Goal: Information Seeking & Learning: Learn about a topic

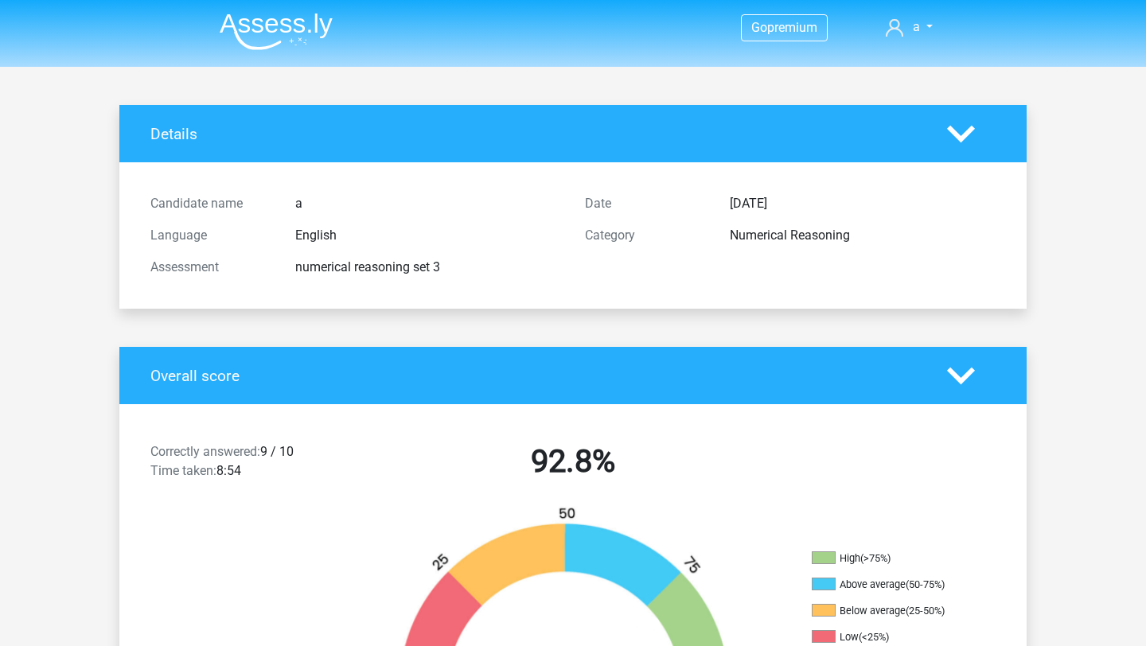
click at [311, 26] on img at bounding box center [276, 31] width 113 height 37
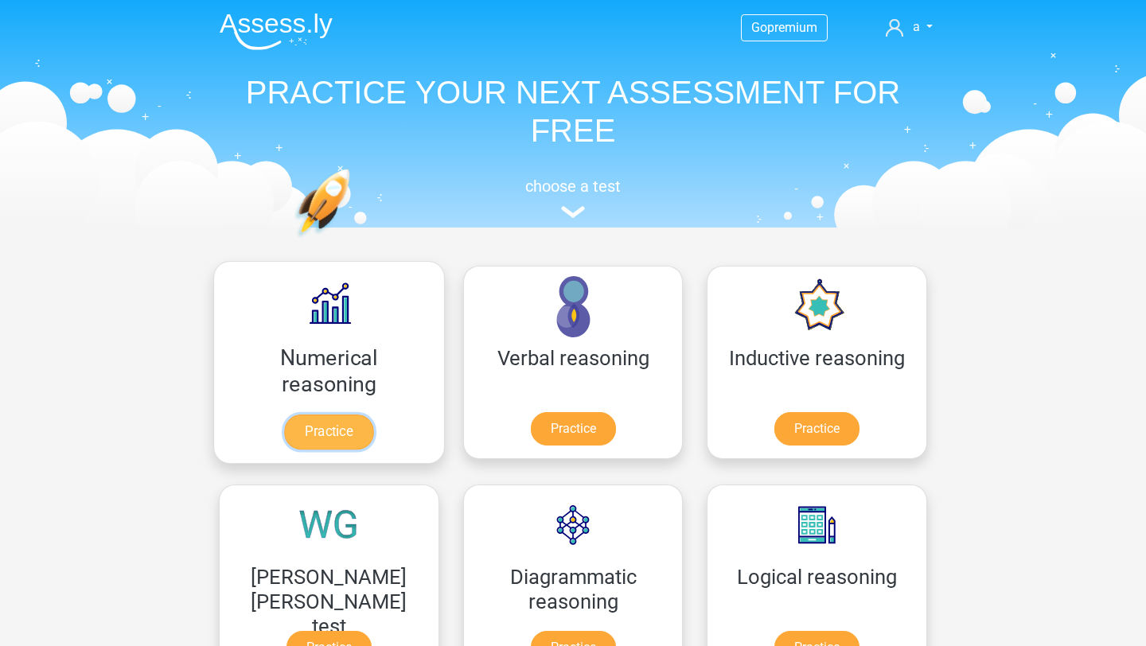
click at [290, 430] on link "Practice" at bounding box center [328, 431] width 89 height 35
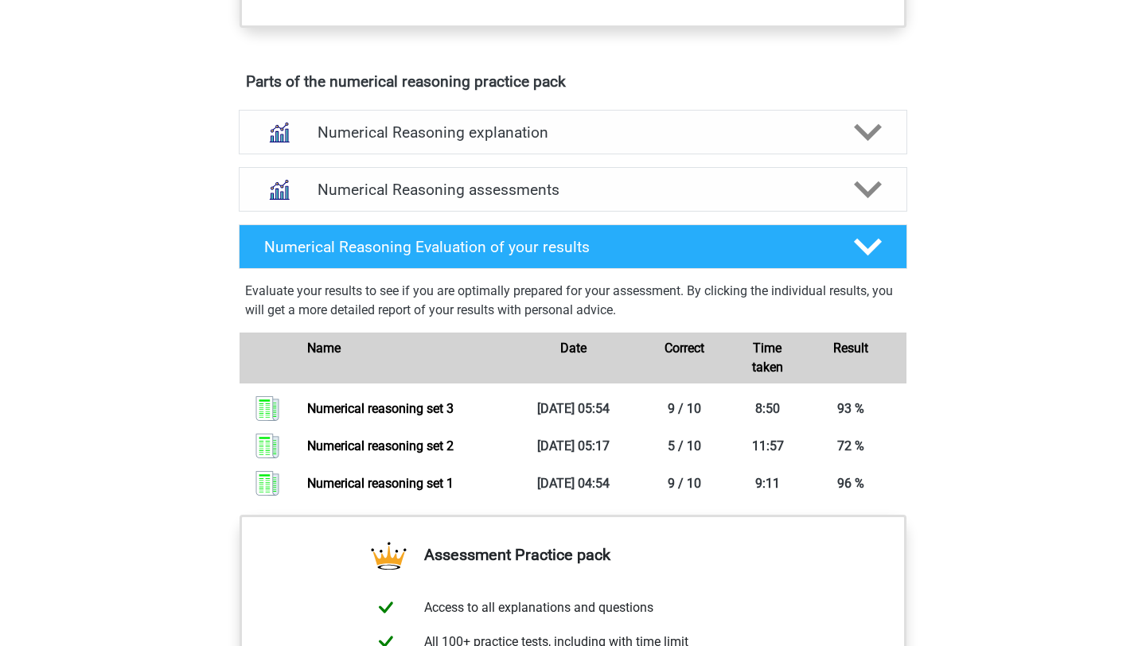
scroll to position [850, 0]
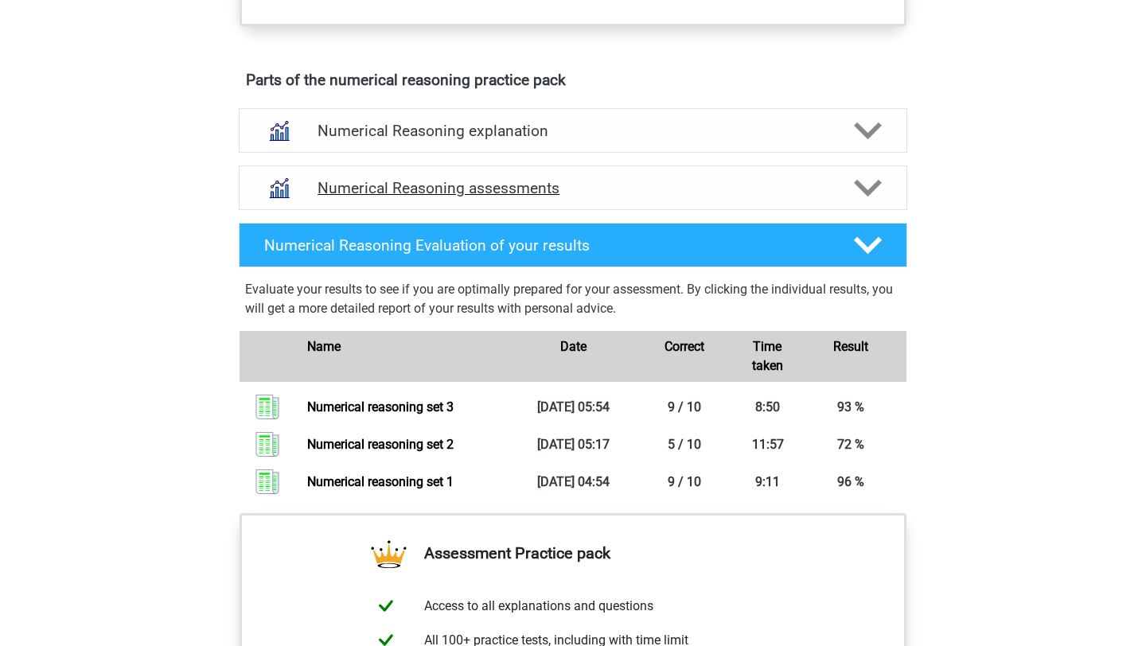
click at [880, 202] on icon at bounding box center [868, 188] width 28 height 28
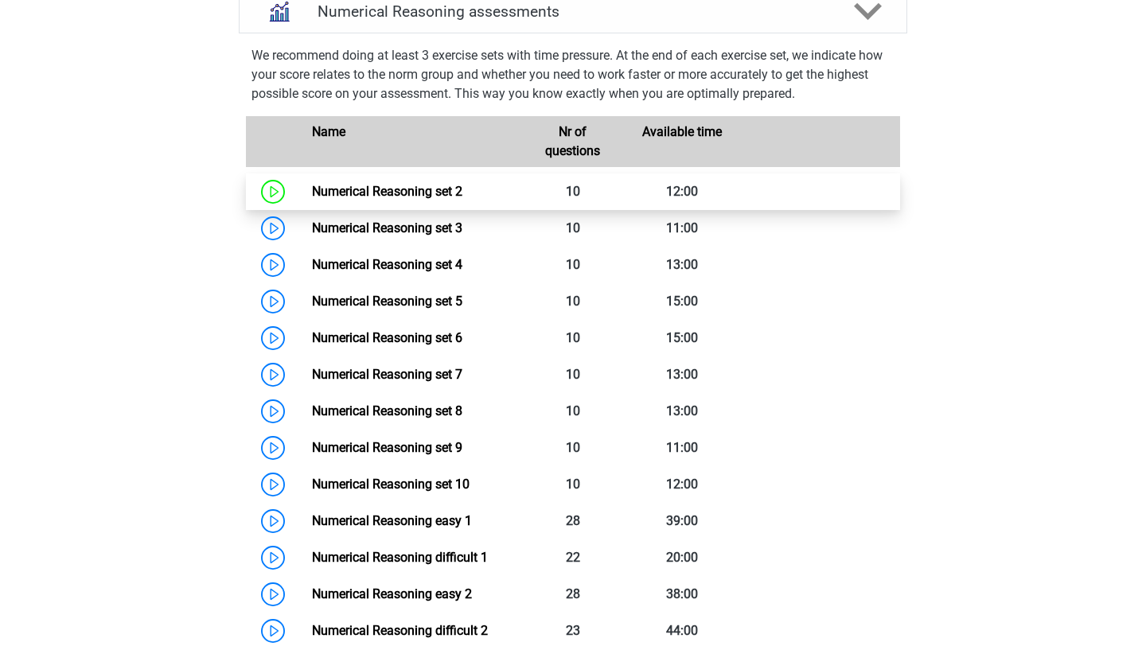
scroll to position [1027, 0]
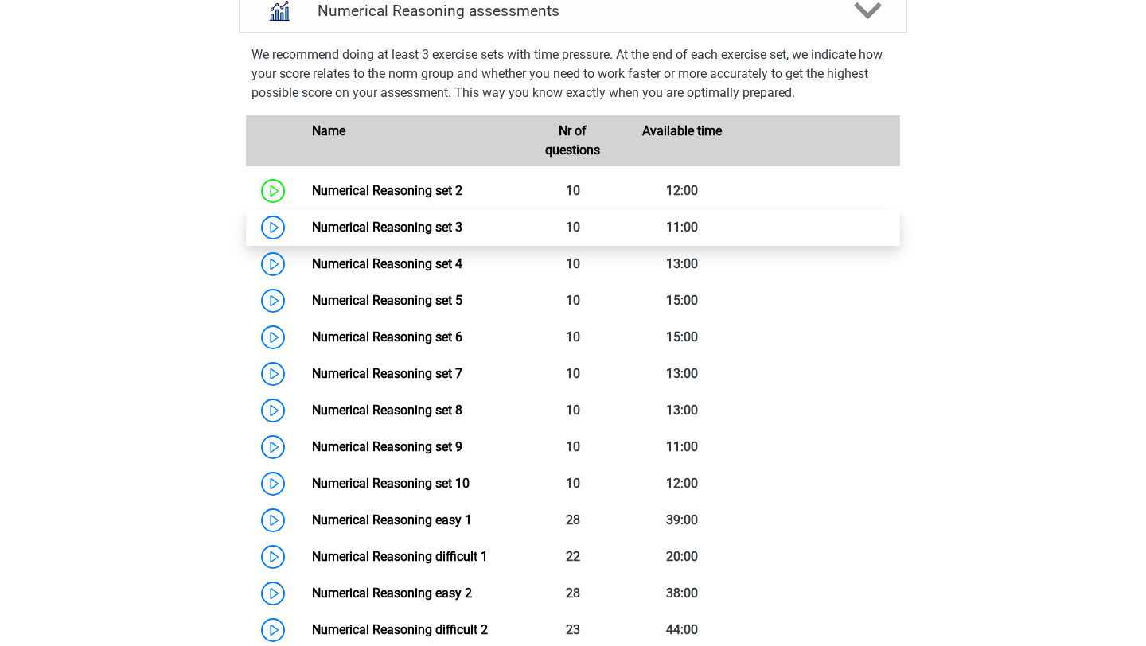
click at [426, 235] on link "Numerical Reasoning set 3" at bounding box center [387, 227] width 150 height 15
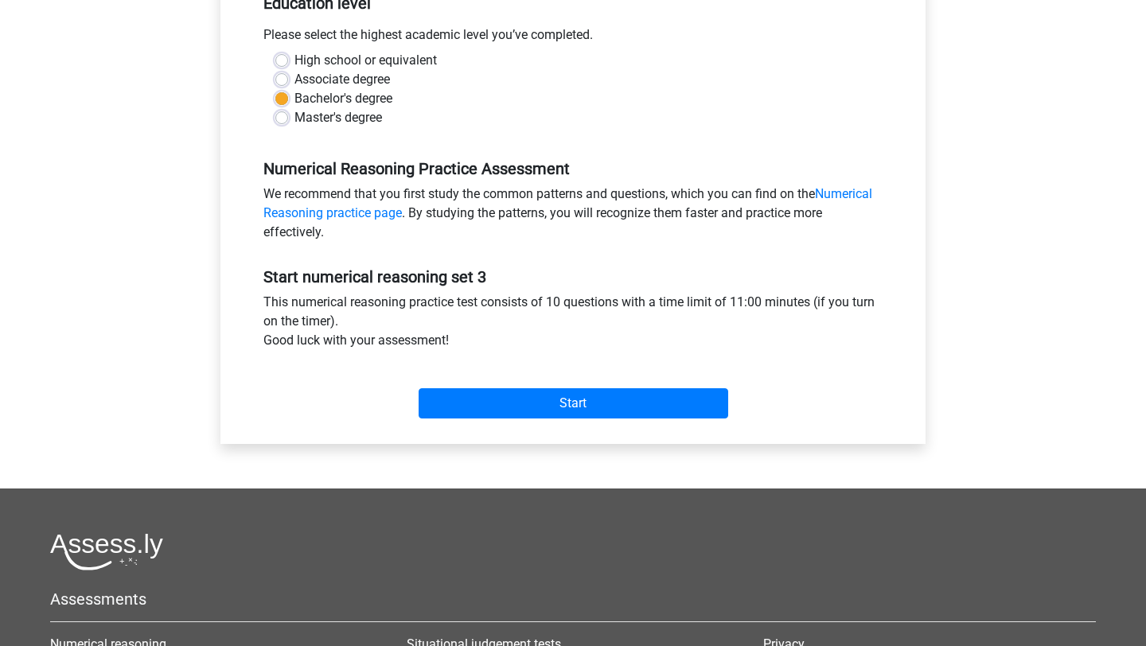
scroll to position [350, 0]
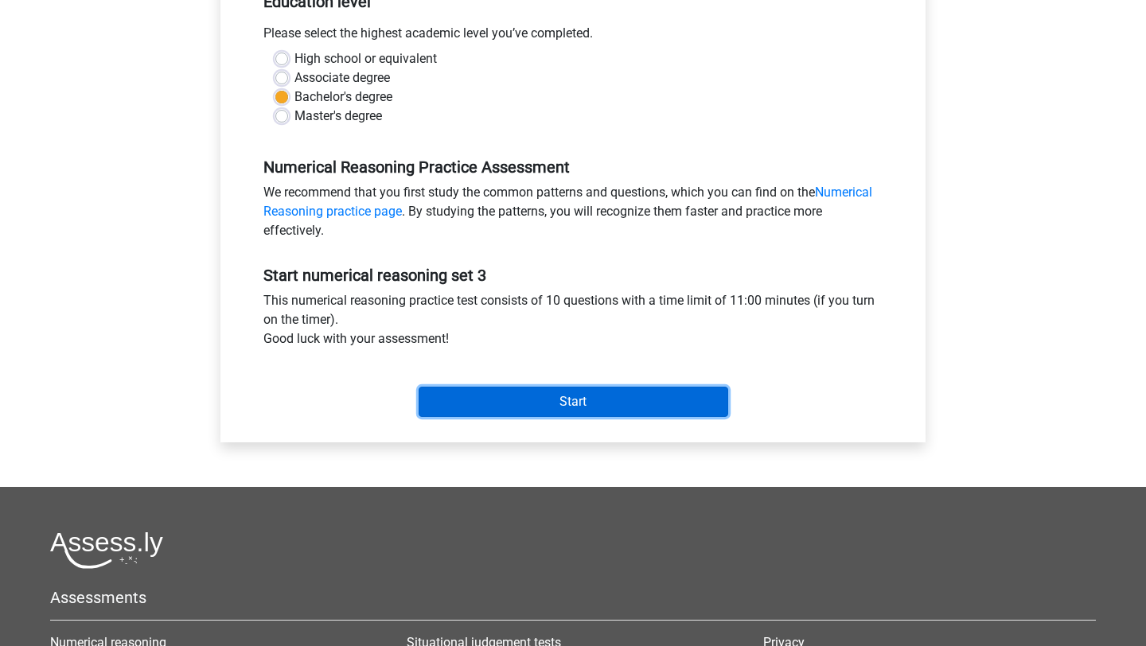
click at [537, 401] on input "Start" at bounding box center [572, 402] width 309 height 30
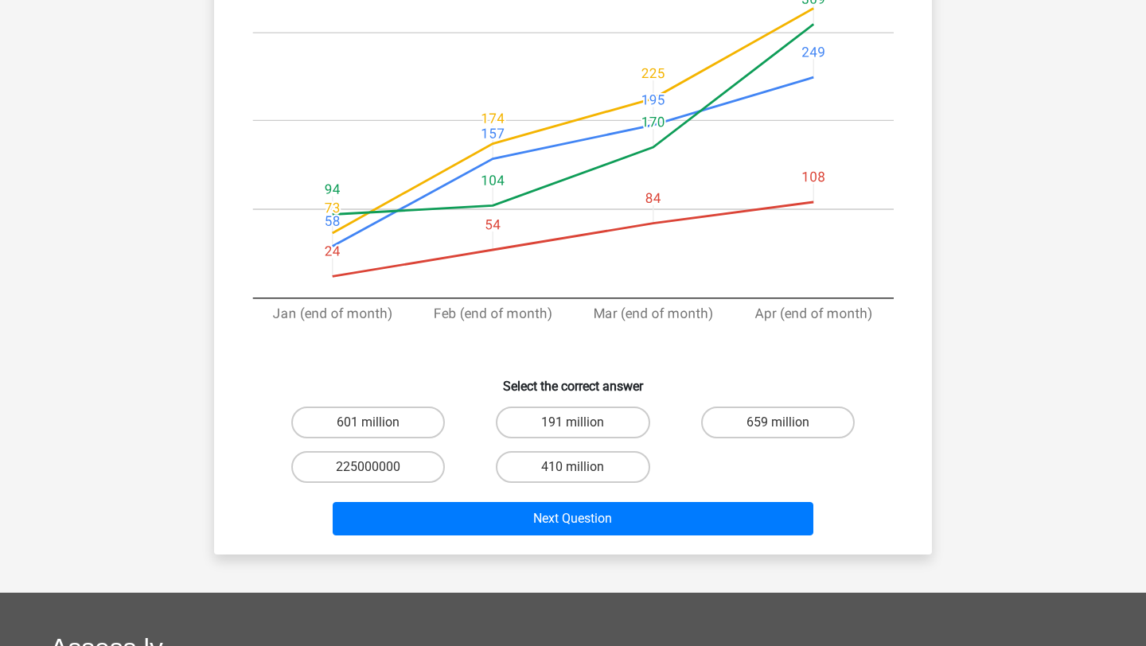
scroll to position [356, 0]
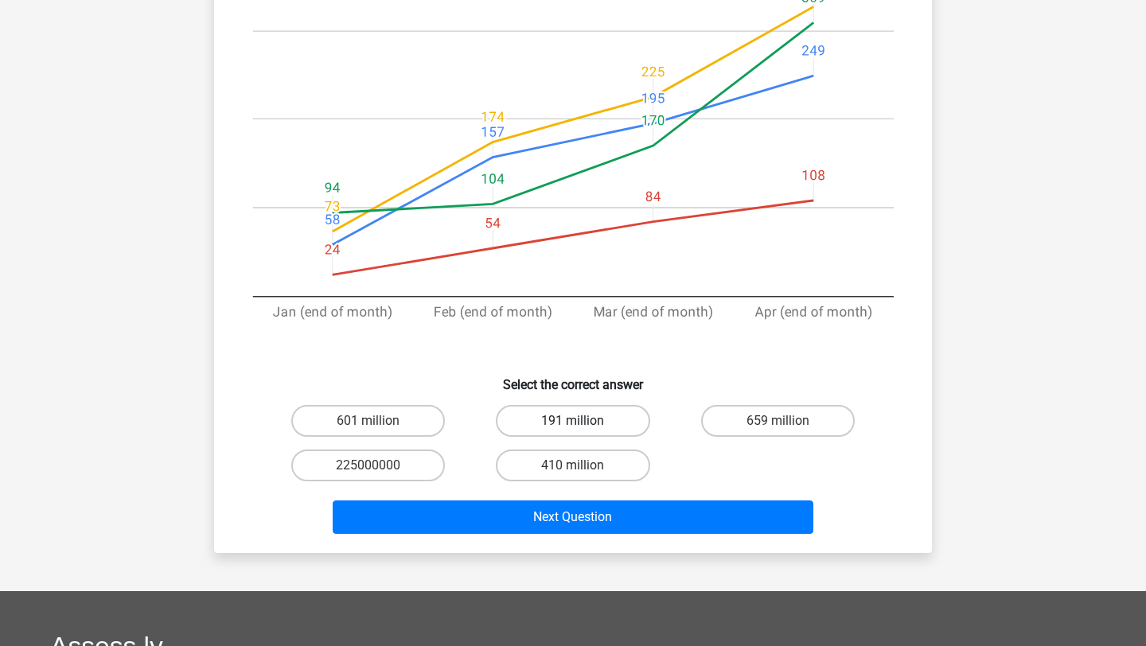
click at [611, 434] on label "191 million" at bounding box center [573, 421] width 154 height 32
click at [583, 431] on input "191 million" at bounding box center [578, 426] width 10 height 10
radio input "true"
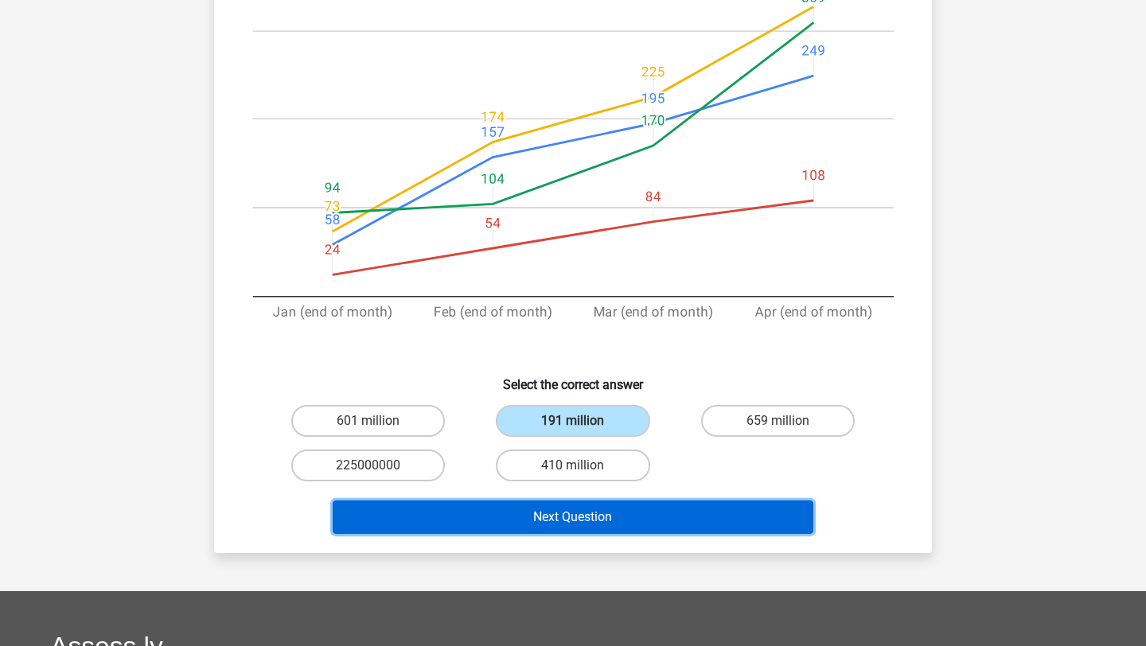
click at [643, 523] on button "Next Question" at bounding box center [573, 516] width 481 height 33
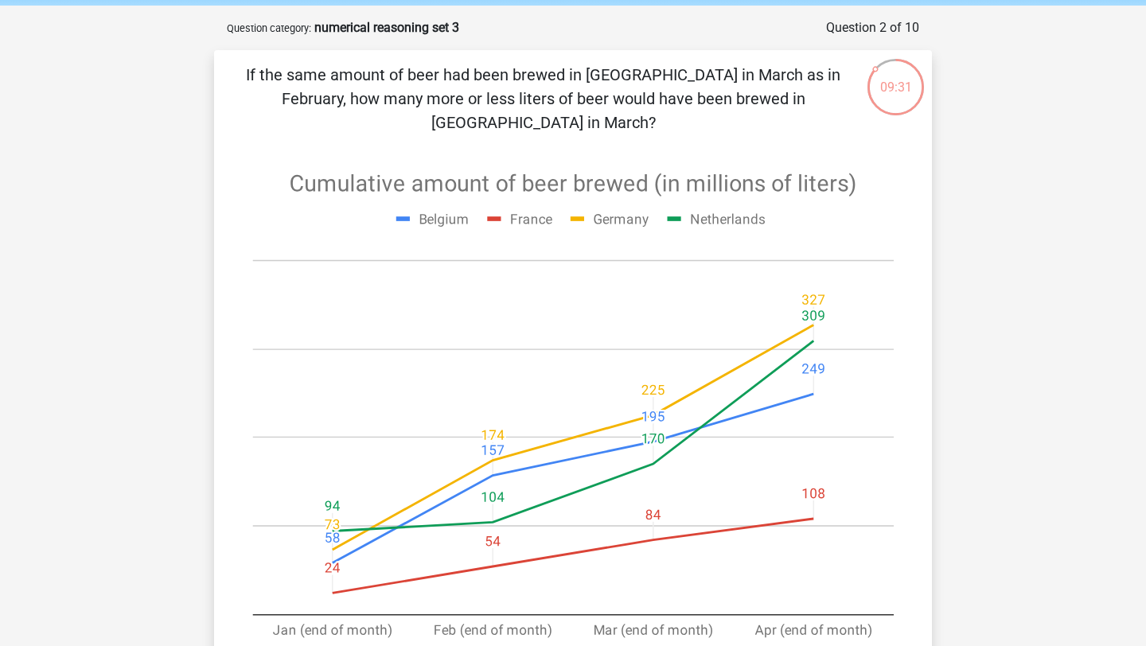
scroll to position [0, 0]
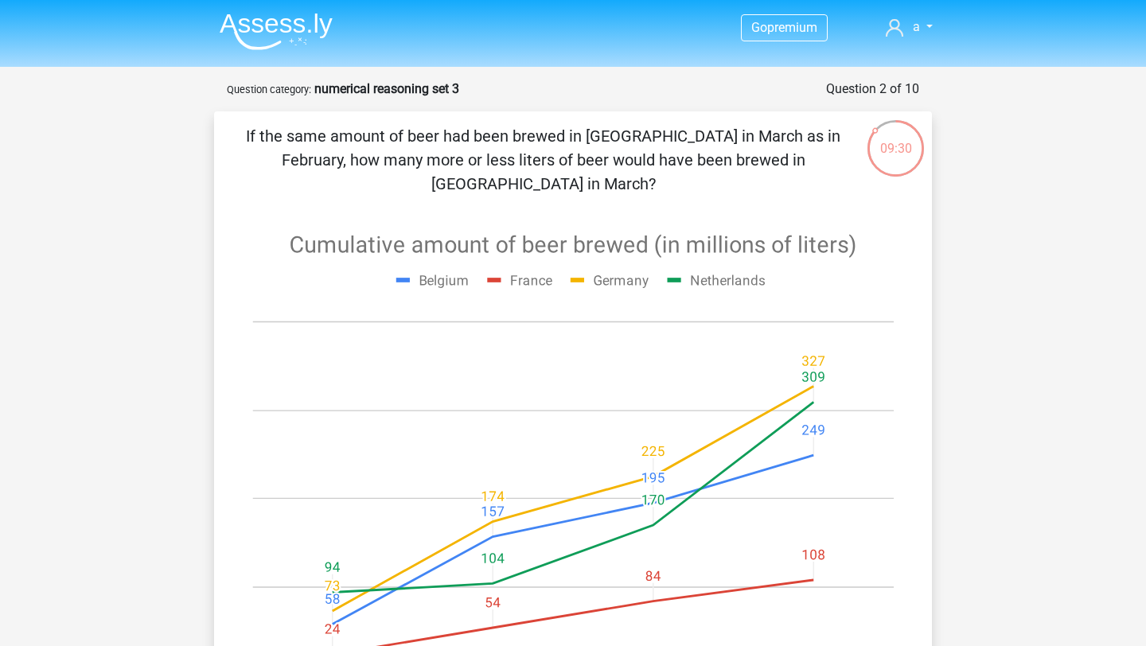
click at [285, 28] on img at bounding box center [276, 31] width 113 height 37
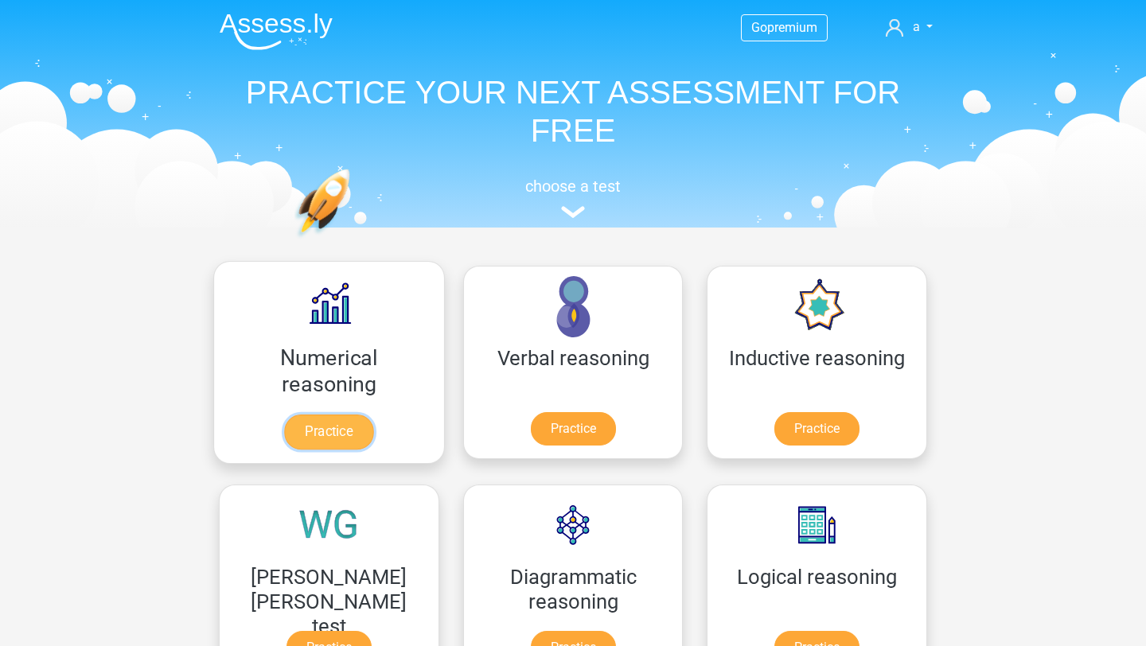
click at [284, 443] on link "Practice" at bounding box center [328, 431] width 89 height 35
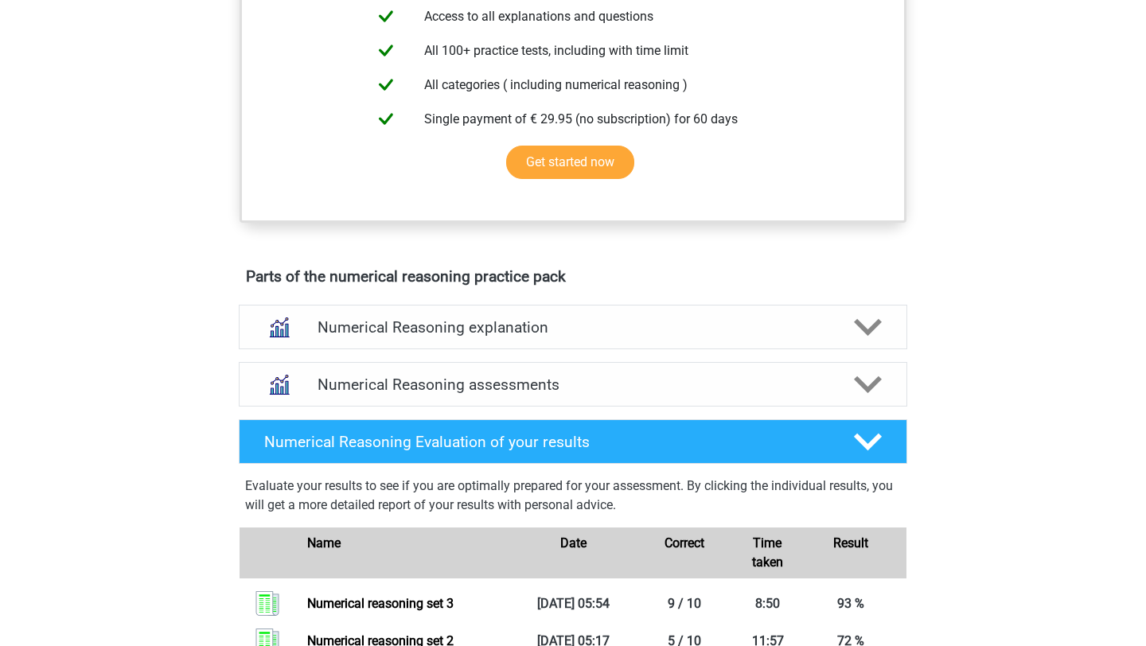
scroll to position [655, 0]
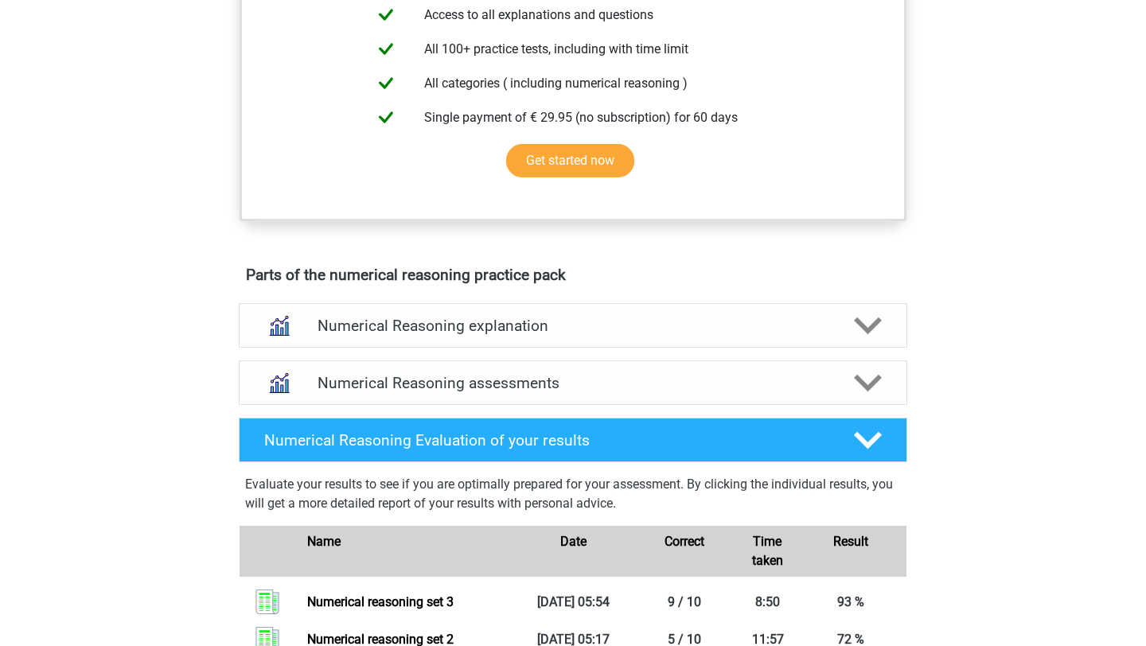
click at [531, 335] on h4 "Numerical Reasoning explanation" at bounding box center [572, 326] width 511 height 18
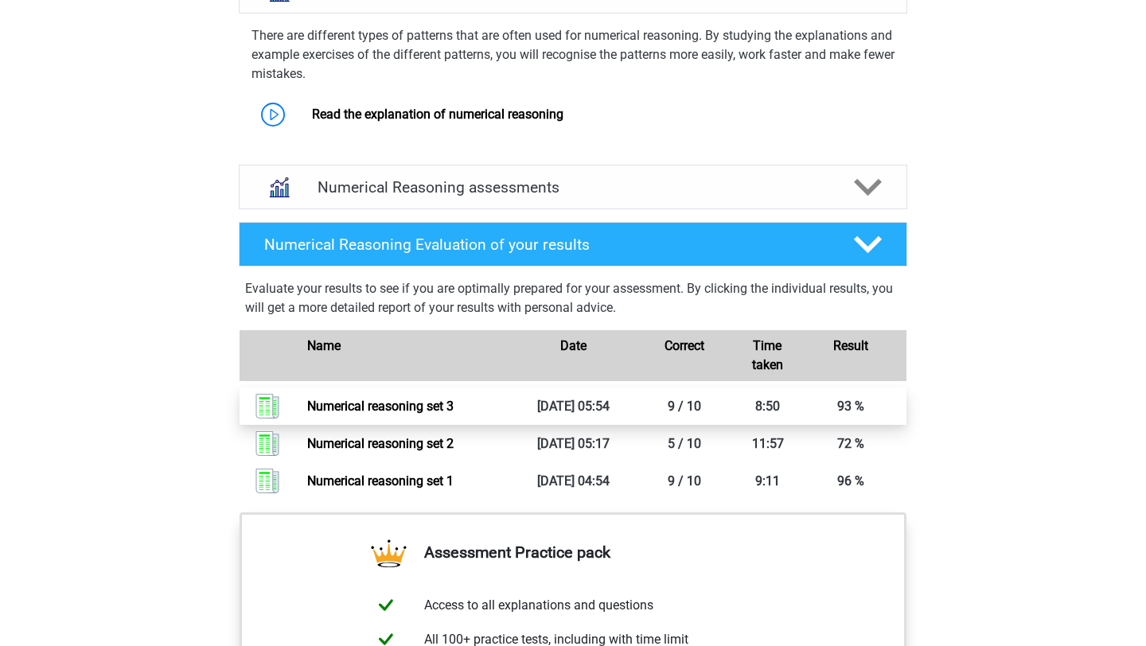
scroll to position [988, 0]
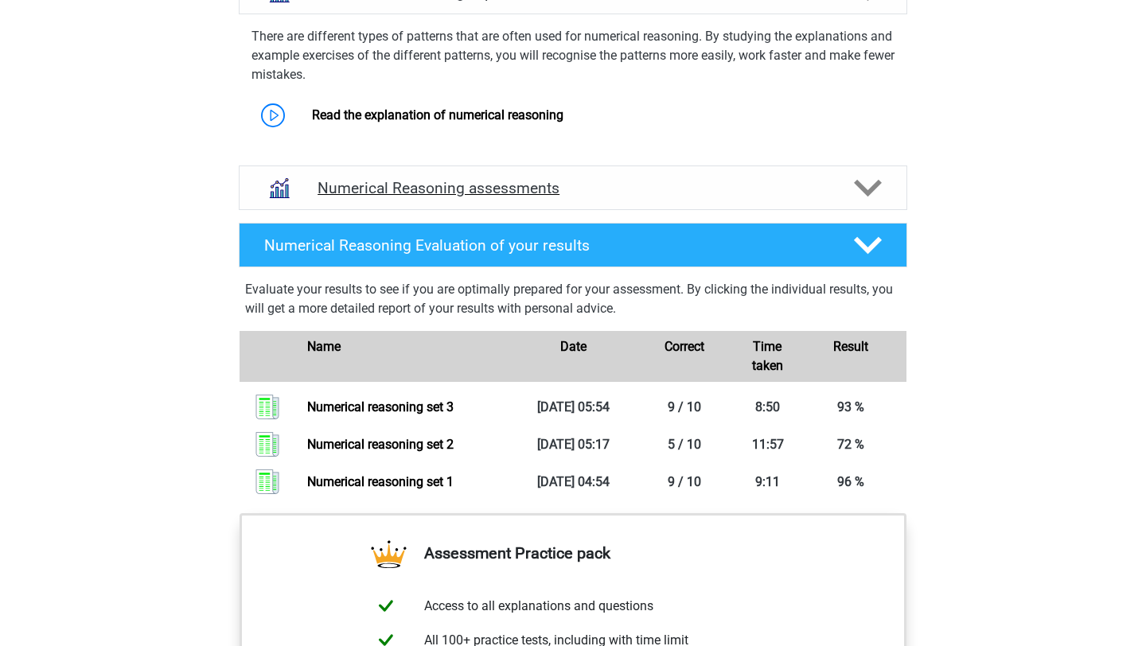
click at [493, 197] on h4 "Numerical Reasoning assessments" at bounding box center [572, 188] width 511 height 18
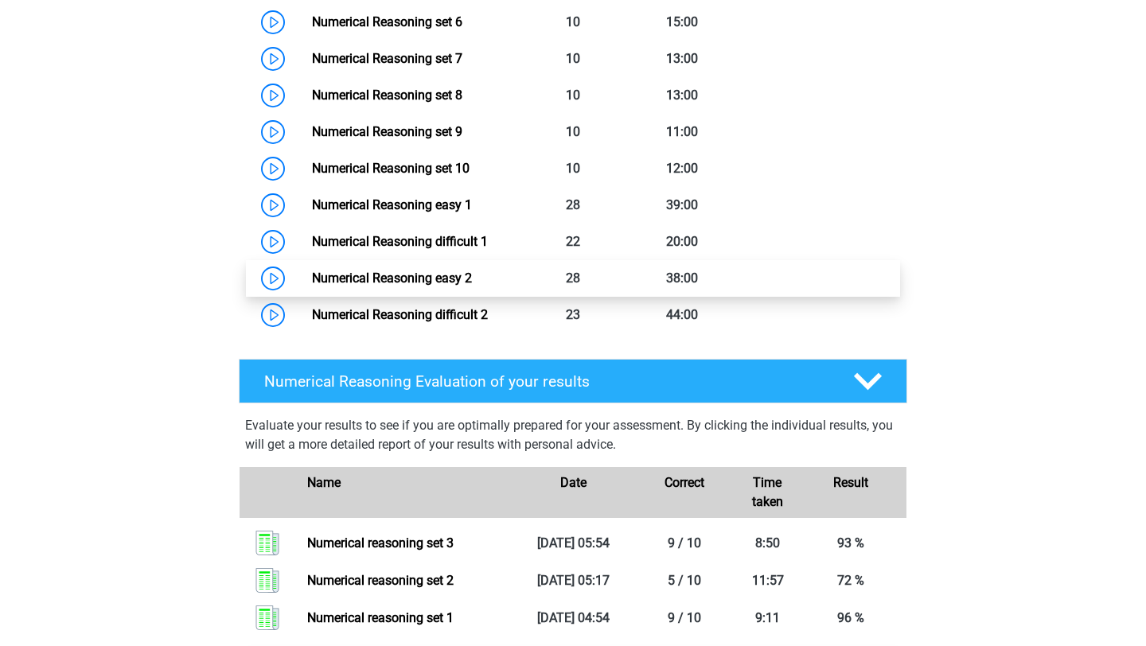
scroll to position [1316, 0]
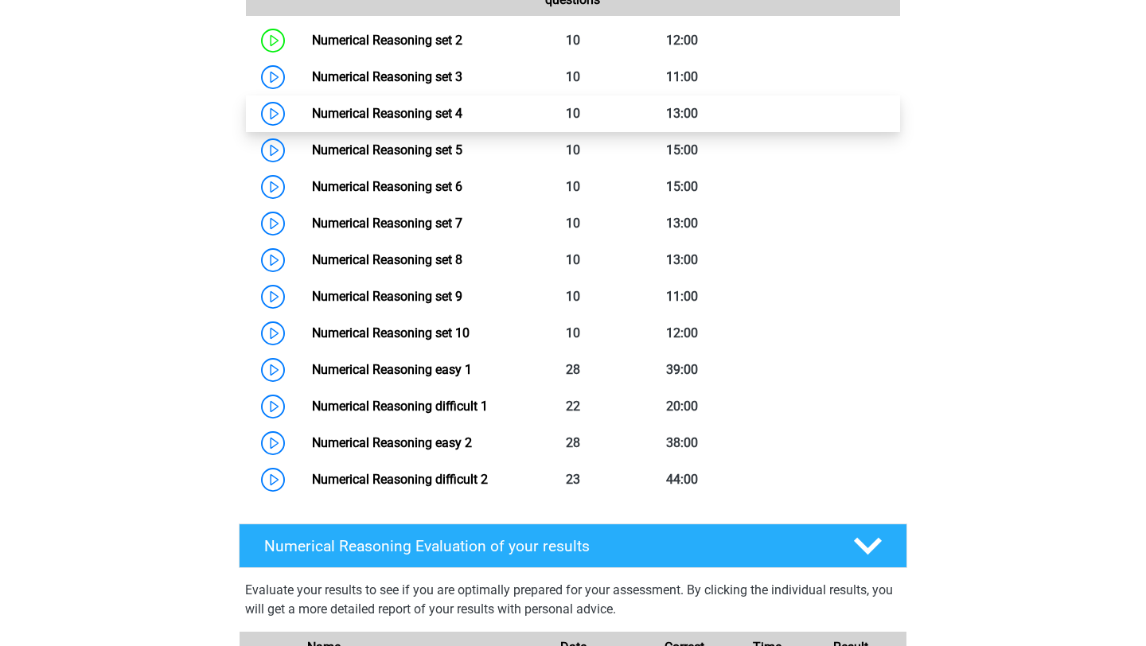
click at [462, 121] on link "Numerical Reasoning set 4" at bounding box center [387, 113] width 150 height 15
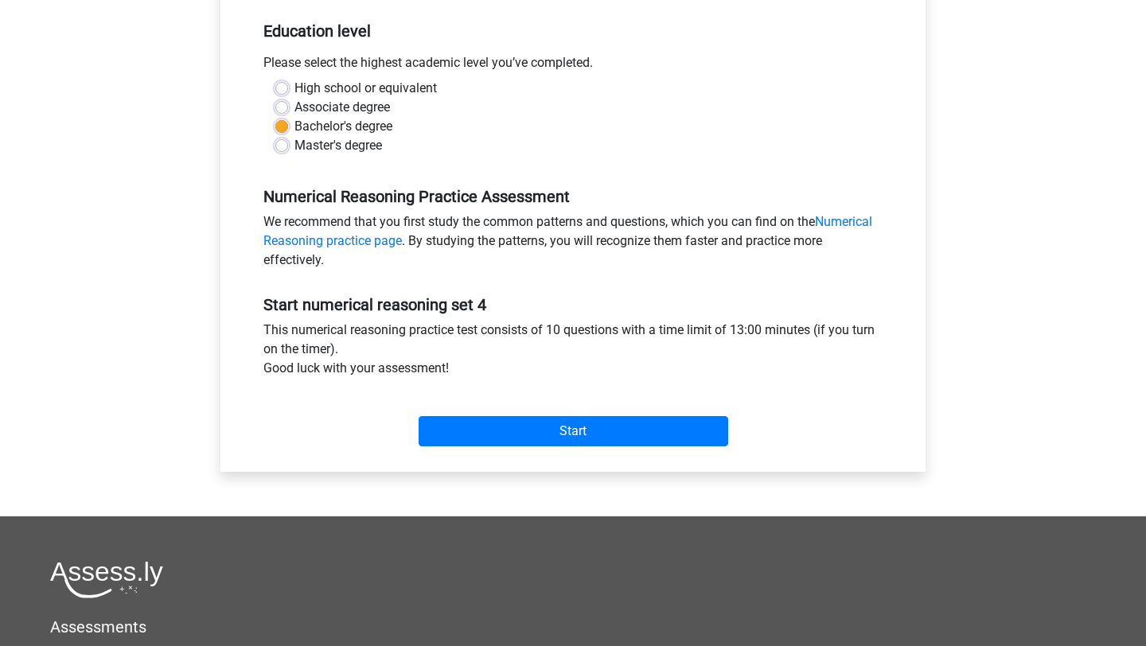
scroll to position [328, 0]
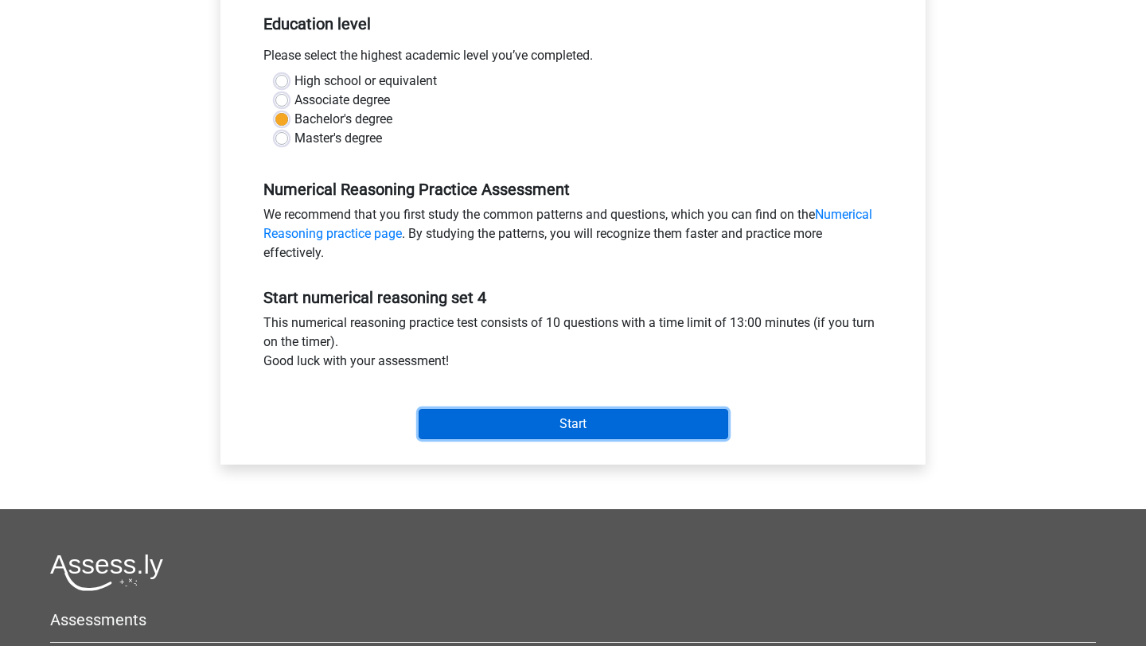
click at [554, 422] on input "Start" at bounding box center [572, 424] width 309 height 30
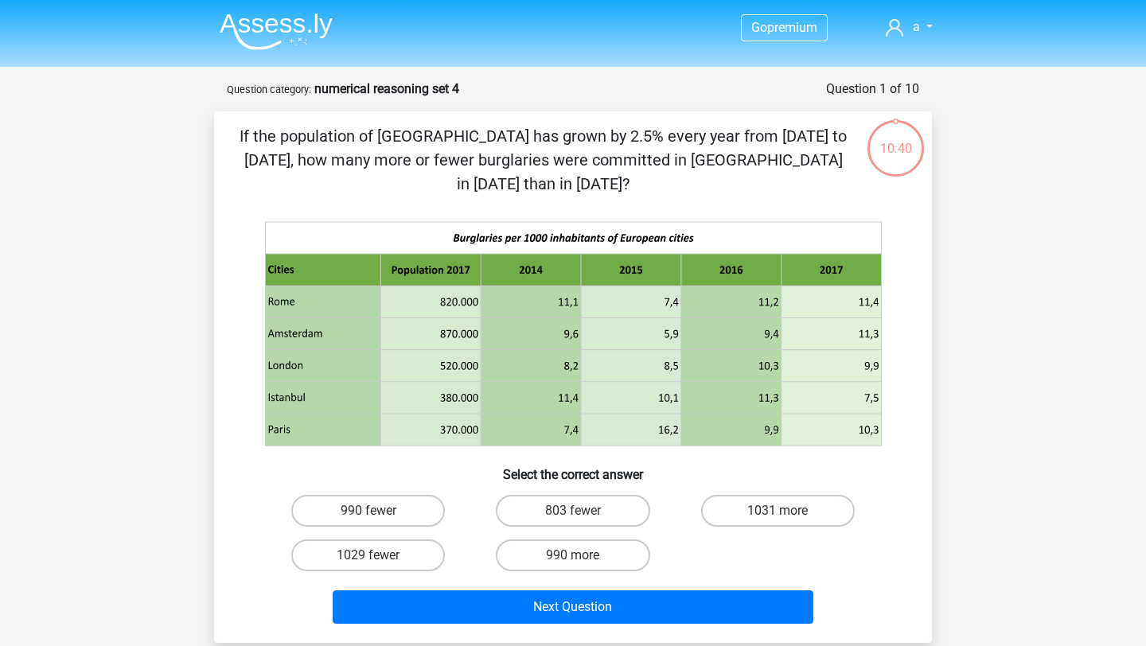
click at [294, 40] on img at bounding box center [276, 31] width 113 height 37
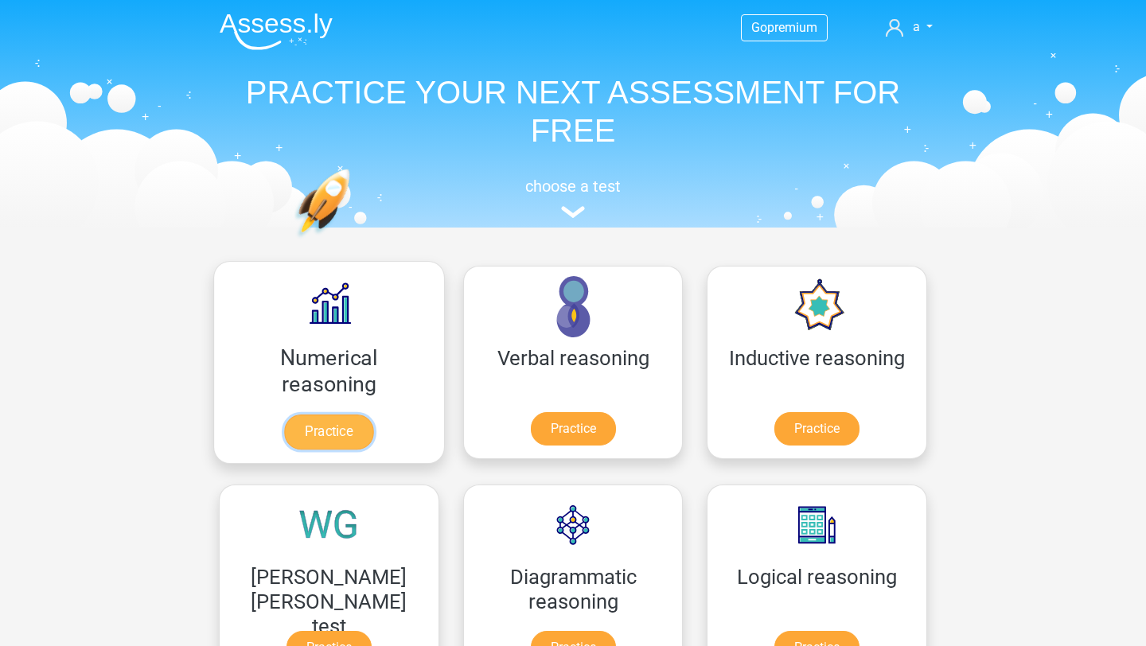
click at [291, 414] on link "Practice" at bounding box center [328, 431] width 89 height 35
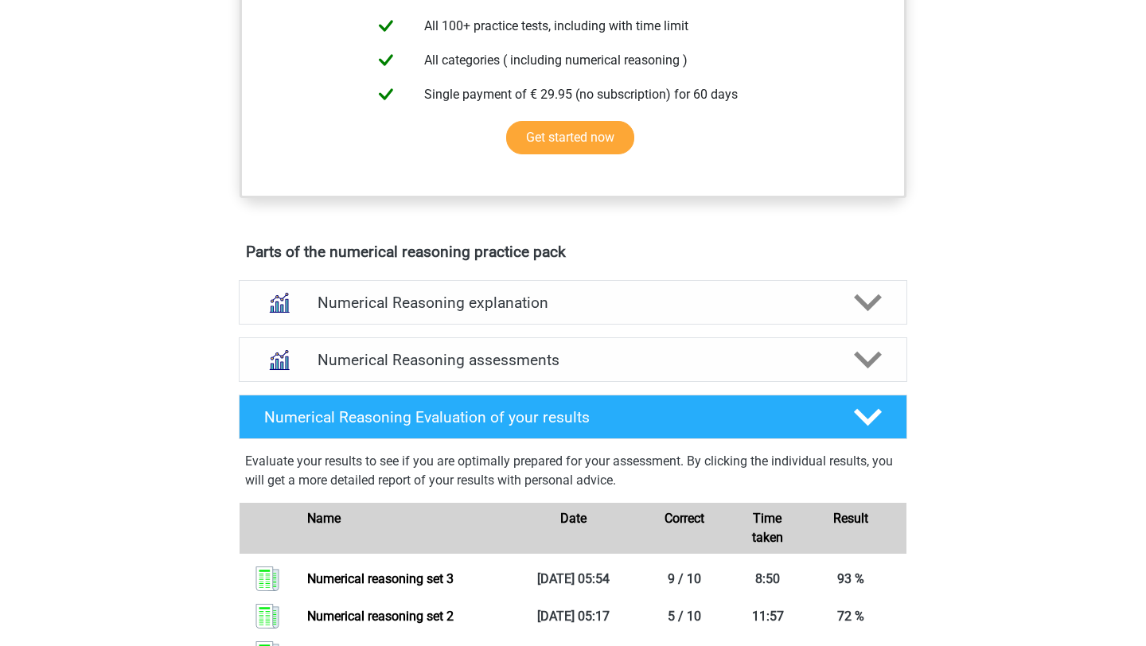
scroll to position [679, 0]
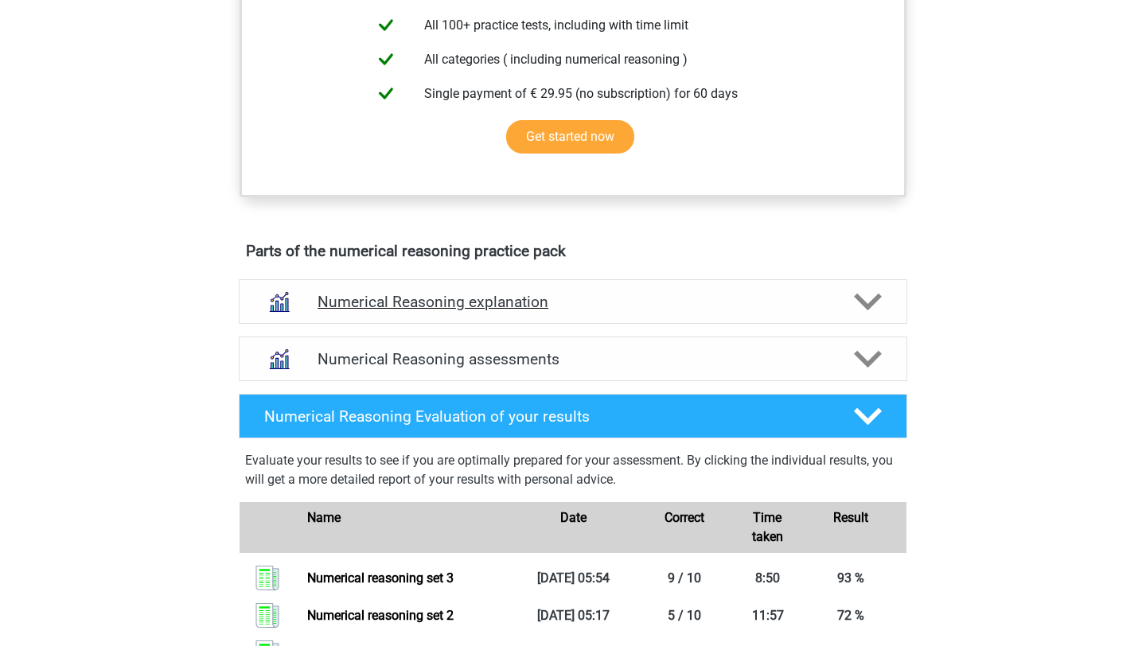
click at [541, 311] on h4 "Numerical Reasoning explanation" at bounding box center [572, 302] width 511 height 18
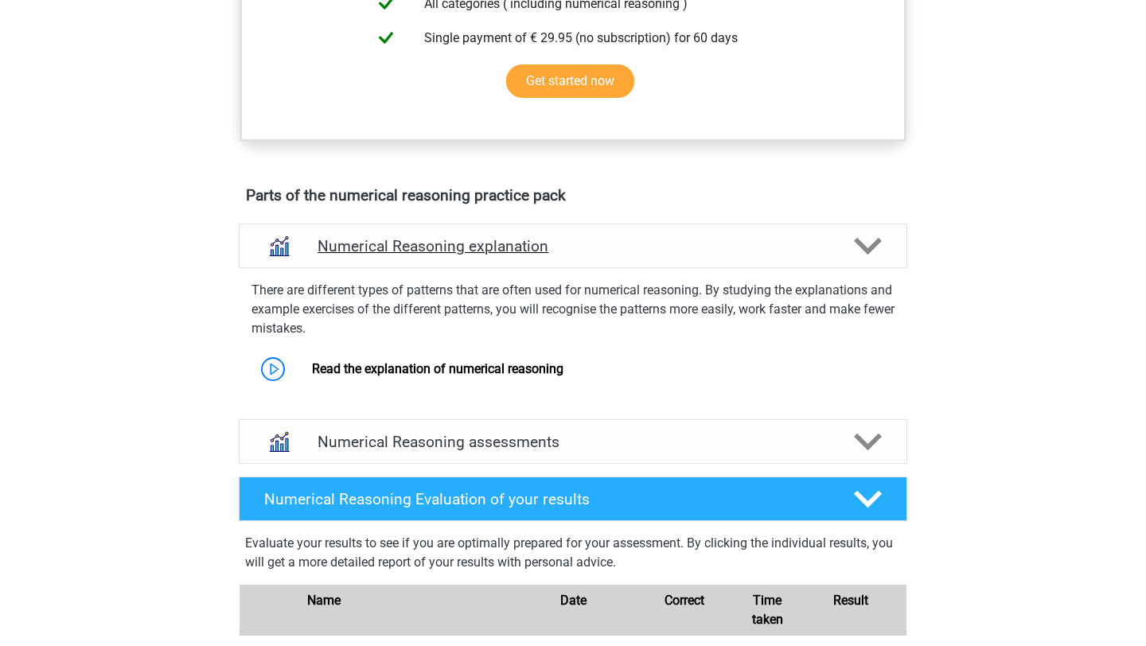
scroll to position [736, 0]
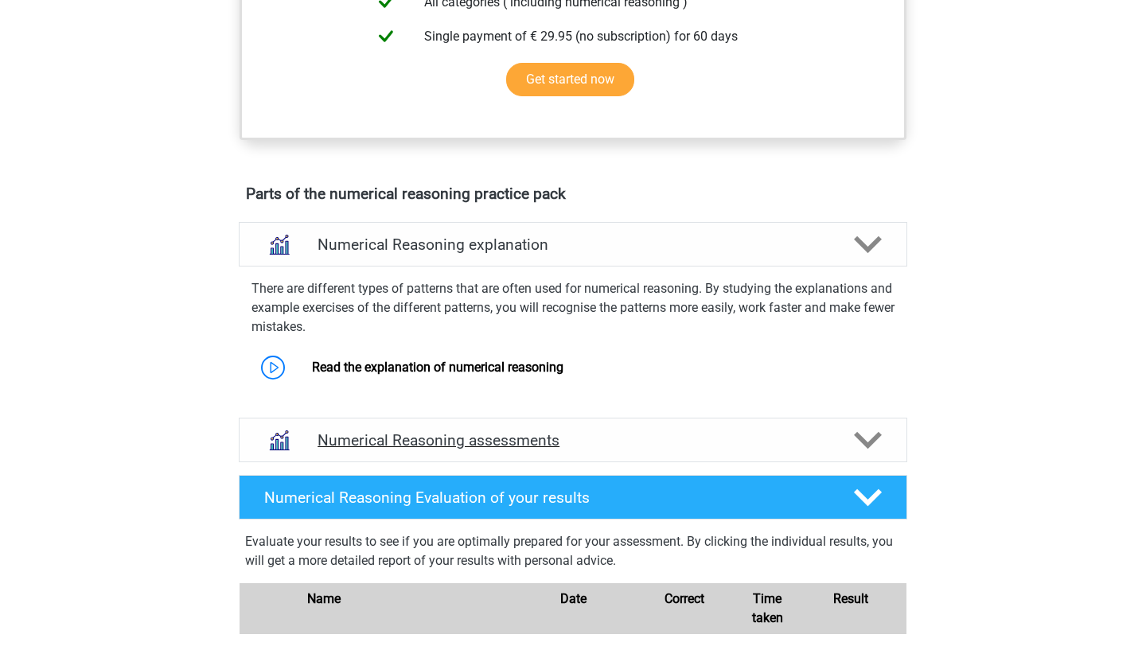
click at [528, 449] on h4 "Numerical Reasoning assessments" at bounding box center [572, 440] width 511 height 18
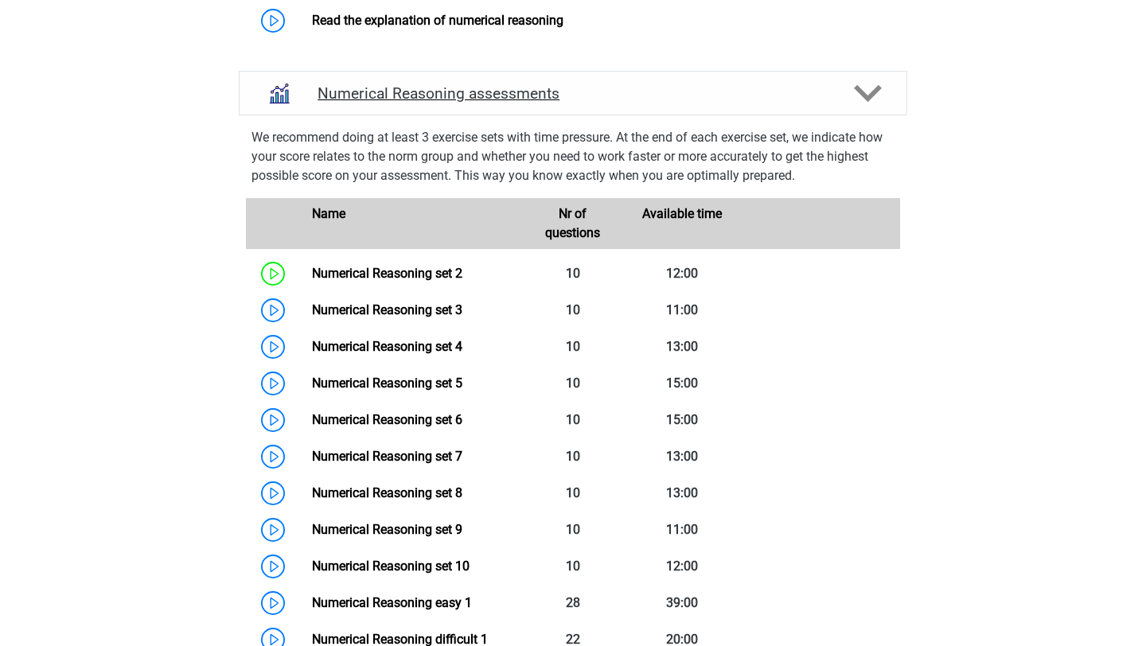
scroll to position [1084, 0]
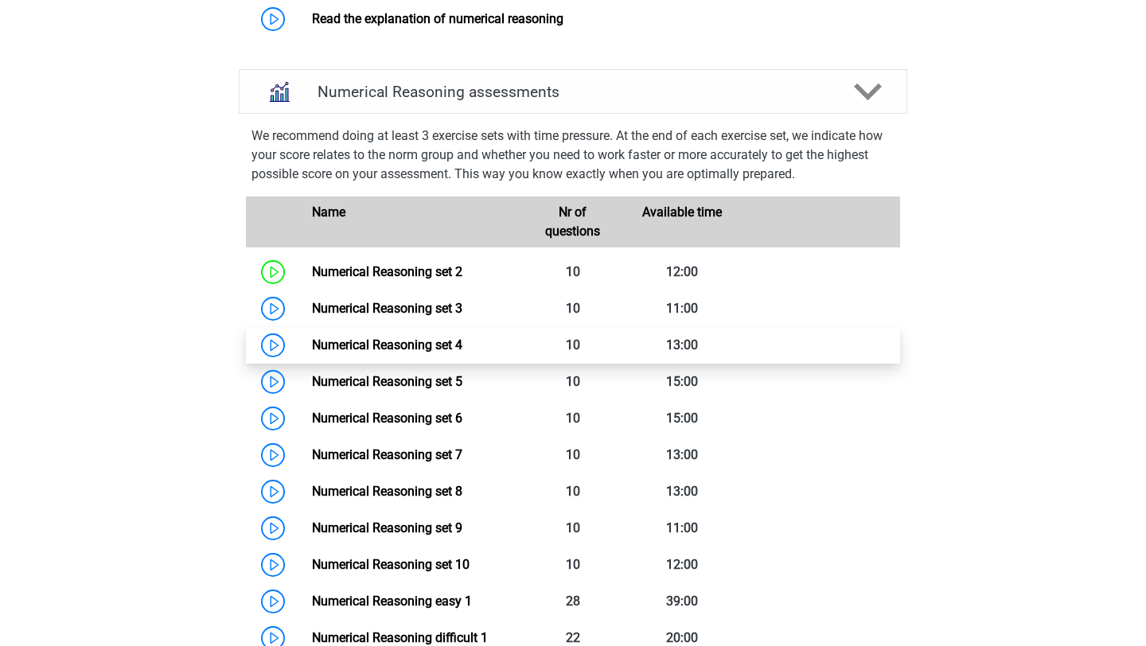
click at [462, 352] on link "Numerical Reasoning set 4" at bounding box center [387, 344] width 150 height 15
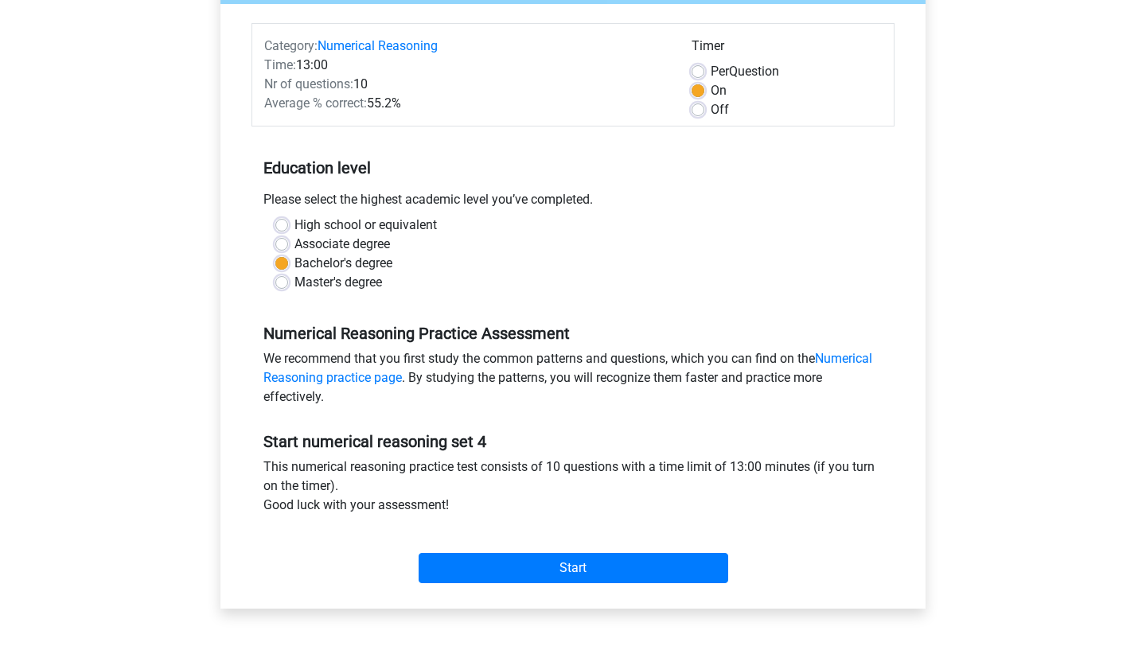
scroll to position [185, 0]
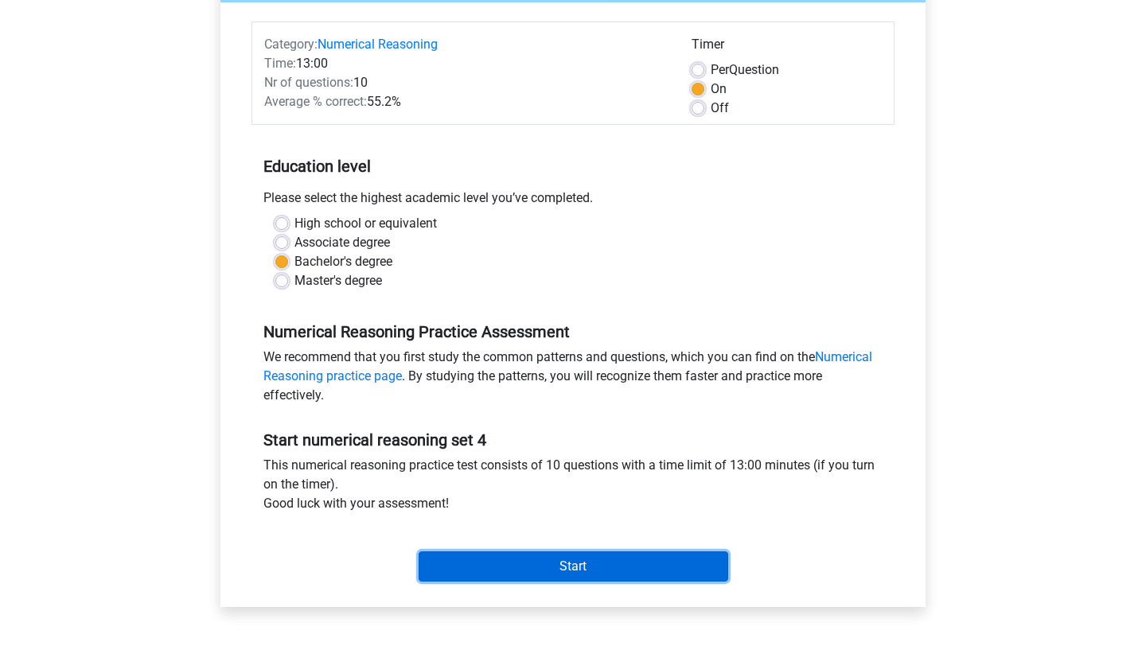
click at [515, 570] on input "Start" at bounding box center [572, 566] width 309 height 30
click at [607, 566] on input "Start" at bounding box center [572, 566] width 309 height 30
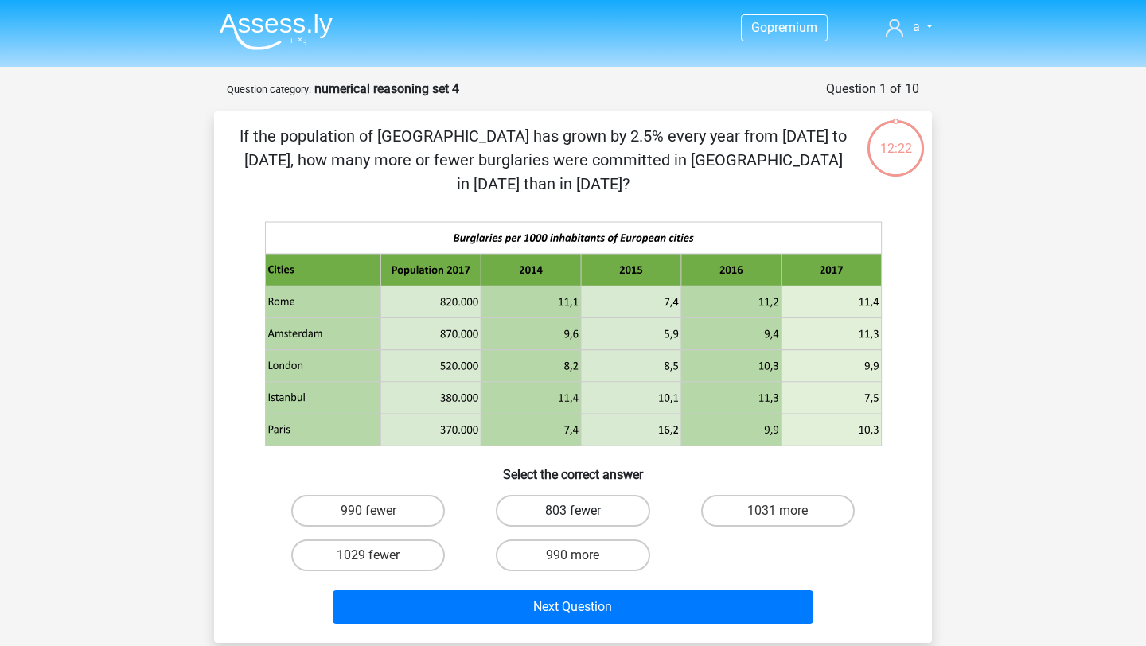
click at [582, 495] on label "803 fewer" at bounding box center [573, 511] width 154 height 32
click at [582, 511] on input "803 fewer" at bounding box center [578, 516] width 10 height 10
radio input "true"
click at [619, 539] on label "990 more" at bounding box center [573, 555] width 154 height 32
click at [583, 555] on input "990 more" at bounding box center [578, 560] width 10 height 10
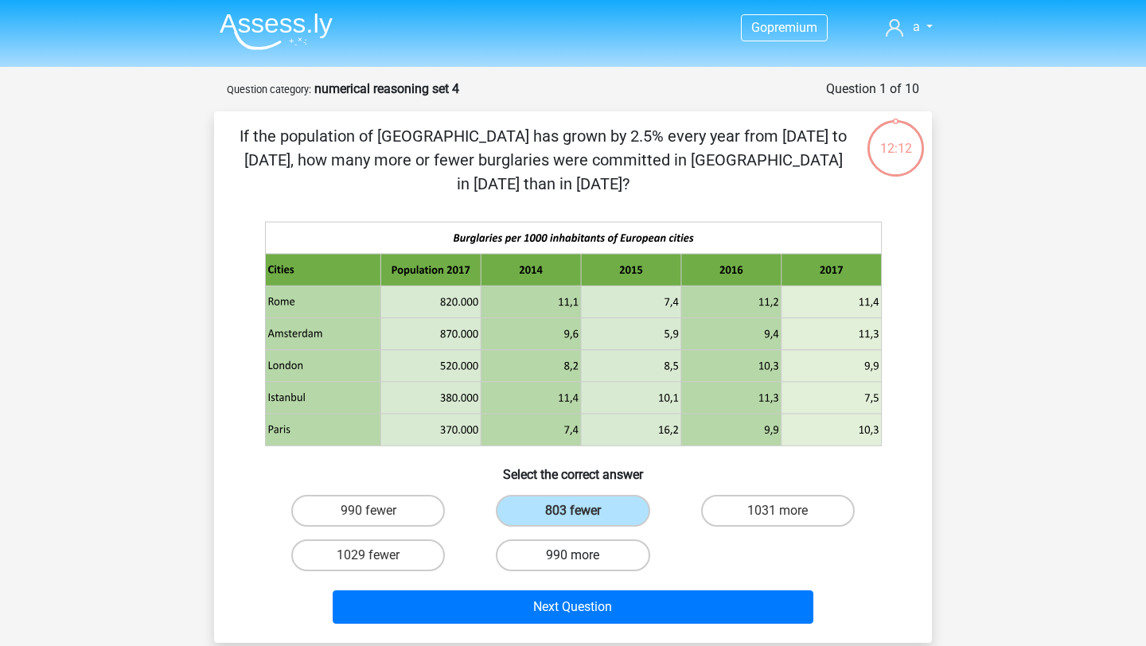
radio input "true"
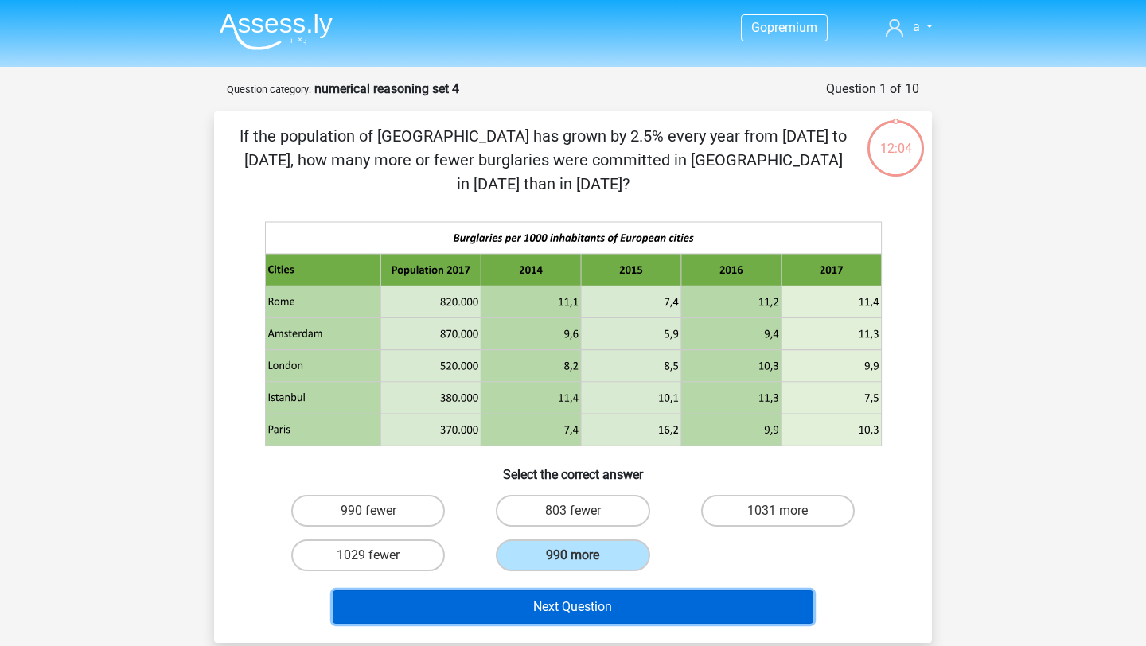
click at [607, 590] on button "Next Question" at bounding box center [573, 606] width 481 height 33
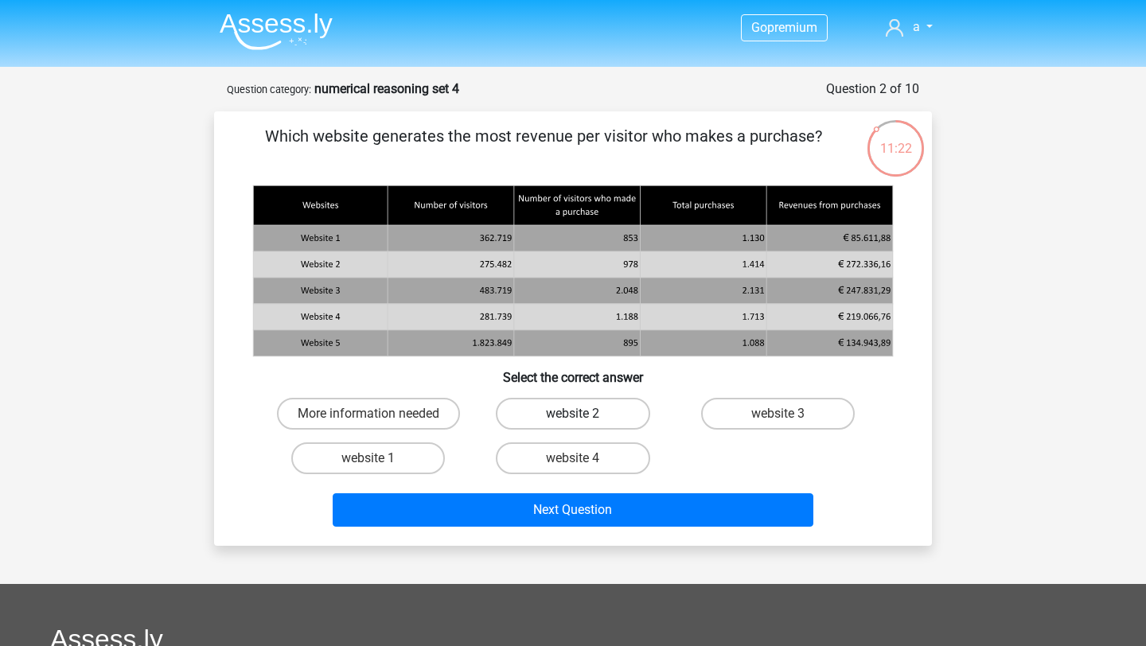
click at [601, 424] on label "website 2" at bounding box center [573, 414] width 154 height 32
click at [583, 424] on input "website 2" at bounding box center [578, 419] width 10 height 10
radio input "true"
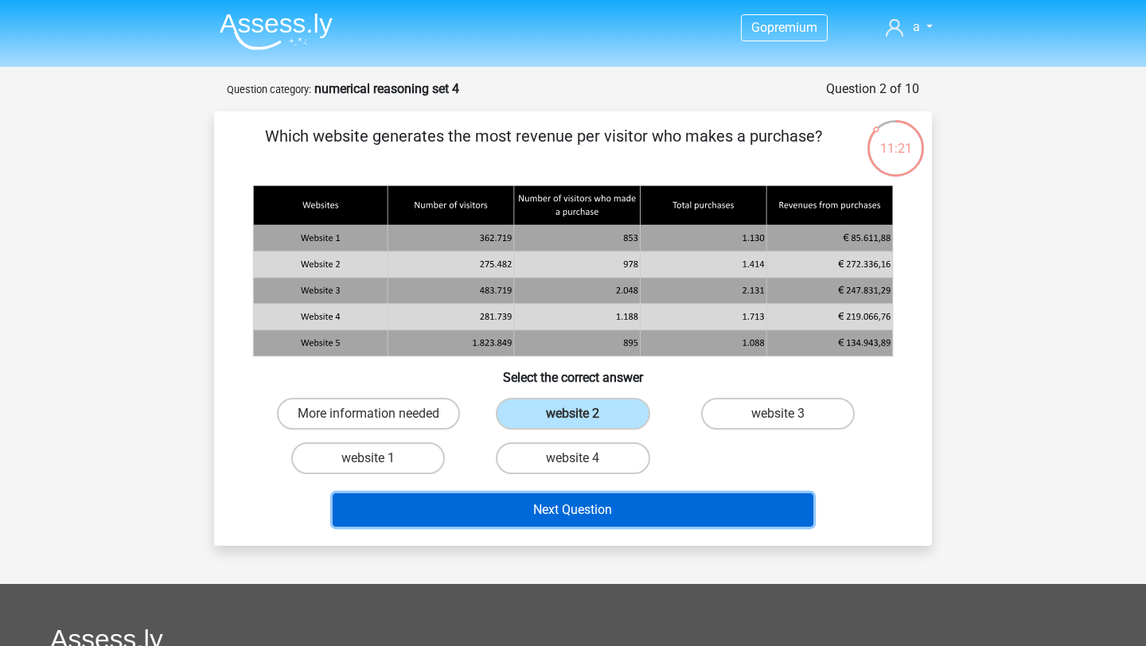
click at [597, 510] on button "Next Question" at bounding box center [573, 509] width 481 height 33
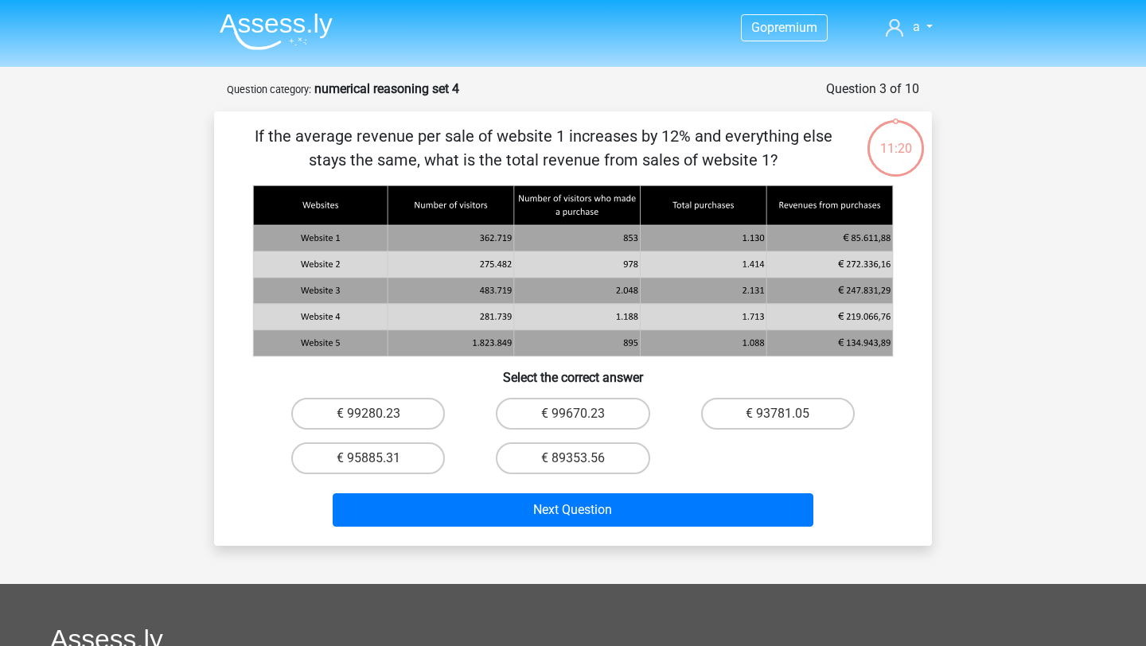
scroll to position [80, 0]
click at [316, 27] on img at bounding box center [276, 31] width 113 height 37
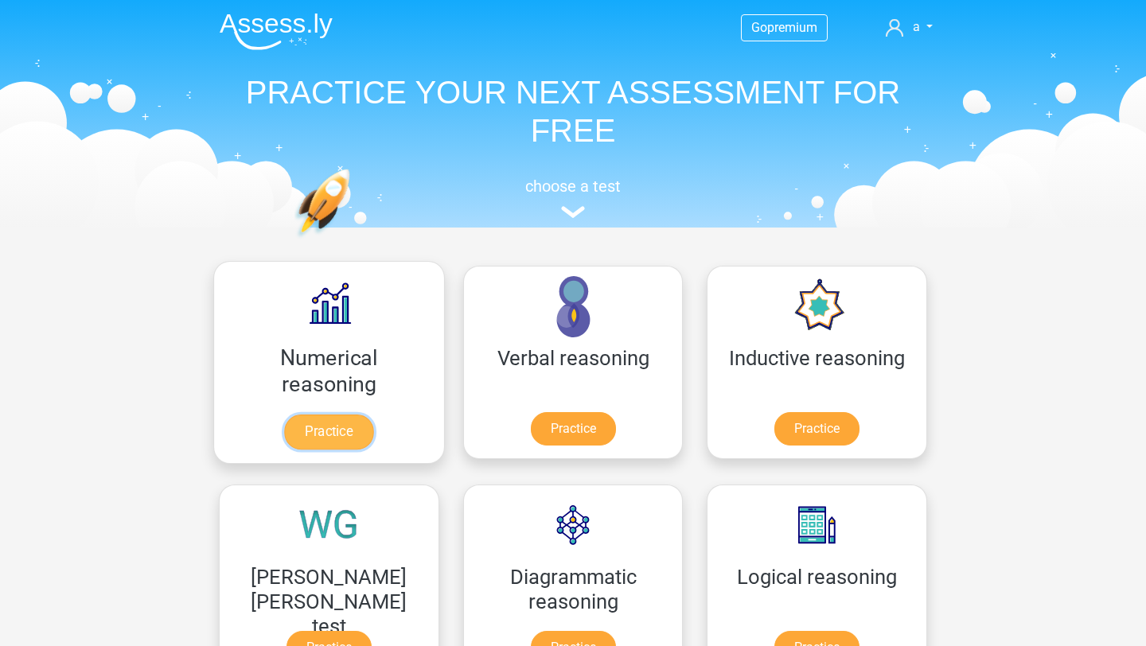
click at [284, 432] on link "Practice" at bounding box center [328, 431] width 89 height 35
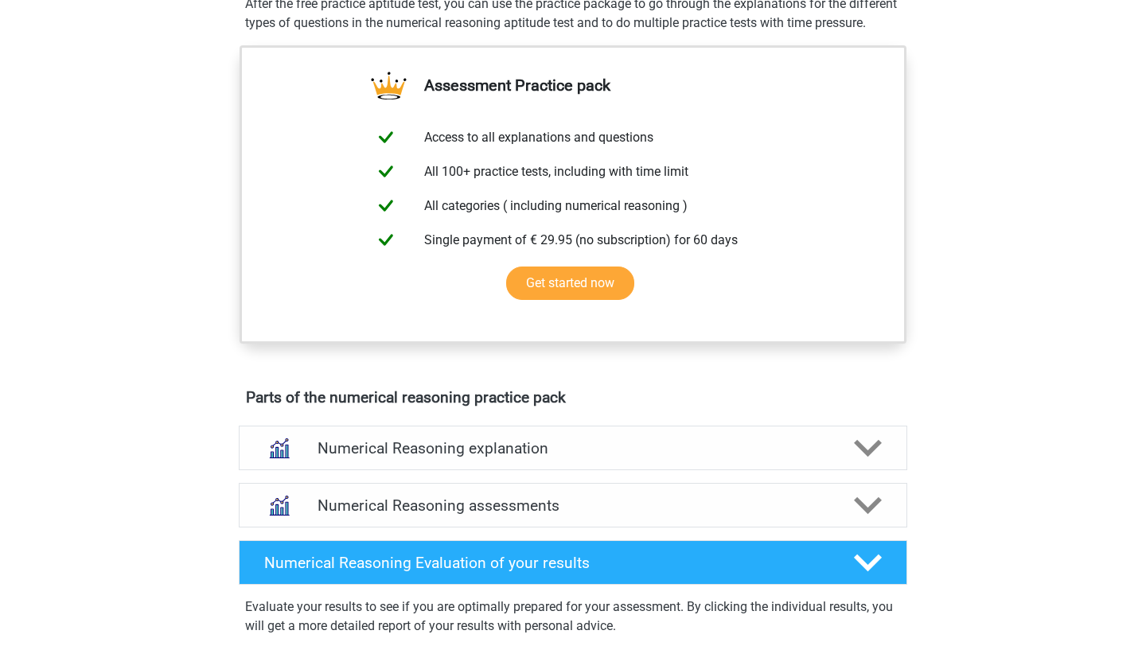
scroll to position [605, 0]
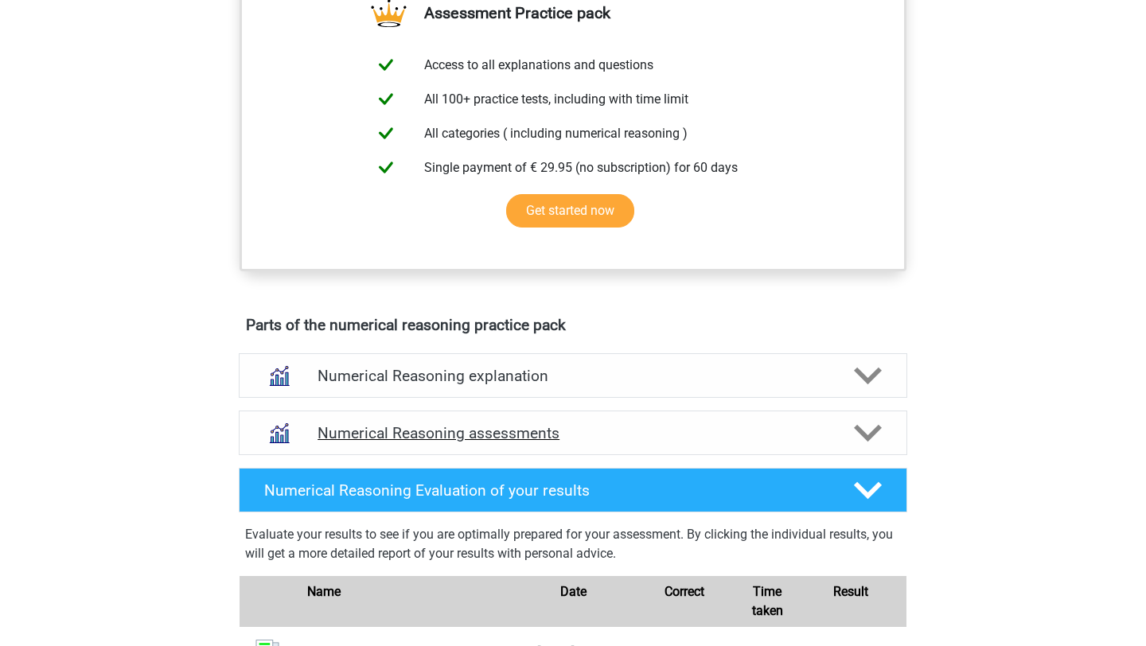
click at [529, 442] on h4 "Numerical Reasoning assessments" at bounding box center [572, 433] width 511 height 18
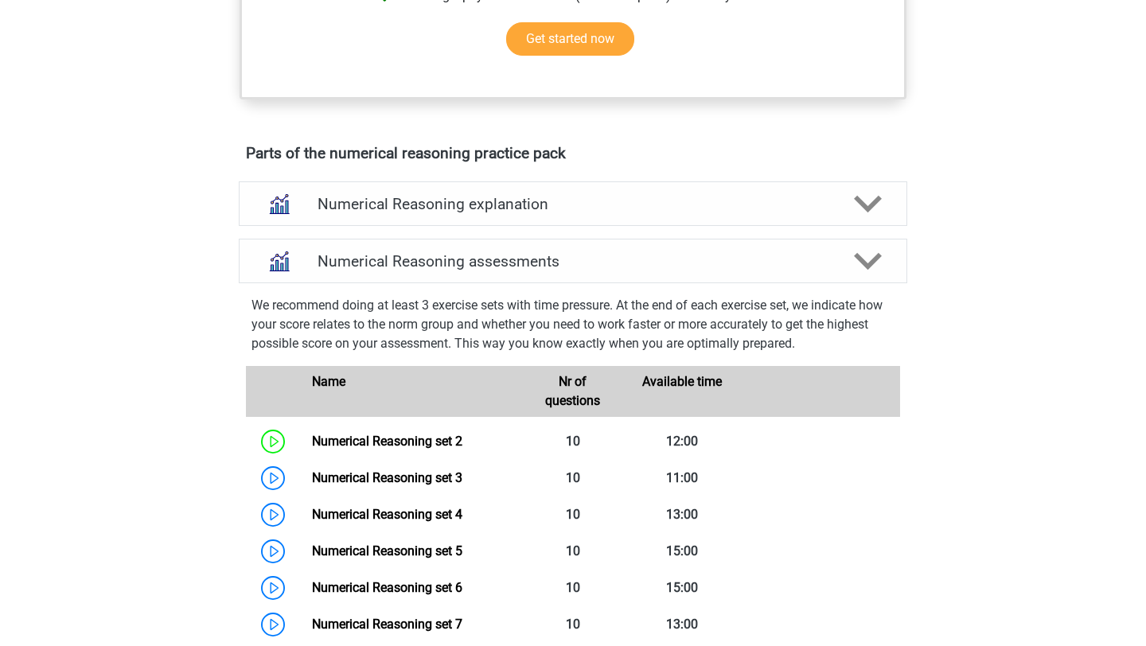
scroll to position [777, 0]
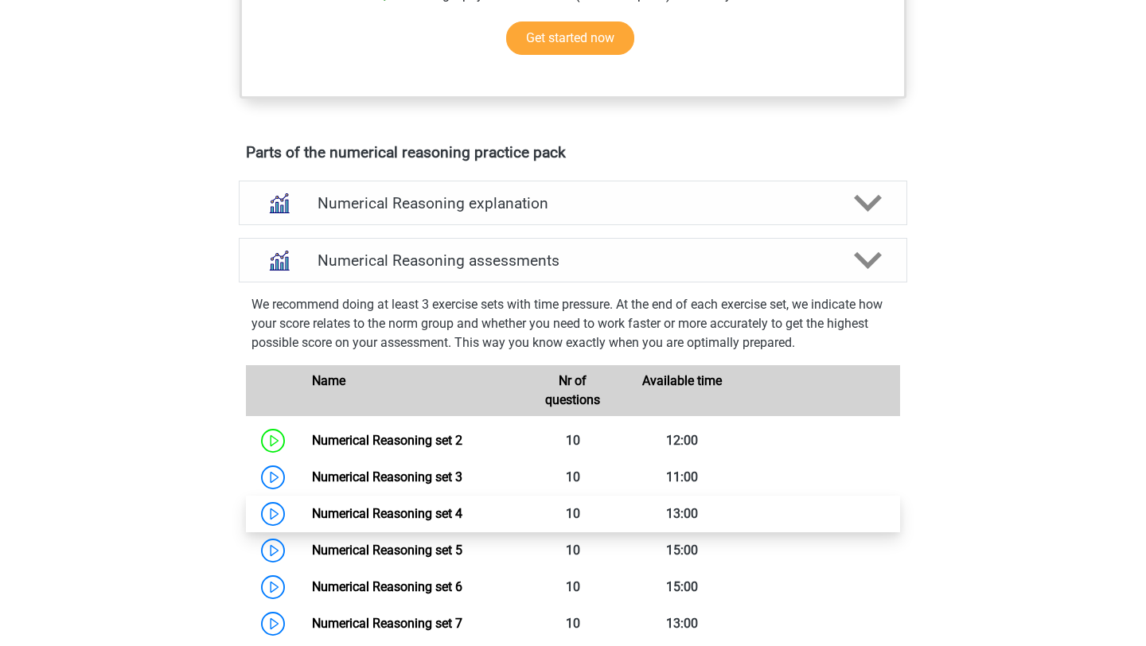
click at [438, 521] on link "Numerical Reasoning set 4" at bounding box center [387, 513] width 150 height 15
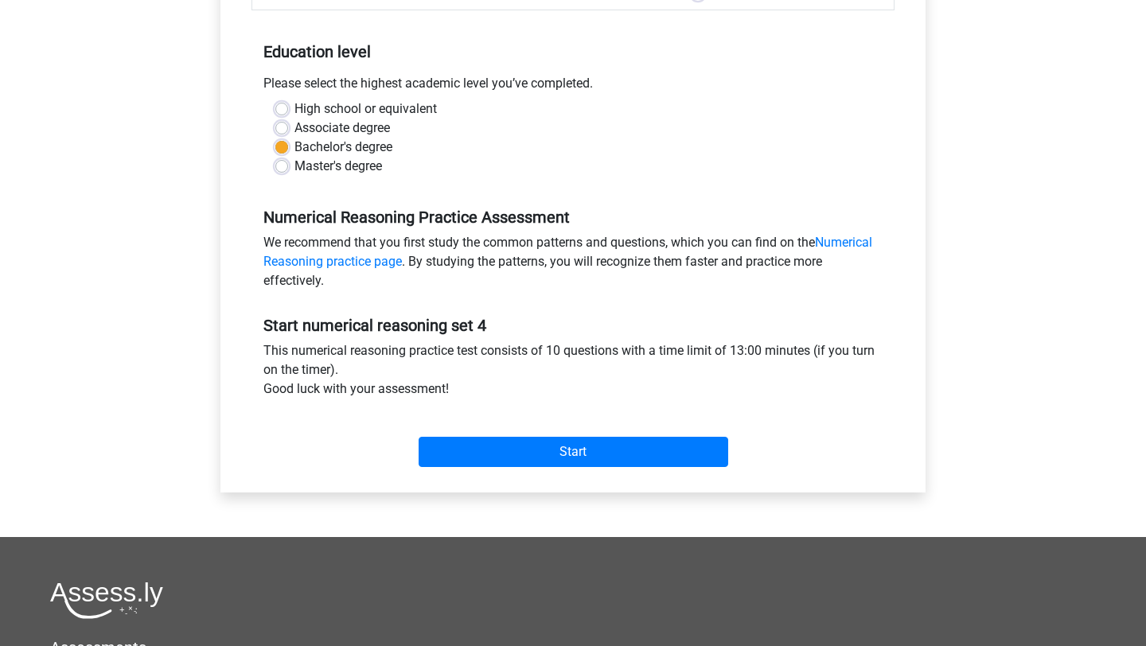
scroll to position [301, 0]
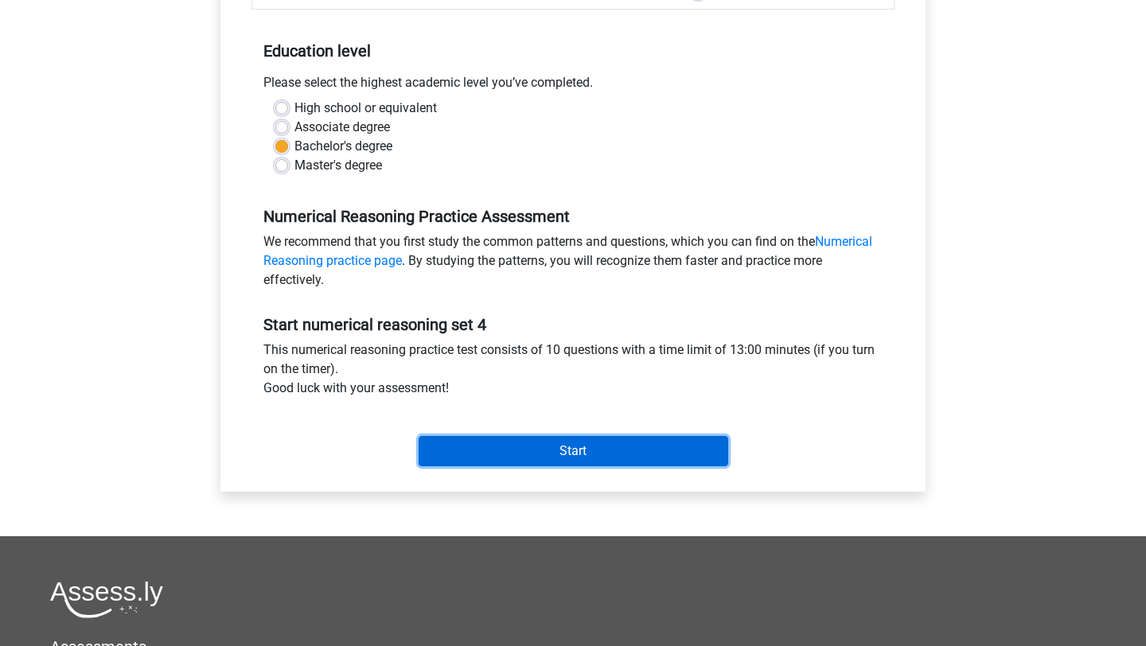
click at [519, 457] on input "Start" at bounding box center [572, 451] width 309 height 30
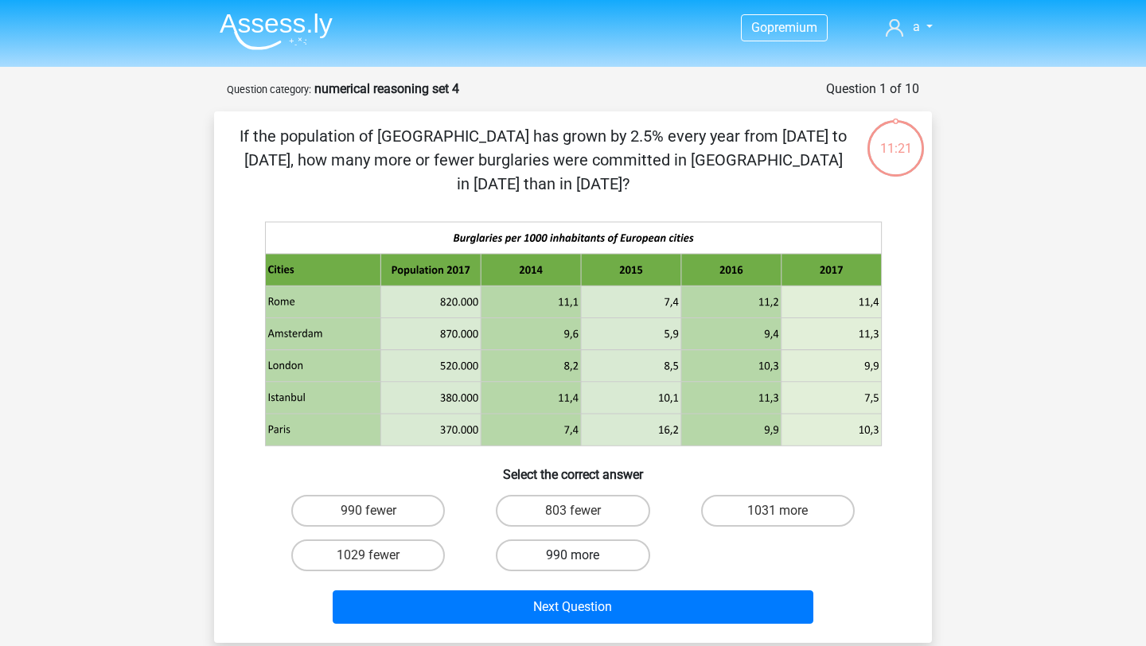
click at [599, 539] on label "990 more" at bounding box center [573, 555] width 154 height 32
click at [583, 555] on input "990 more" at bounding box center [578, 560] width 10 height 10
radio input "true"
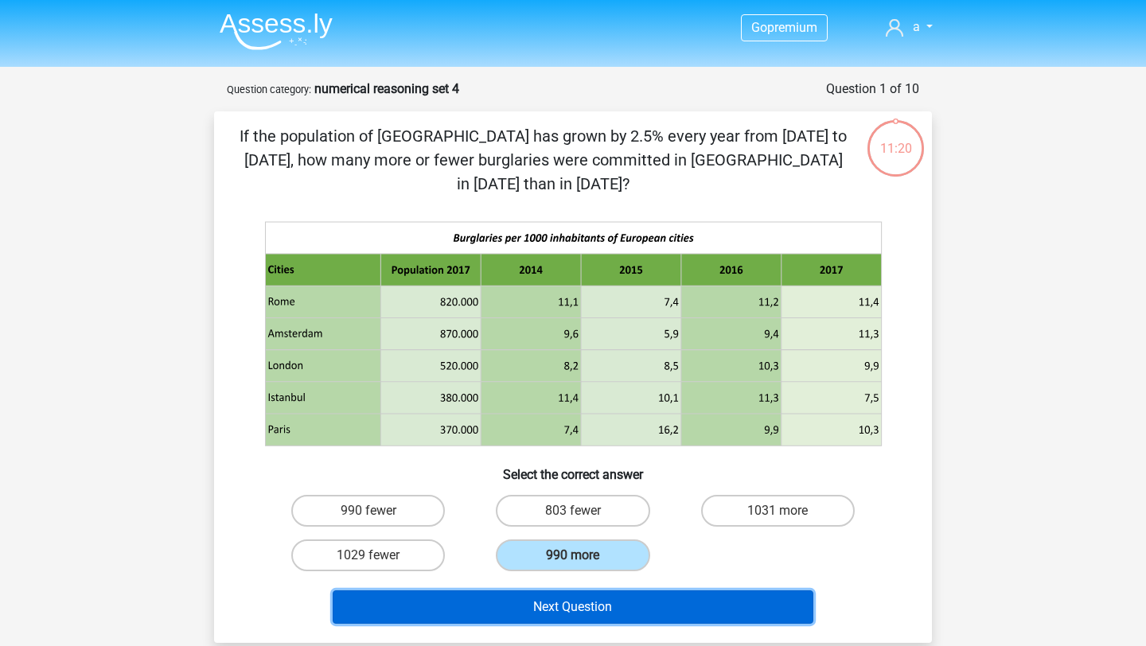
click at [609, 590] on button "Next Question" at bounding box center [573, 606] width 481 height 33
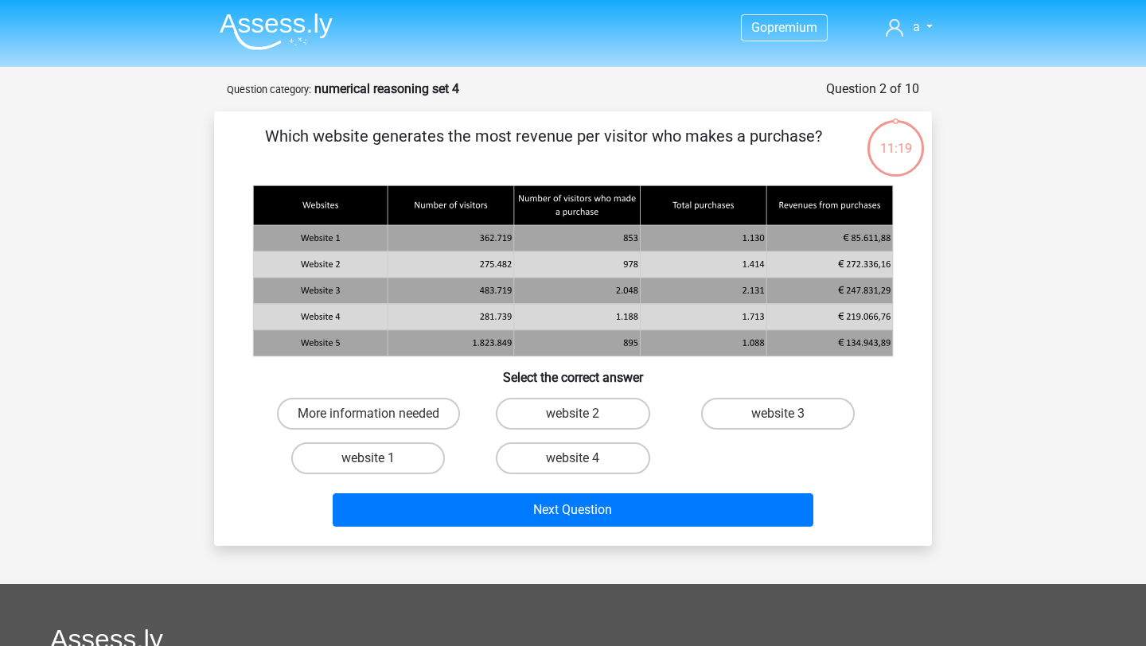
scroll to position [80, 0]
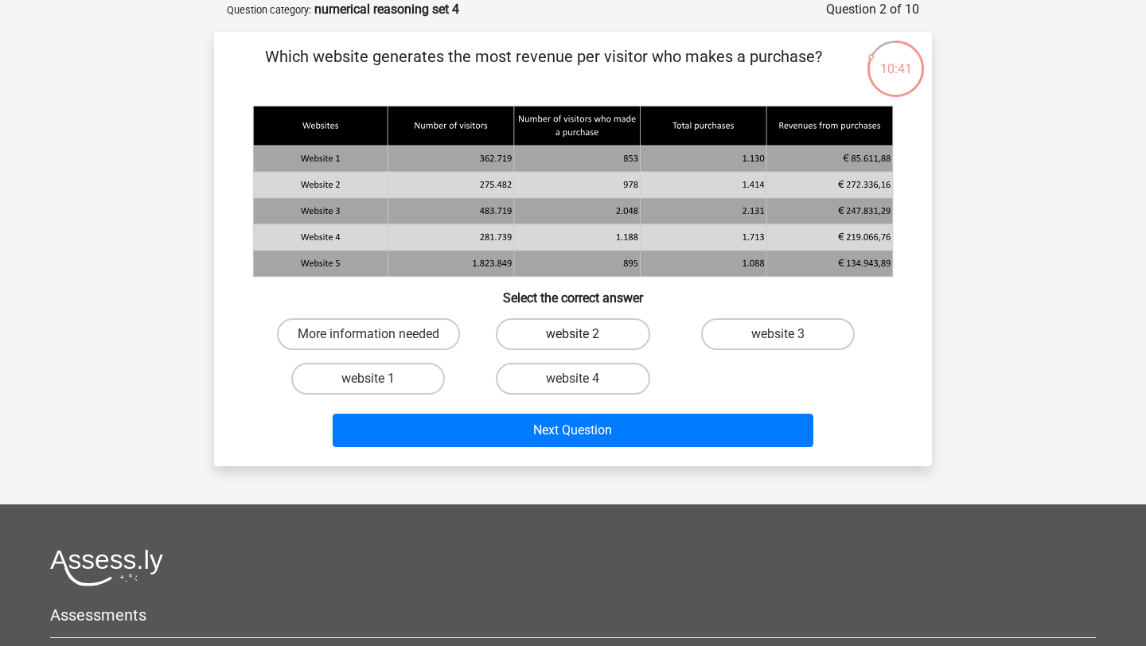
click at [565, 320] on label "website 2" at bounding box center [573, 334] width 154 height 32
click at [573, 334] on input "website 2" at bounding box center [578, 339] width 10 height 10
radio input "true"
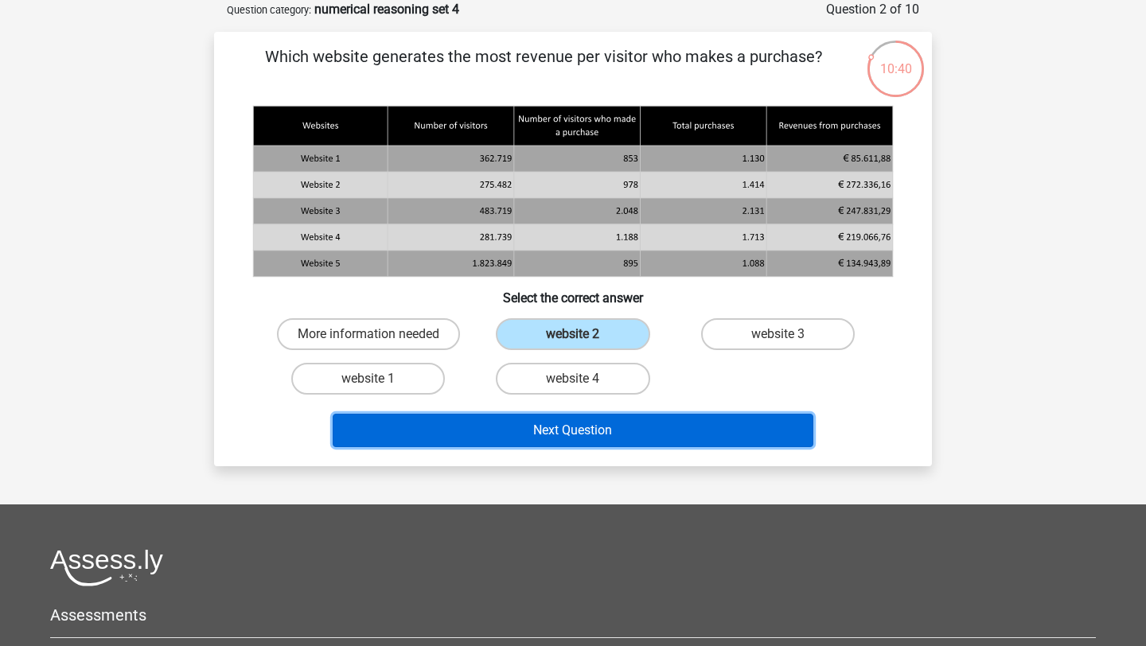
click at [542, 430] on button "Next Question" at bounding box center [573, 430] width 481 height 33
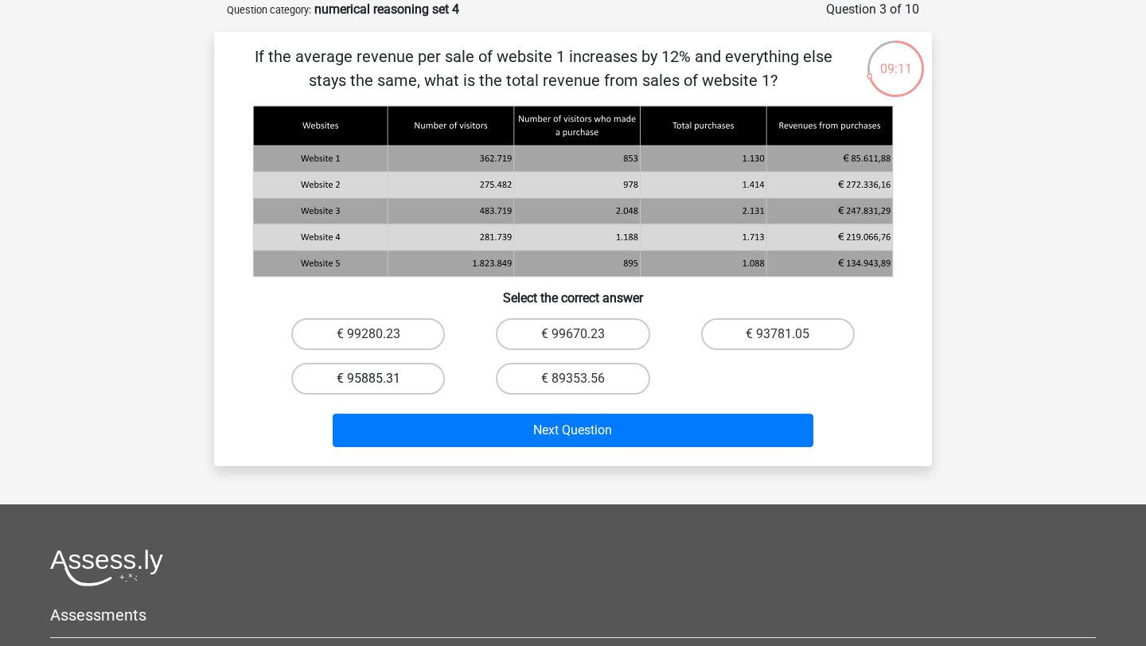
click at [396, 379] on label "€ 95885.31" at bounding box center [368, 379] width 154 height 32
click at [379, 379] on input "€ 95885.31" at bounding box center [373, 384] width 10 height 10
radio input "true"
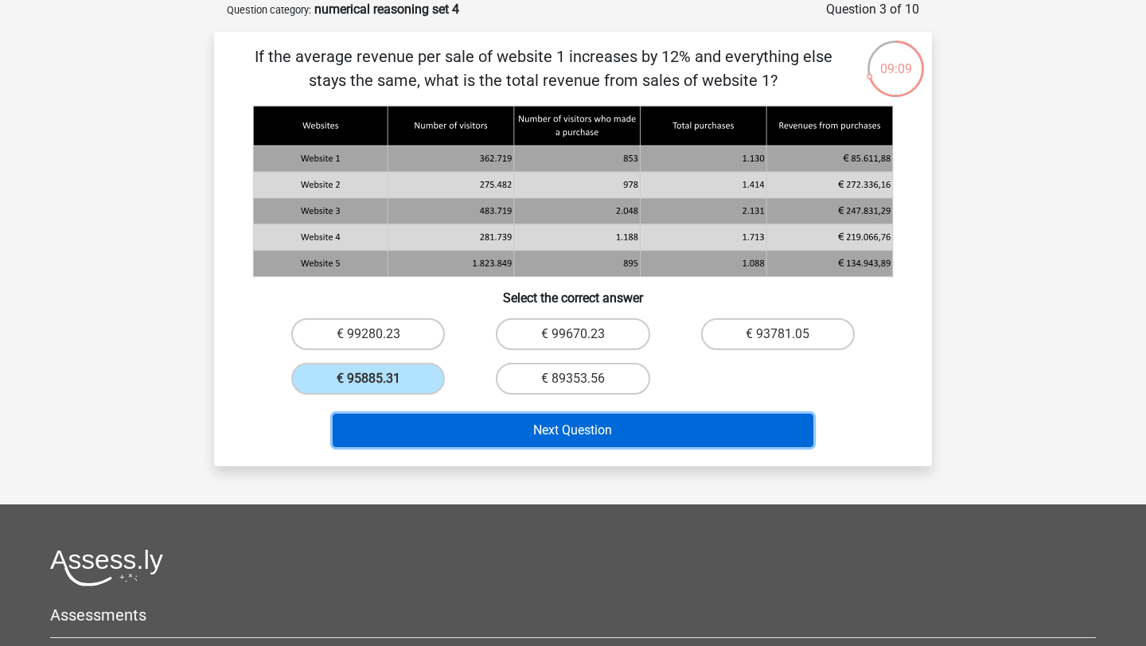
click at [481, 425] on button "Next Question" at bounding box center [573, 430] width 481 height 33
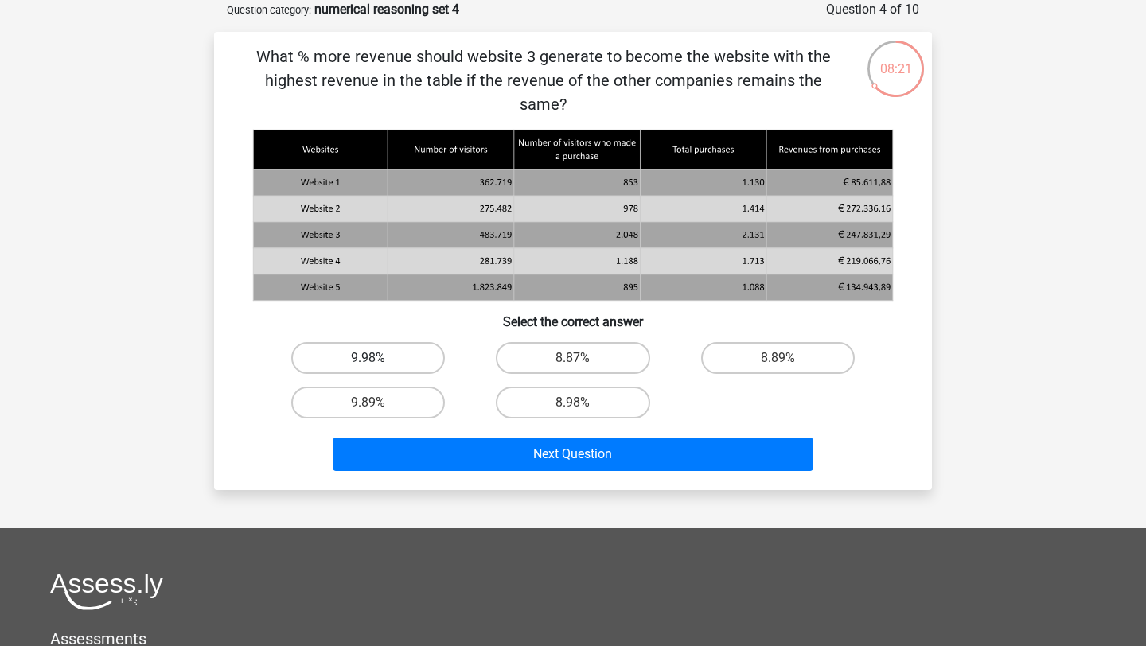
click at [420, 348] on label "9.98%" at bounding box center [368, 358] width 154 height 32
click at [379, 358] on input "9.98%" at bounding box center [373, 363] width 10 height 10
radio input "true"
click at [403, 387] on label "9.89%" at bounding box center [368, 403] width 154 height 32
click at [379, 403] on input "9.89%" at bounding box center [373, 408] width 10 height 10
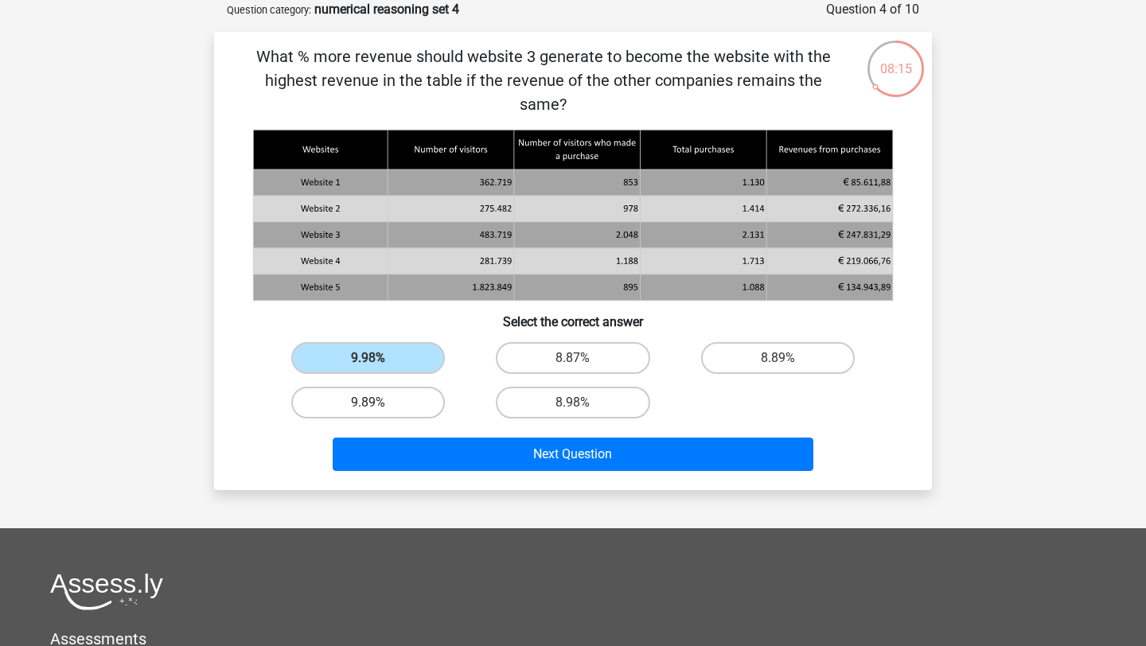
radio input "true"
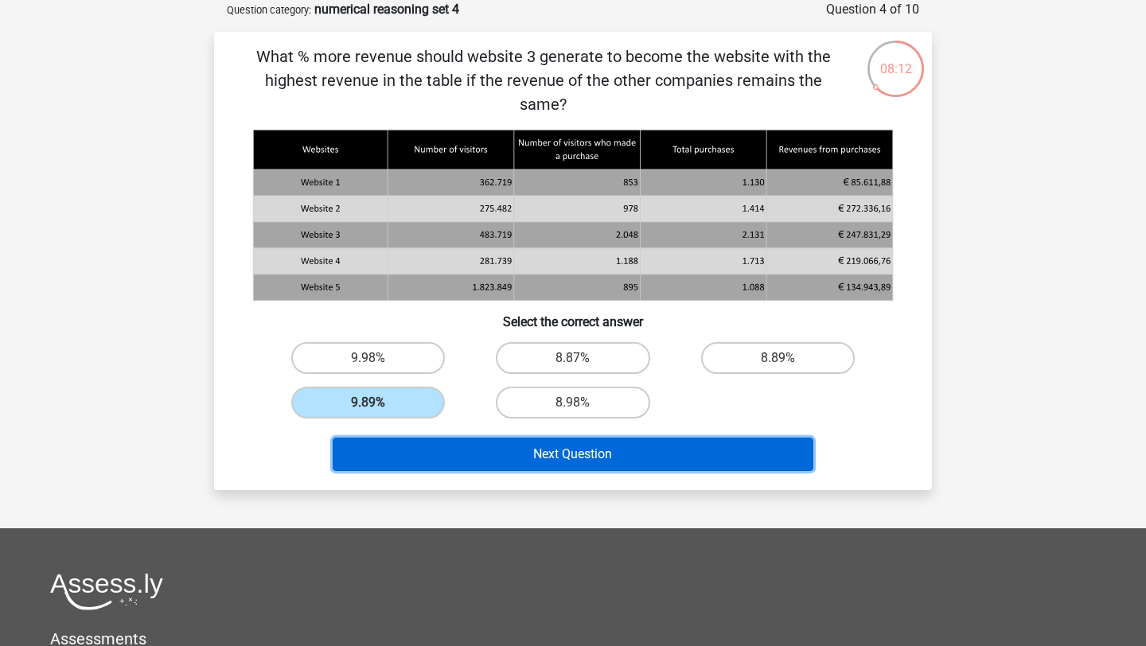
click at [483, 438] on button "Next Question" at bounding box center [573, 454] width 481 height 33
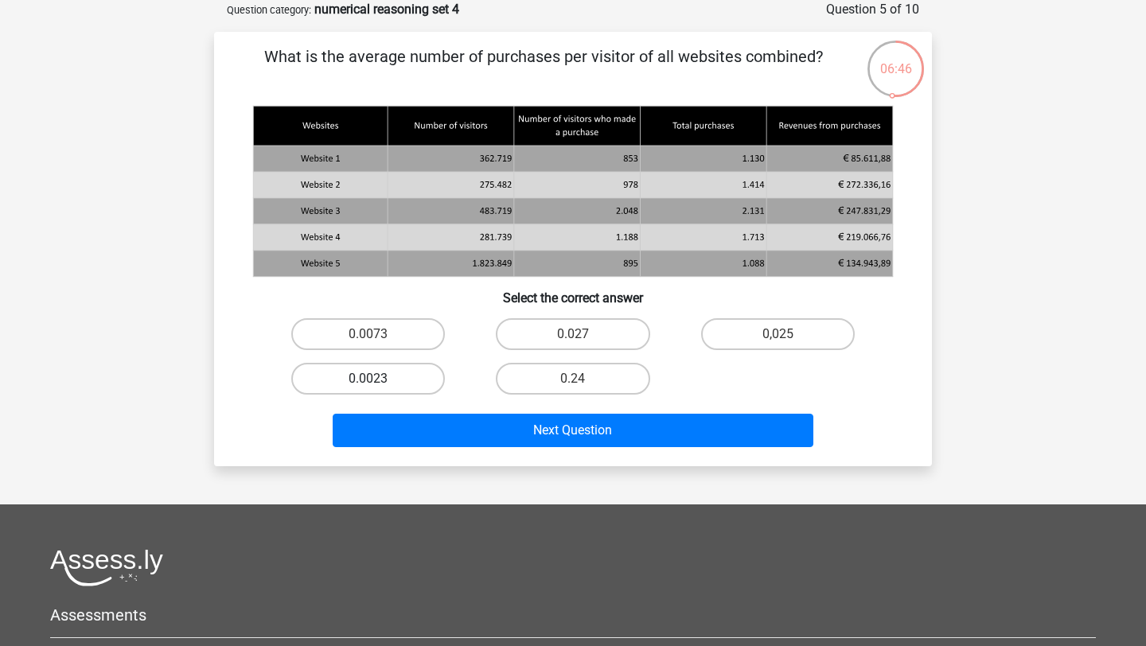
click at [368, 388] on label "0.0023" at bounding box center [368, 379] width 154 height 32
click at [368, 388] on input "0.0023" at bounding box center [373, 384] width 10 height 10
radio input "true"
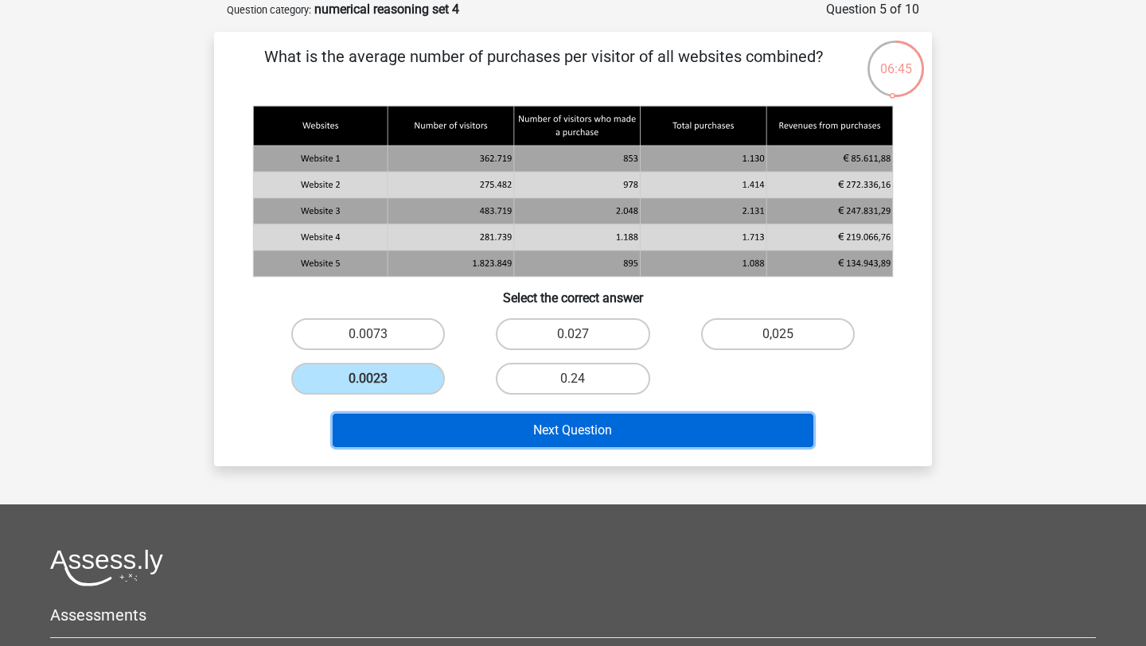
click at [613, 418] on button "Next Question" at bounding box center [573, 430] width 481 height 33
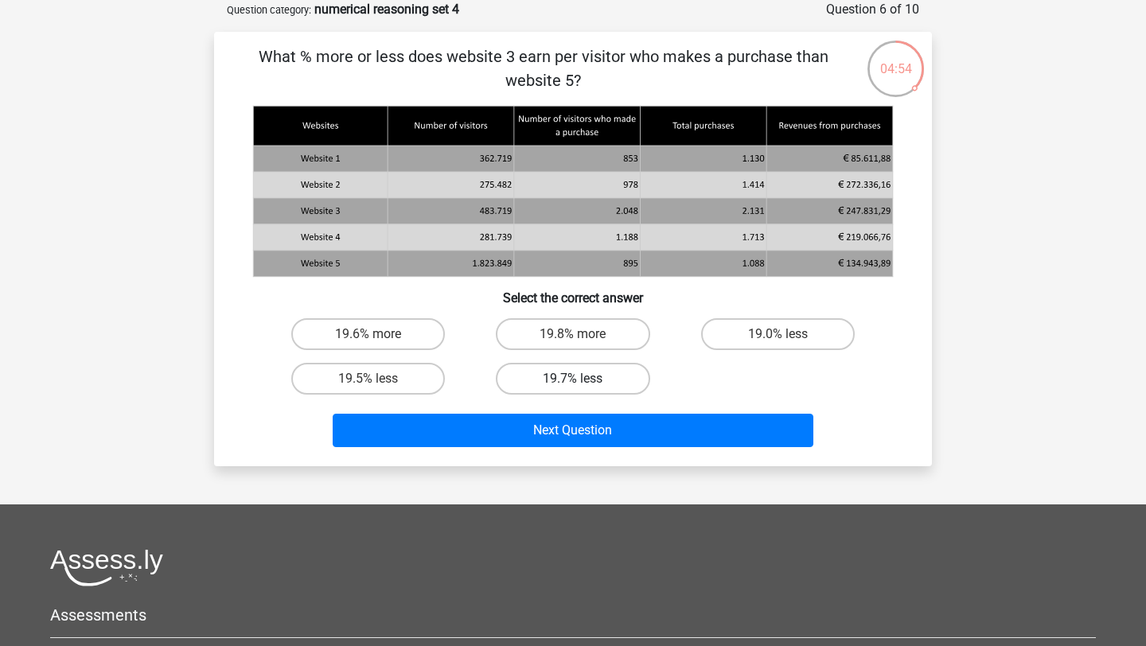
click at [632, 376] on label "19.7% less" at bounding box center [573, 379] width 154 height 32
click at [583, 379] on input "19.7% less" at bounding box center [578, 384] width 10 height 10
radio input "true"
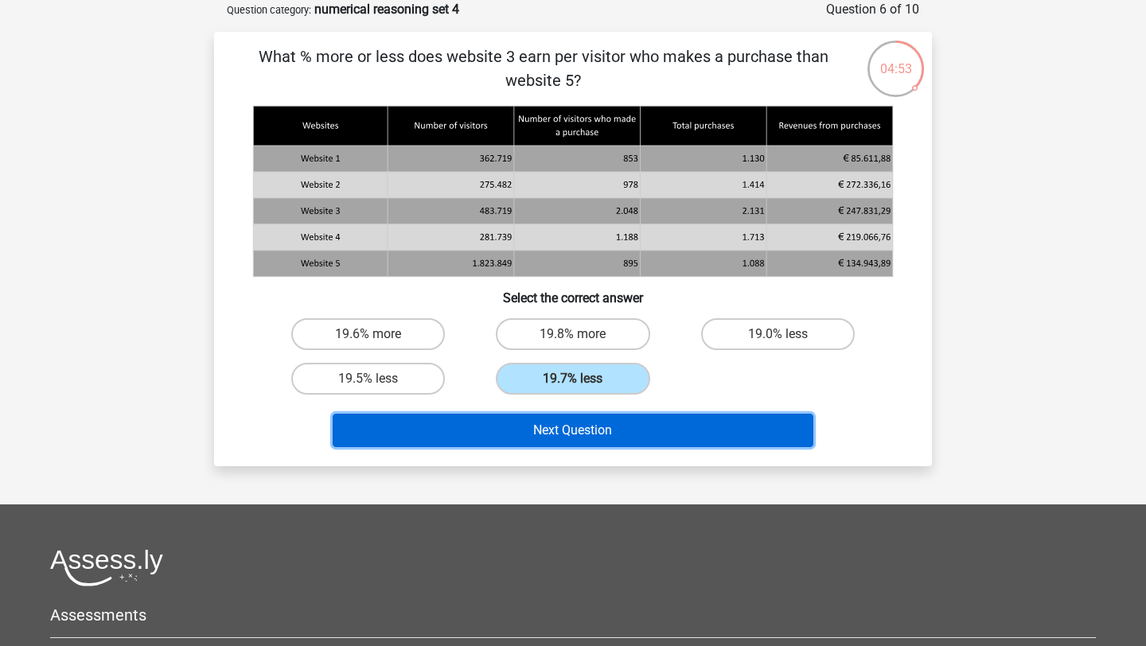
click at [643, 432] on button "Next Question" at bounding box center [573, 430] width 481 height 33
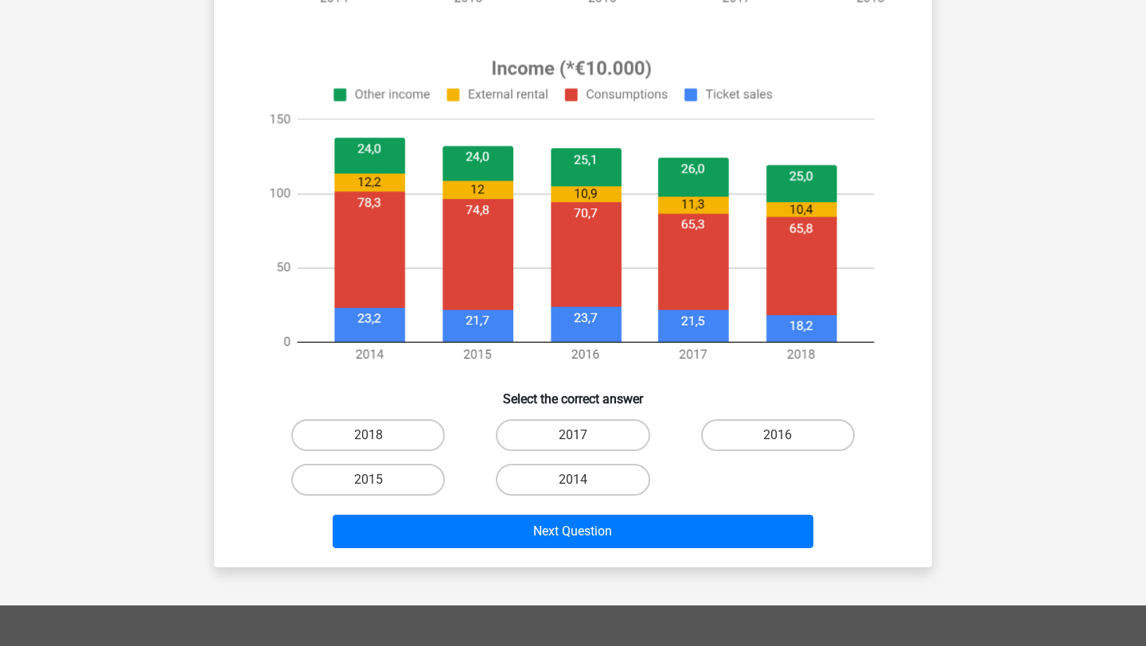
scroll to position [570, 0]
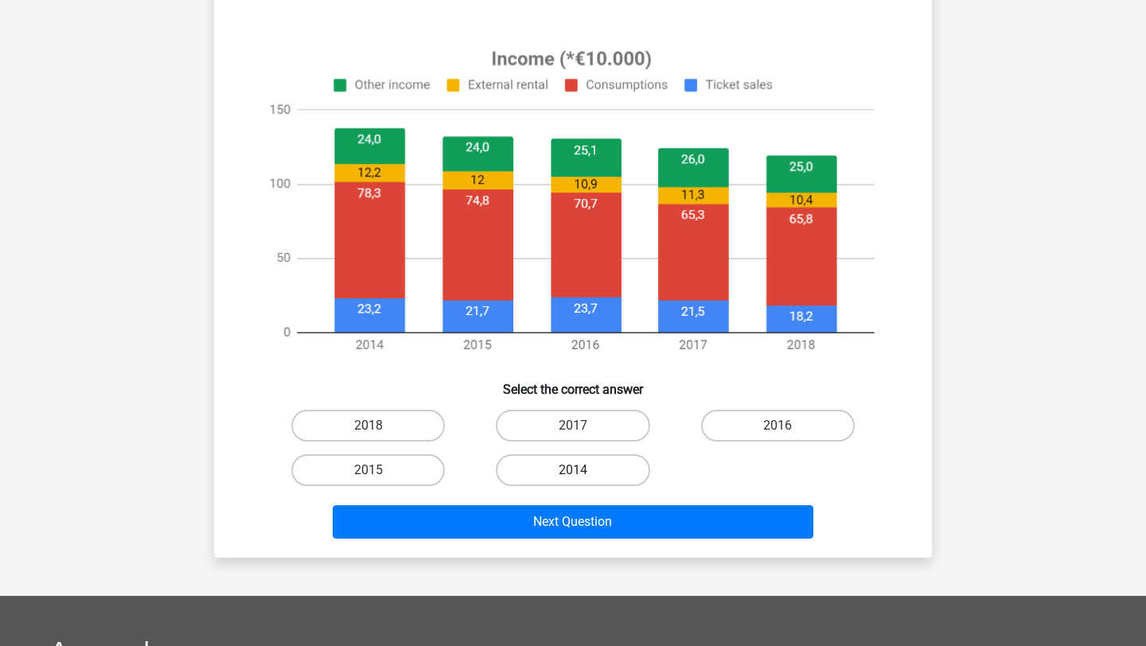
click at [612, 465] on label "2014" at bounding box center [573, 470] width 154 height 32
click at [583, 470] on input "2014" at bounding box center [578, 475] width 10 height 10
radio input "true"
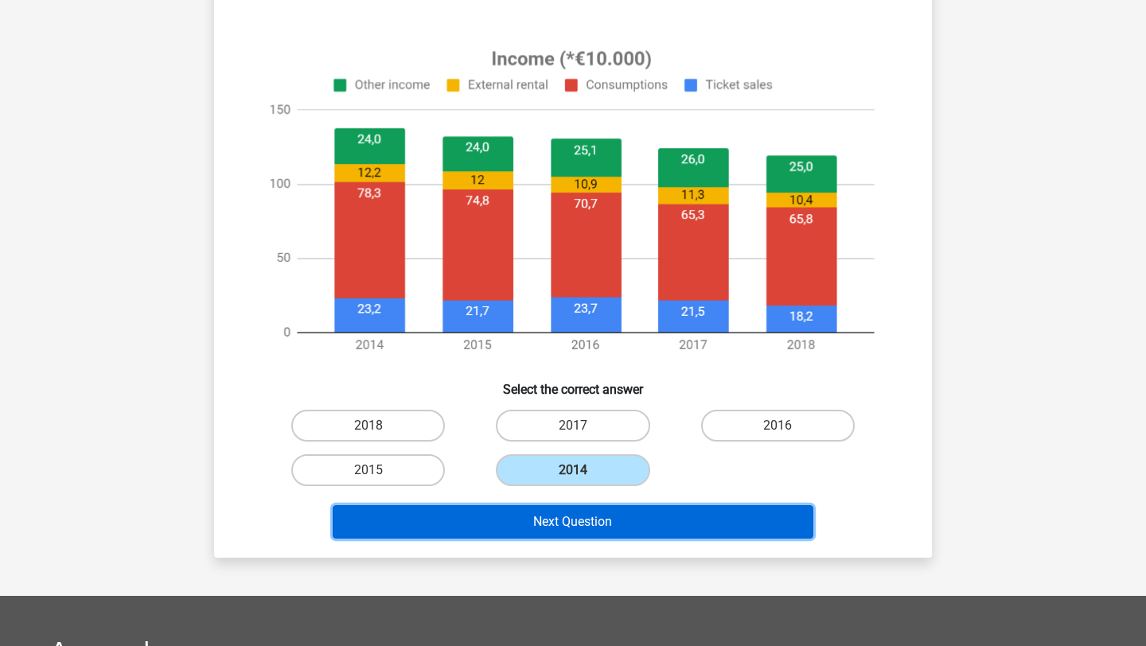
click at [661, 531] on button "Next Question" at bounding box center [573, 521] width 481 height 33
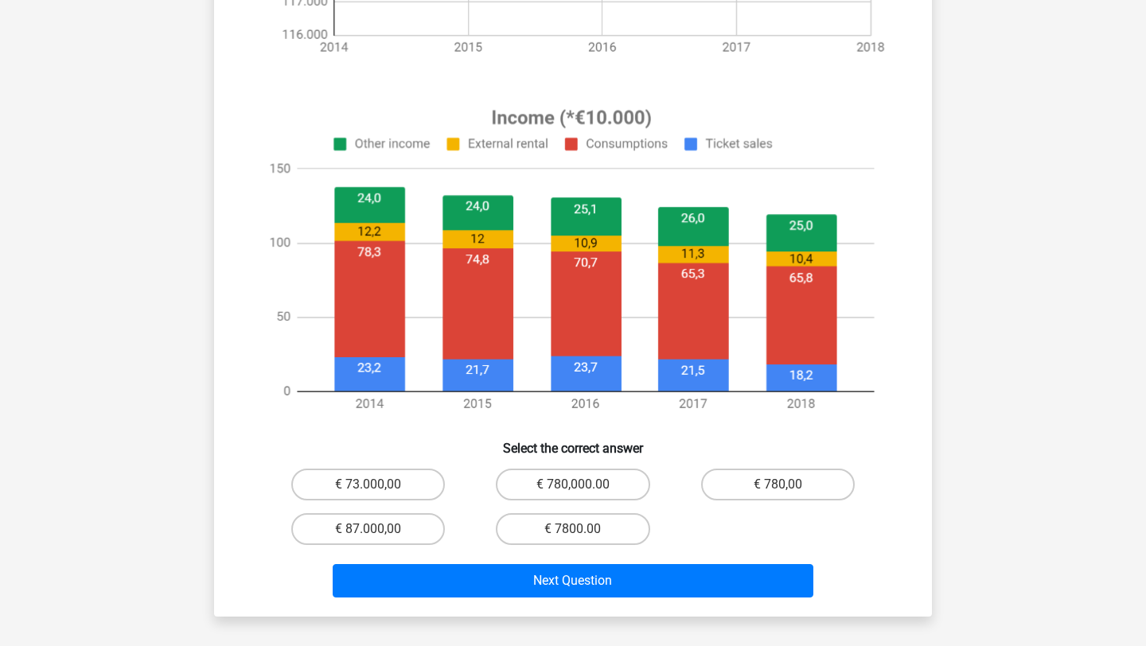
scroll to position [523, 0]
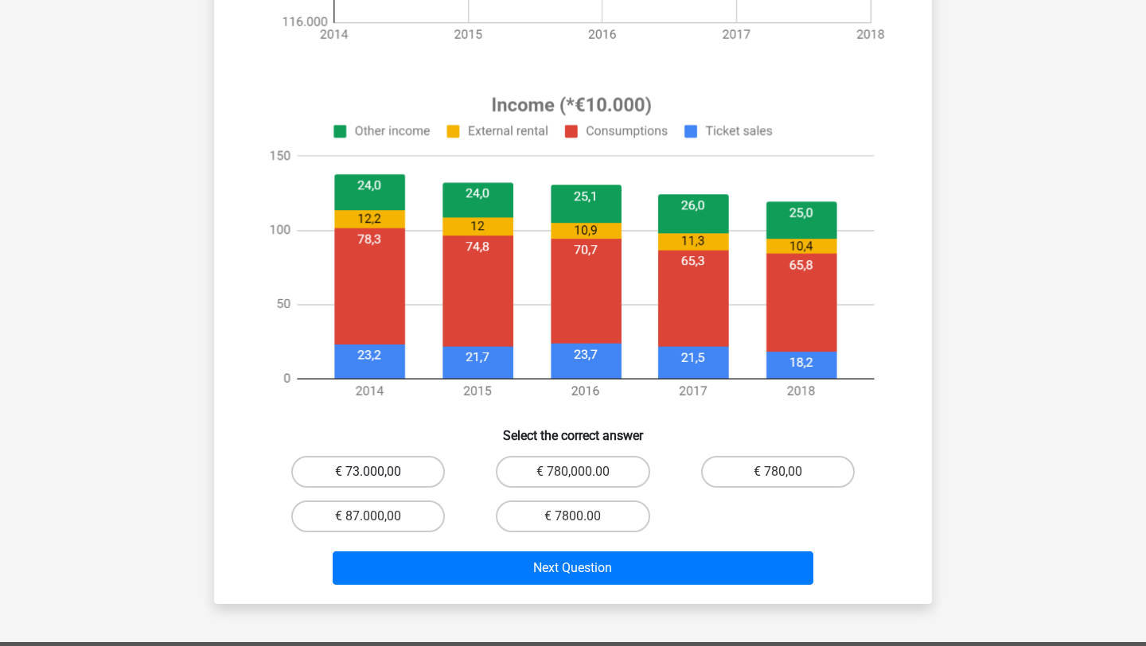
click at [372, 471] on label "€ 73.000,00" at bounding box center [368, 472] width 154 height 32
click at [372, 472] on input "€ 73.000,00" at bounding box center [373, 477] width 10 height 10
radio input "true"
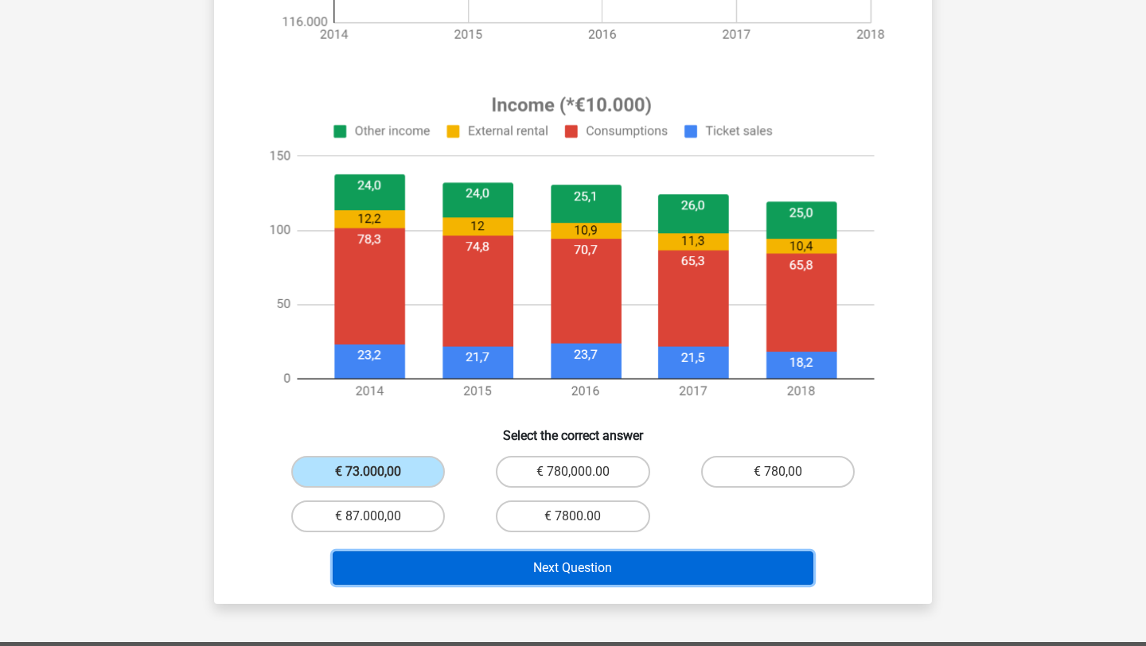
click at [563, 573] on button "Next Question" at bounding box center [573, 567] width 481 height 33
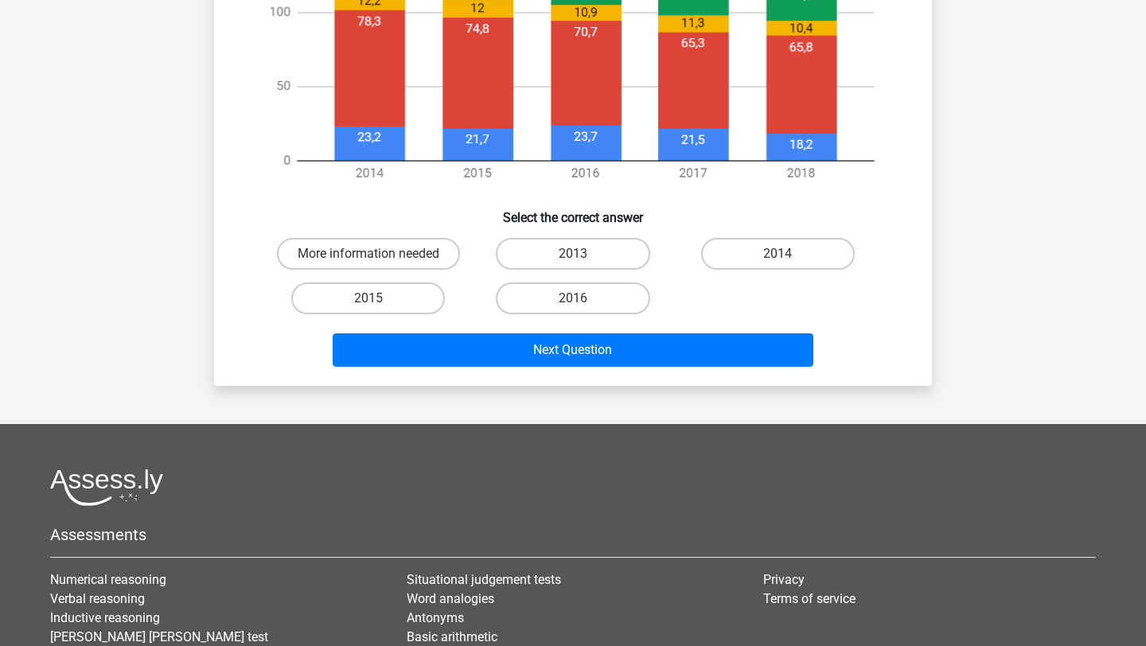
scroll to position [770, 0]
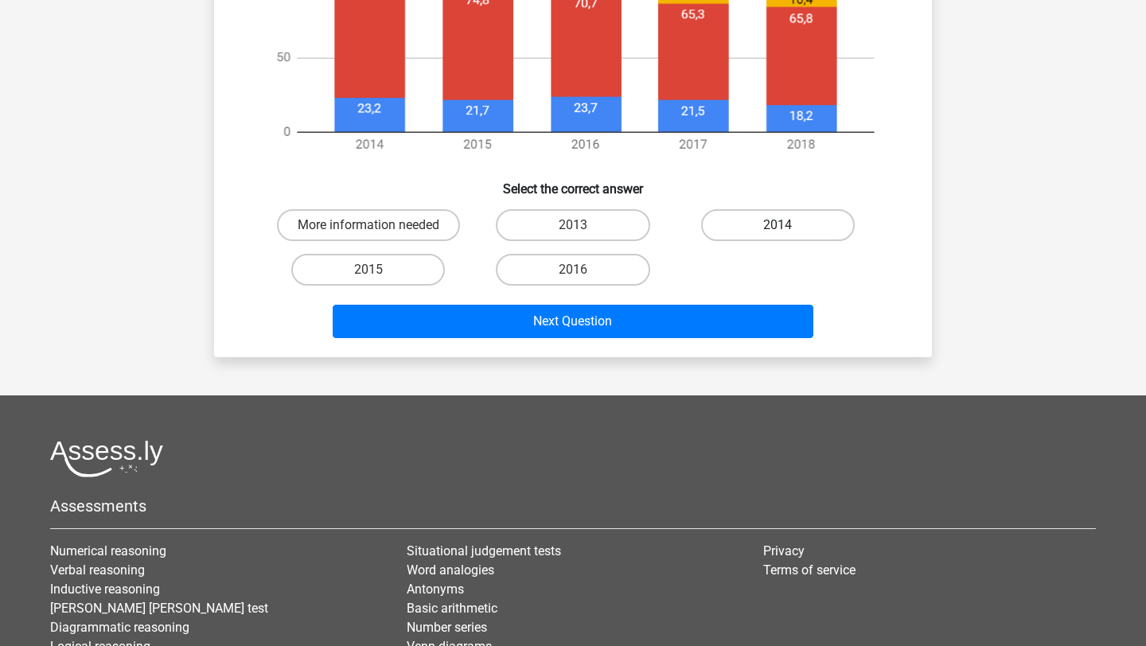
click at [767, 216] on label "2014" at bounding box center [778, 225] width 154 height 32
click at [777, 225] on input "2014" at bounding box center [782, 230] width 10 height 10
radio input "true"
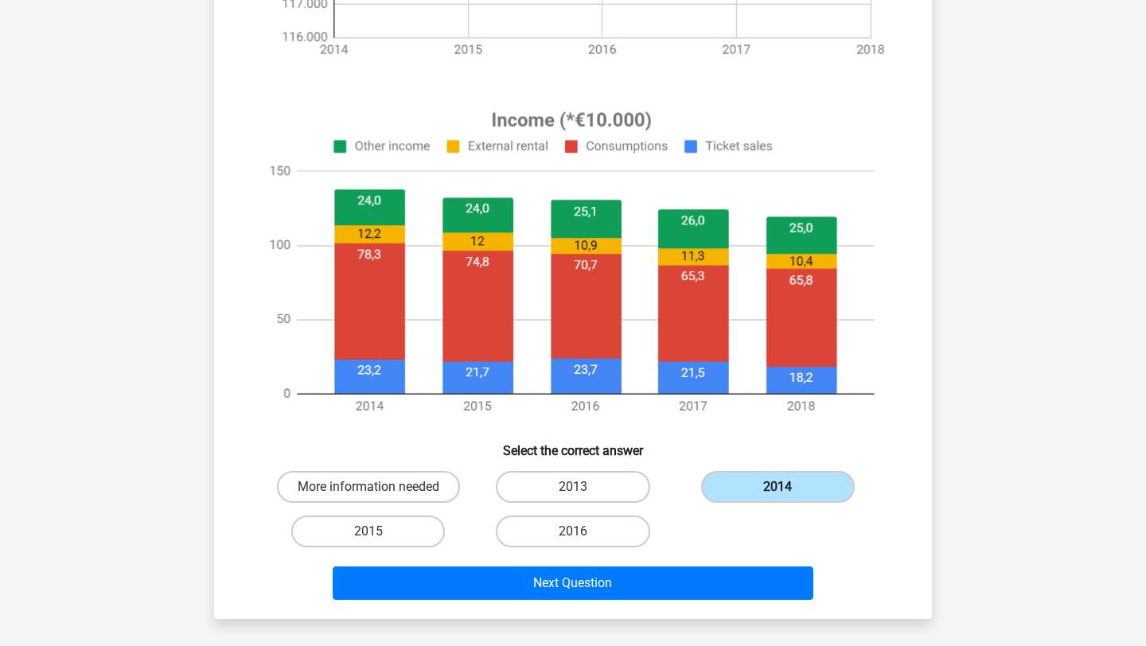
scroll to position [509, 0]
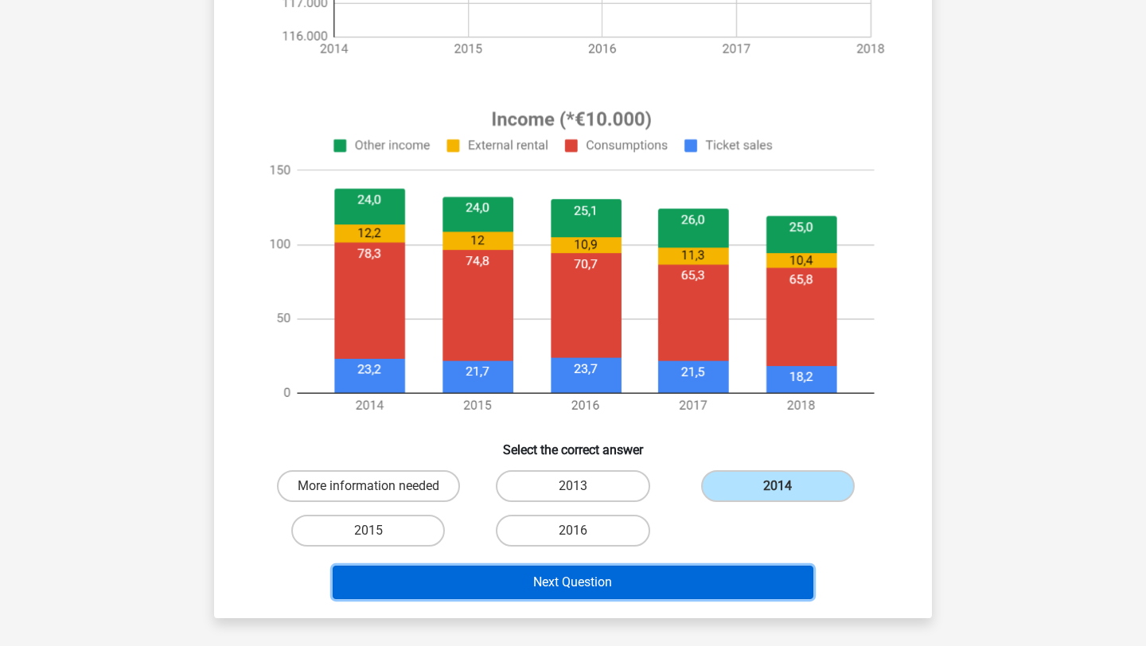
click at [653, 593] on button "Next Question" at bounding box center [573, 582] width 481 height 33
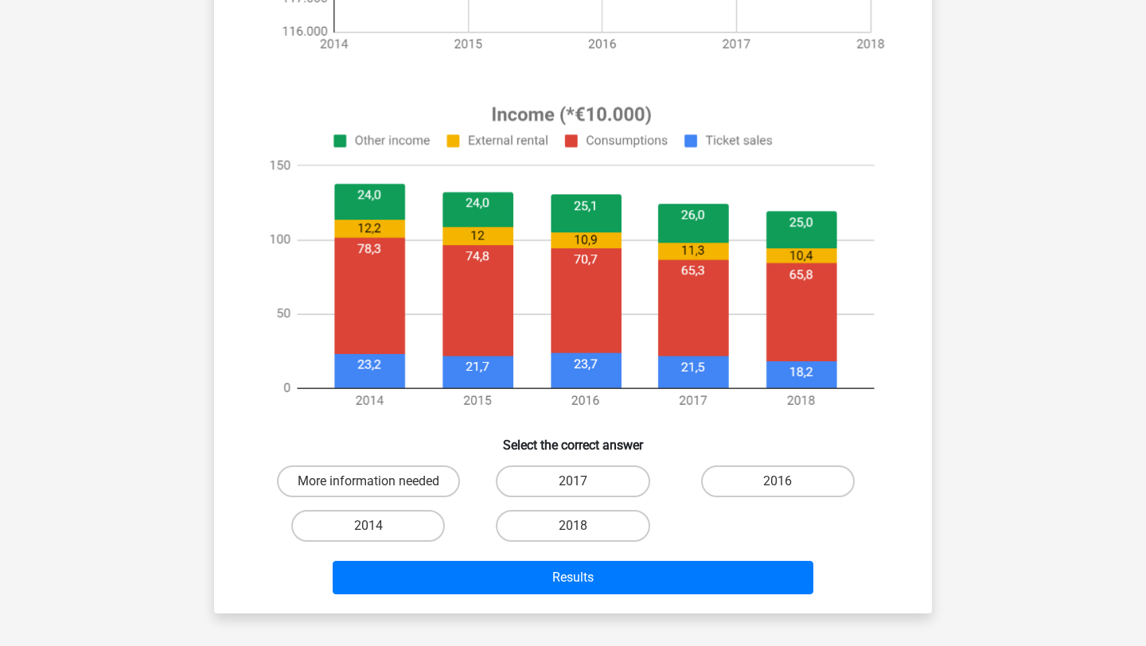
scroll to position [516, 0]
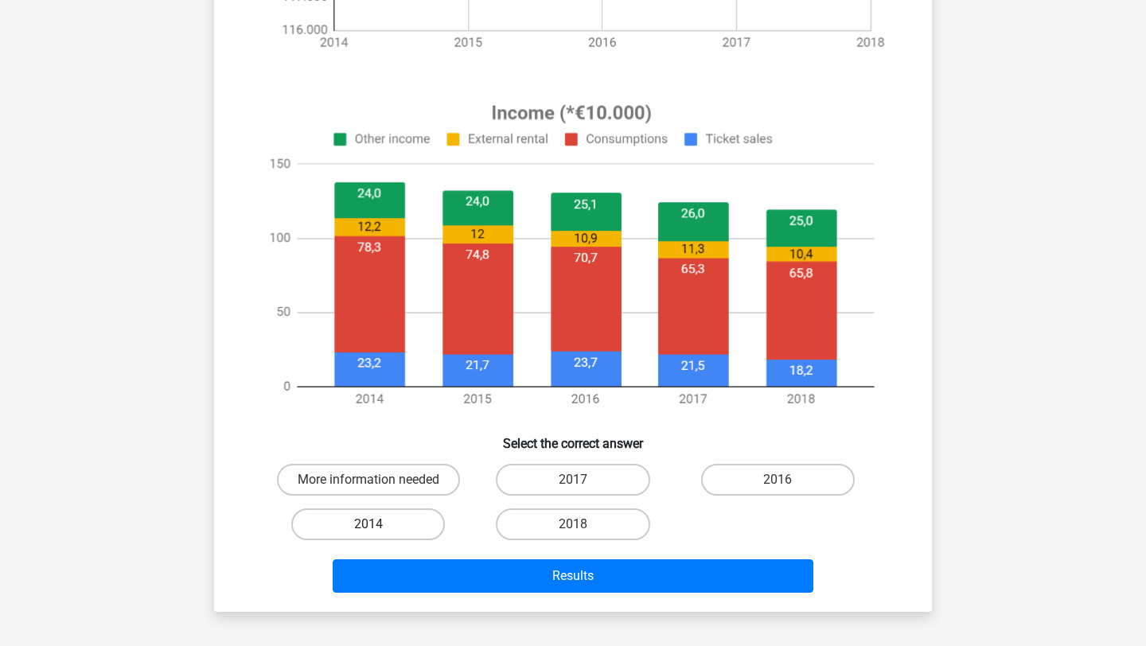
click at [397, 523] on label "2014" at bounding box center [368, 524] width 154 height 32
click at [379, 524] on input "2014" at bounding box center [373, 529] width 10 height 10
radio input "true"
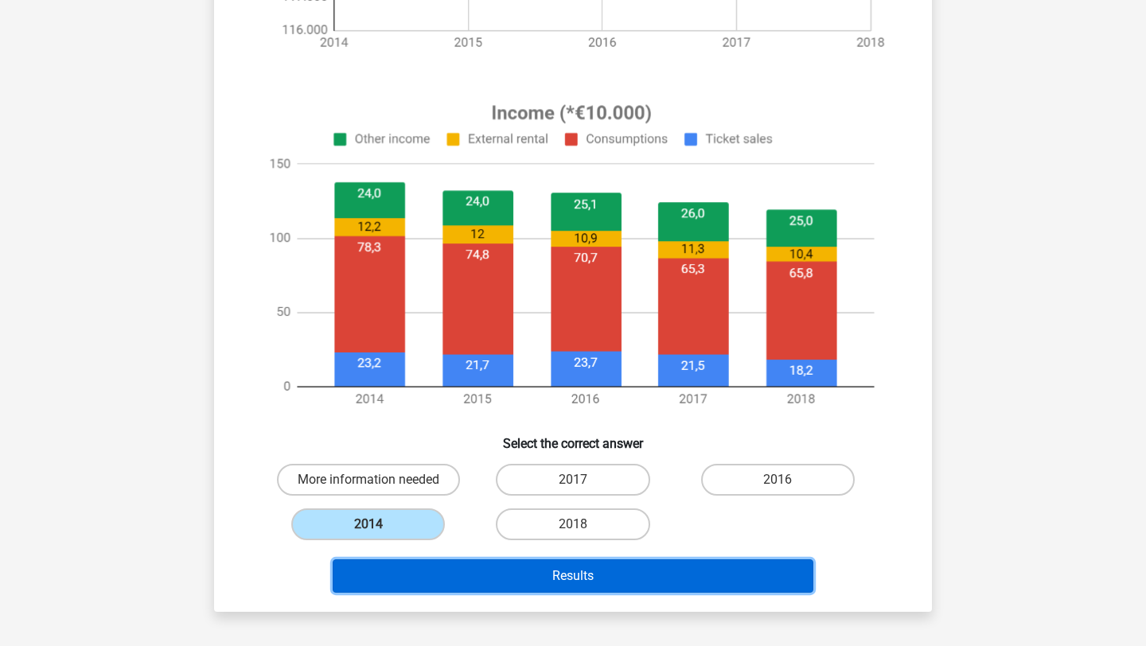
click at [526, 566] on button "Results" at bounding box center [573, 575] width 481 height 33
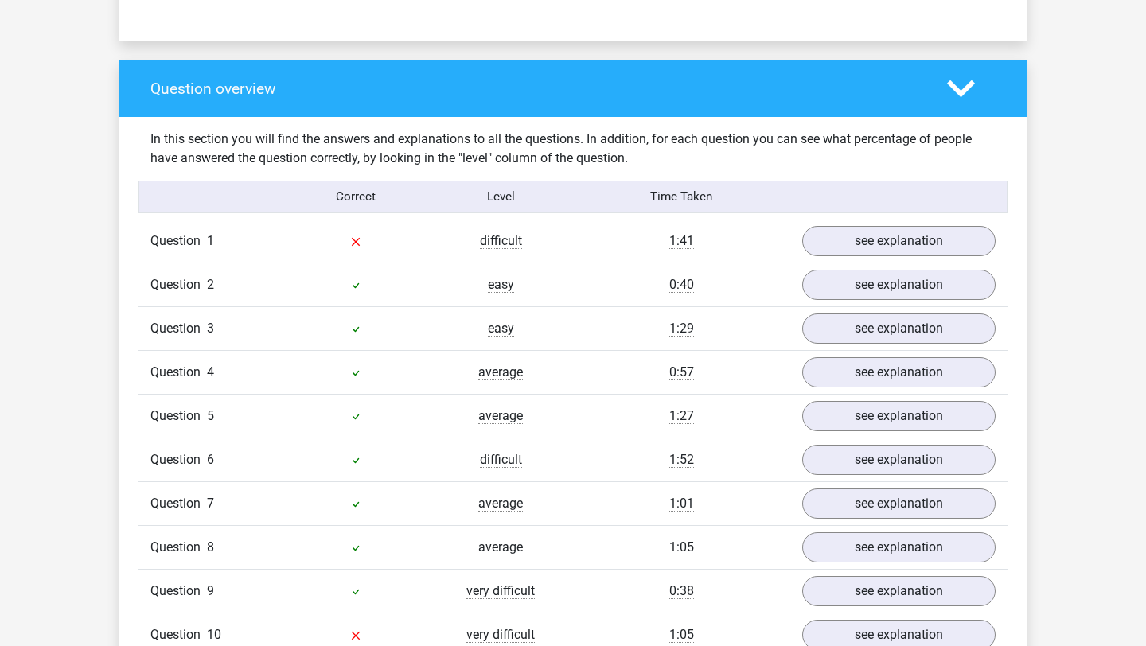
scroll to position [1104, 0]
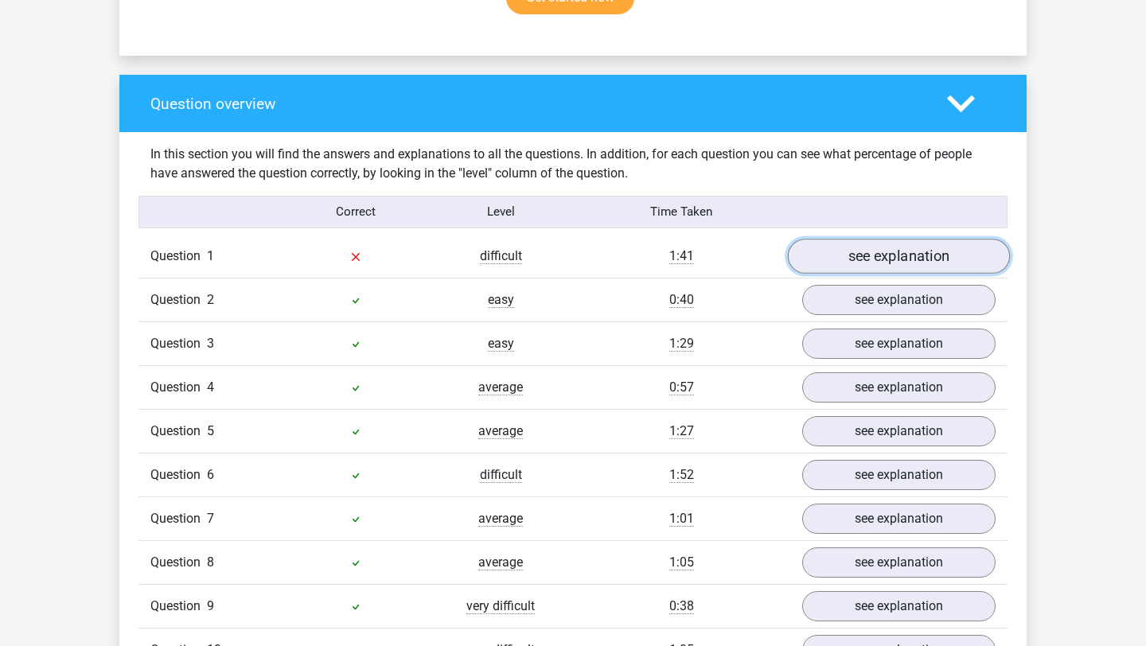
click at [920, 262] on link "see explanation" at bounding box center [899, 256] width 222 height 35
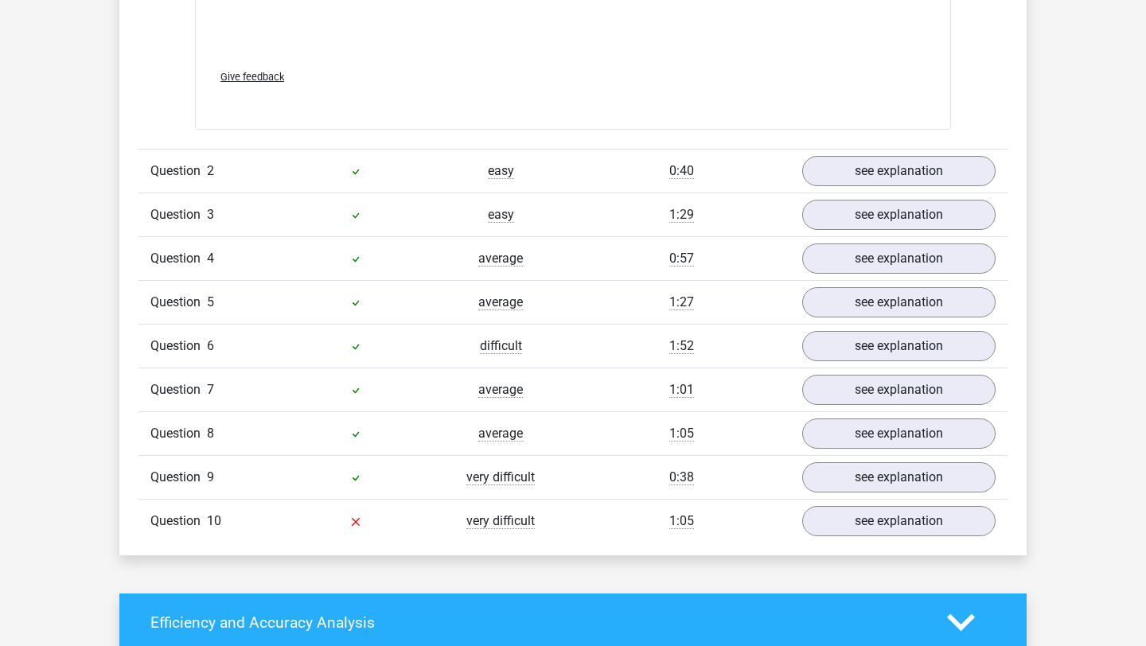
scroll to position [2315, 0]
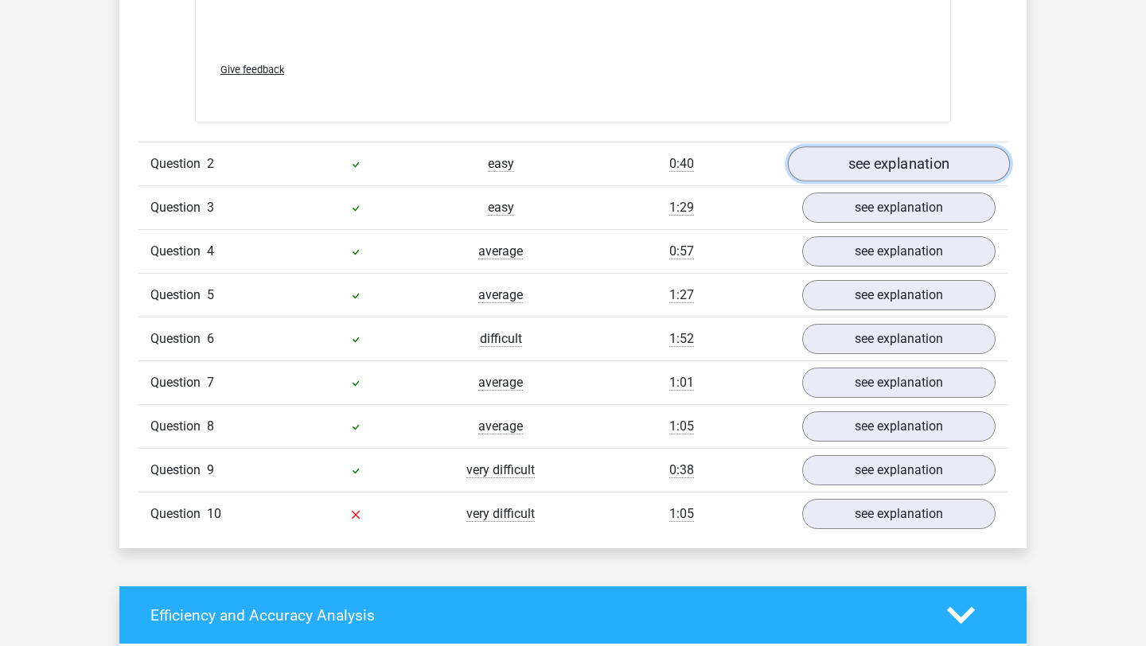
click at [867, 173] on link "see explanation" at bounding box center [899, 163] width 222 height 35
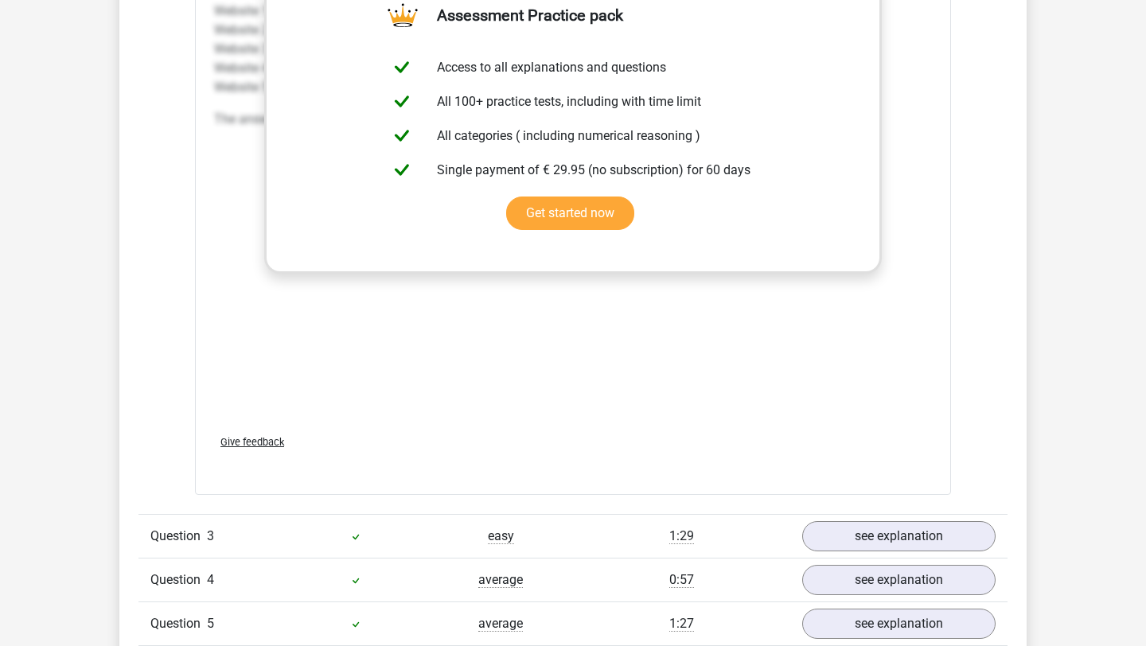
scroll to position [2963, 0]
click at [854, 539] on link "see explanation" at bounding box center [899, 535] width 222 height 35
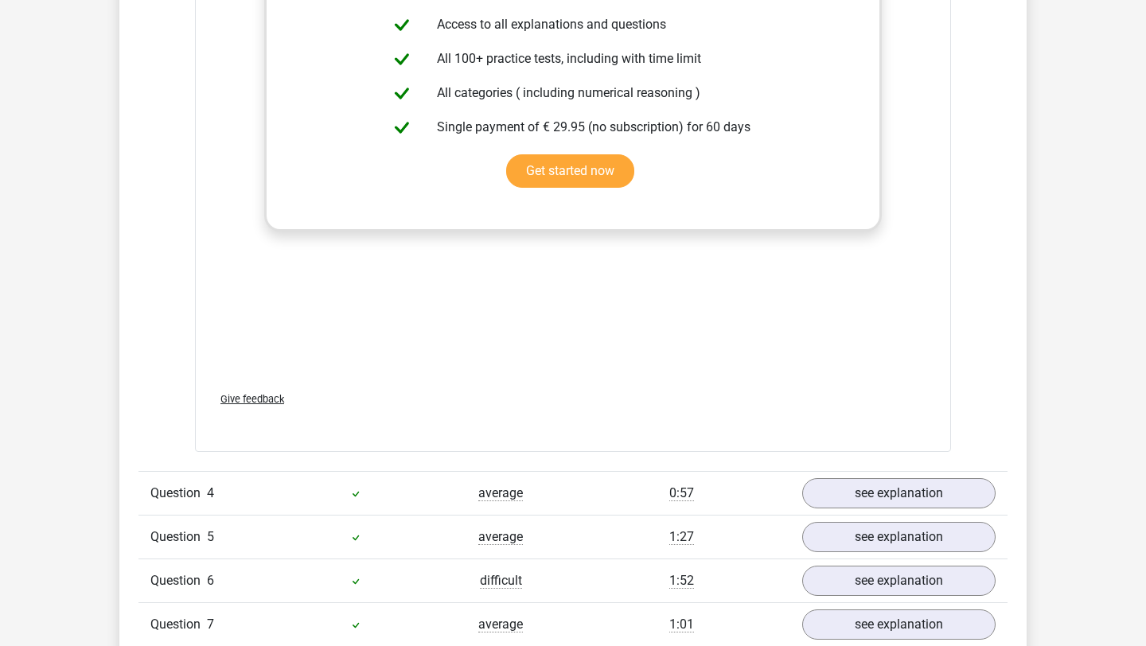
scroll to position [4044, 0]
click at [881, 501] on link "see explanation" at bounding box center [899, 492] width 222 height 35
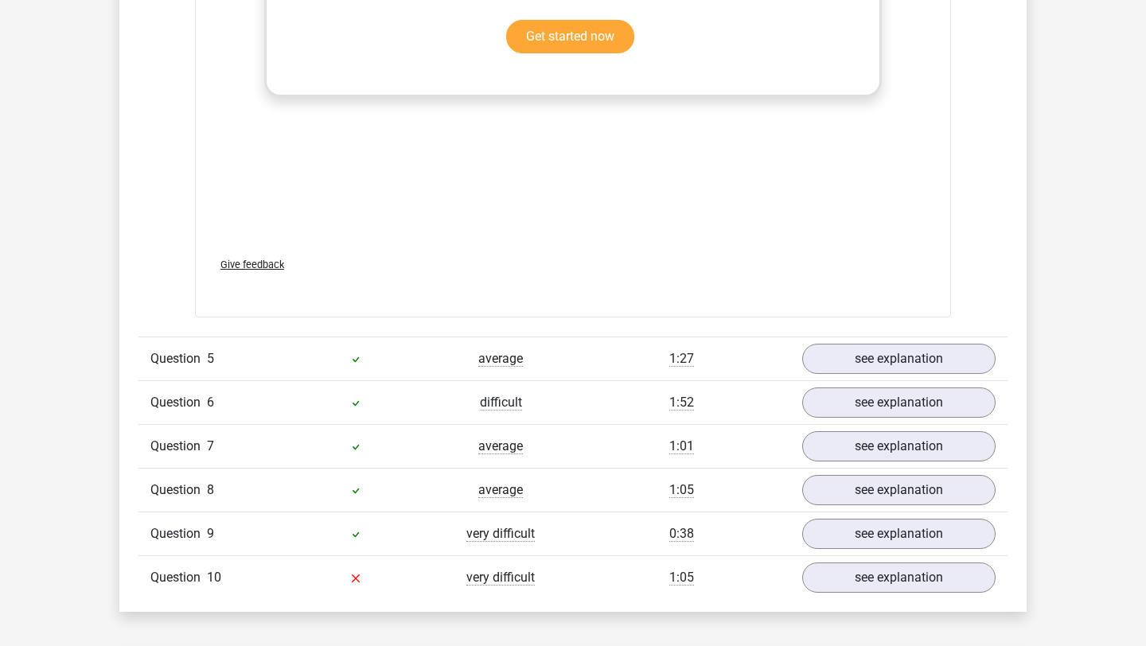
scroll to position [5219, 0]
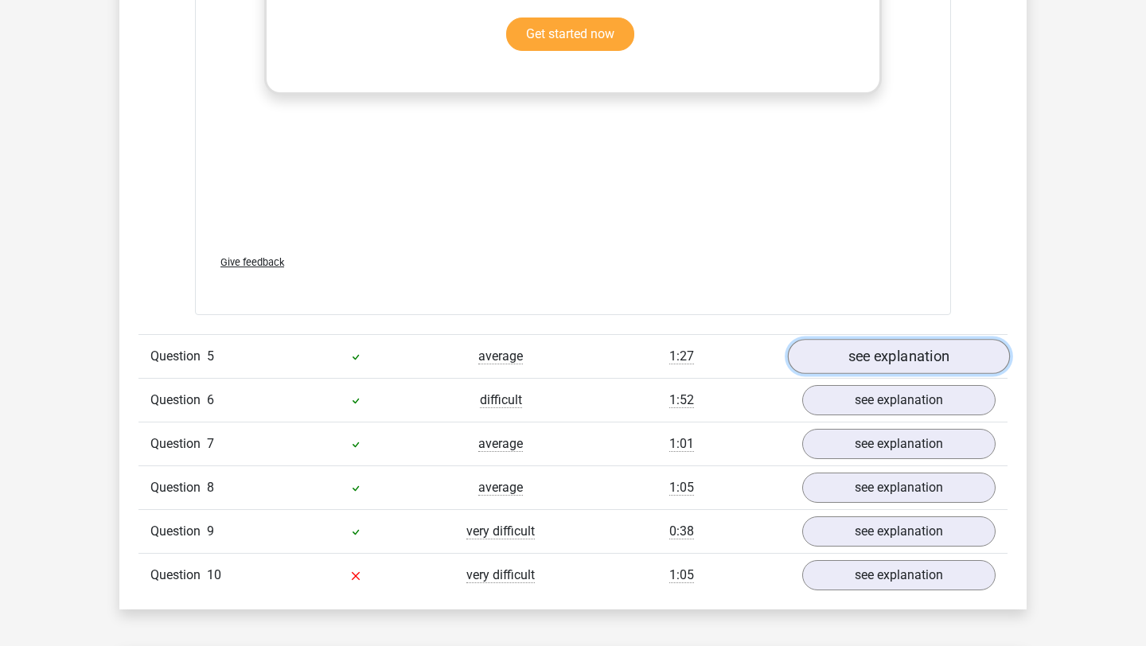
click at [924, 368] on link "see explanation" at bounding box center [899, 356] width 222 height 35
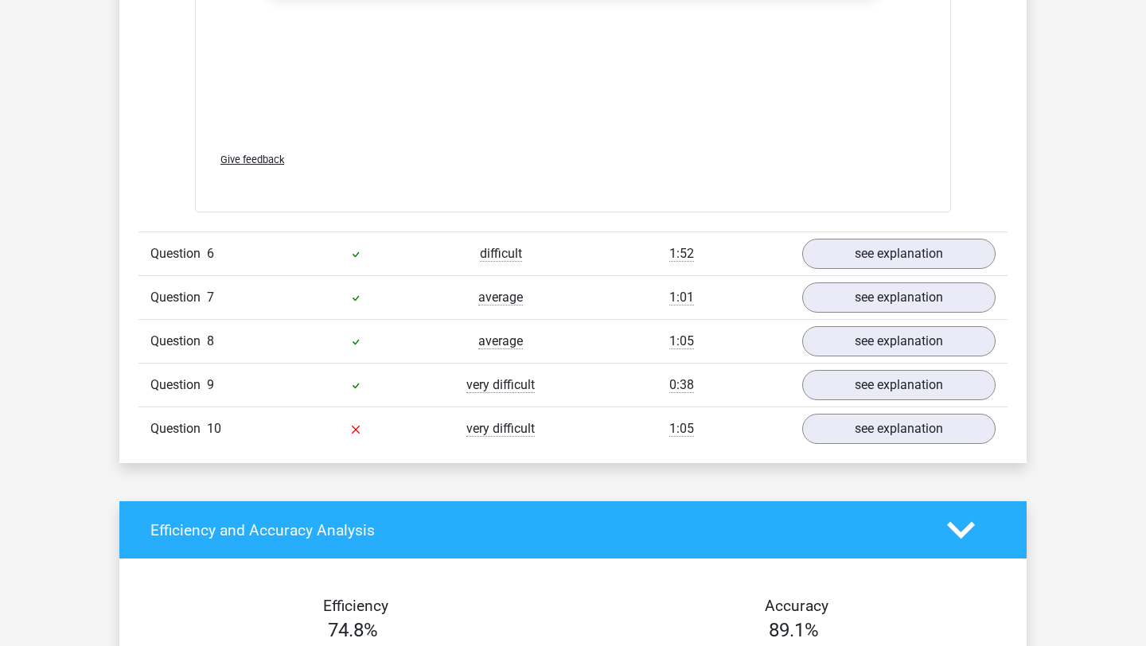
scroll to position [6367, 0]
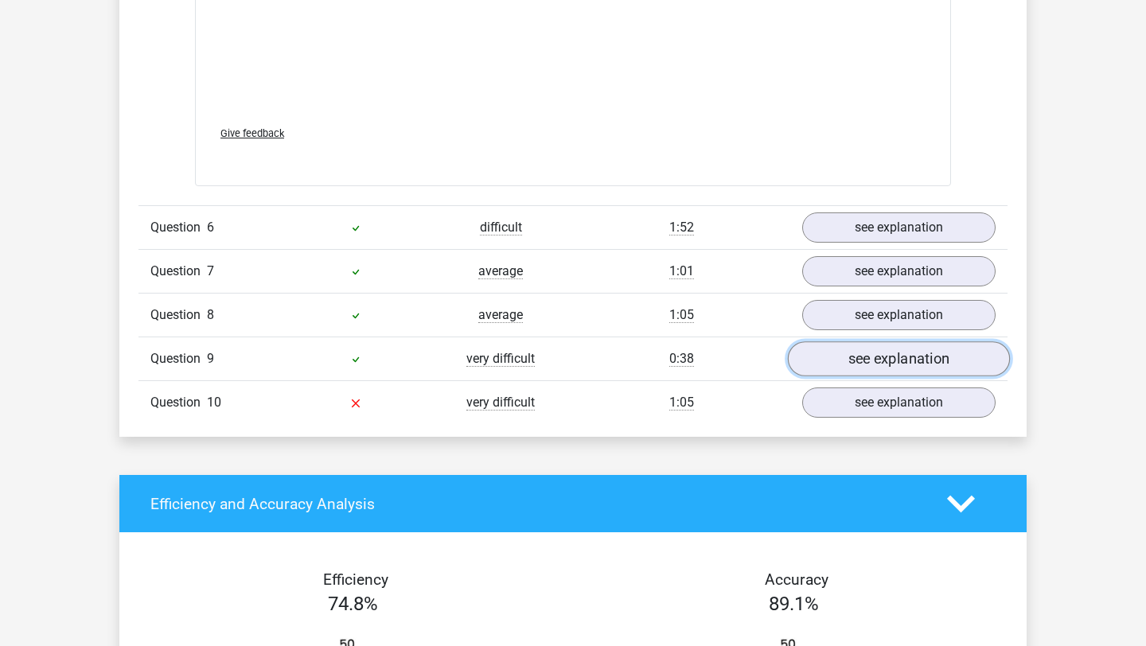
click at [875, 353] on link "see explanation" at bounding box center [899, 359] width 222 height 35
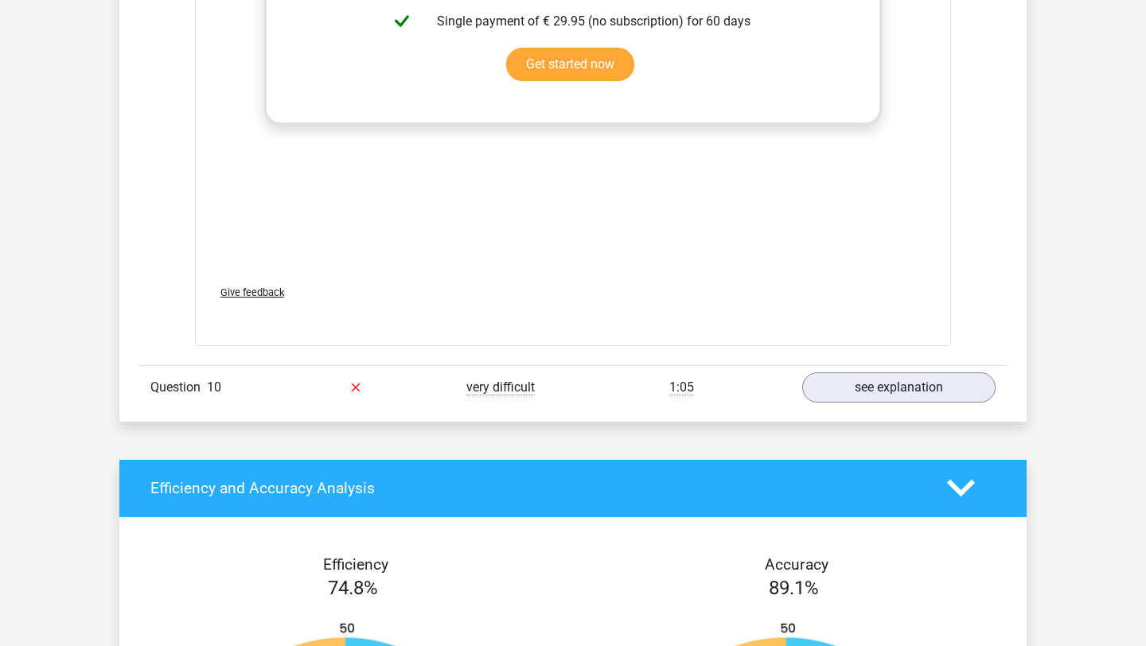
scroll to position [8001, 0]
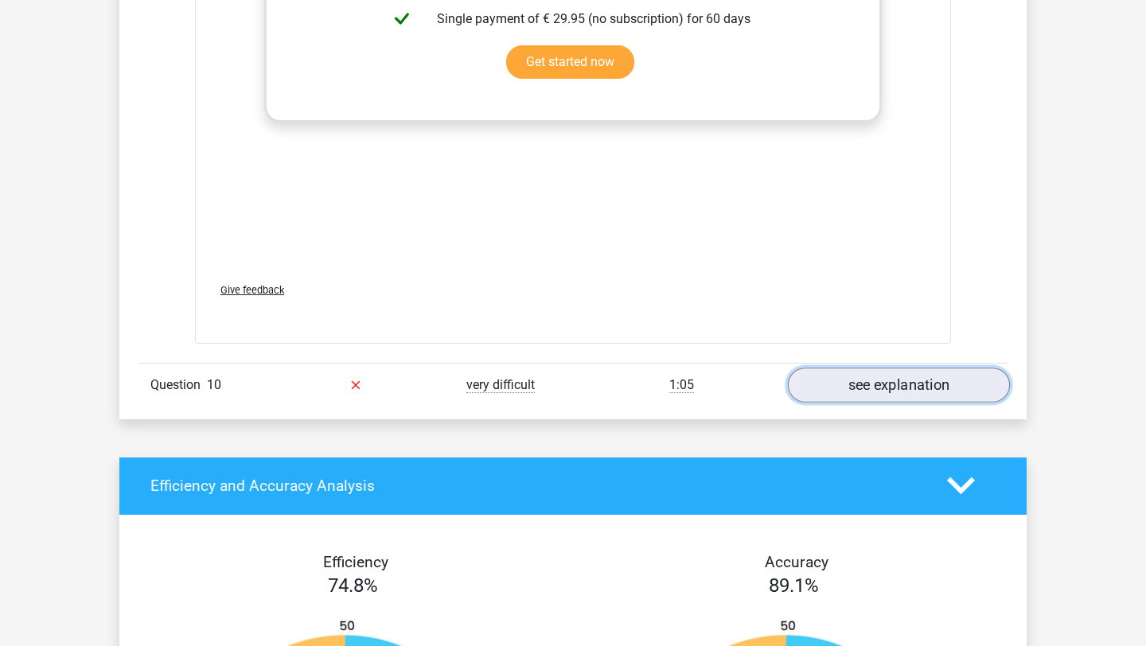
click at [902, 384] on link "see explanation" at bounding box center [899, 385] width 222 height 35
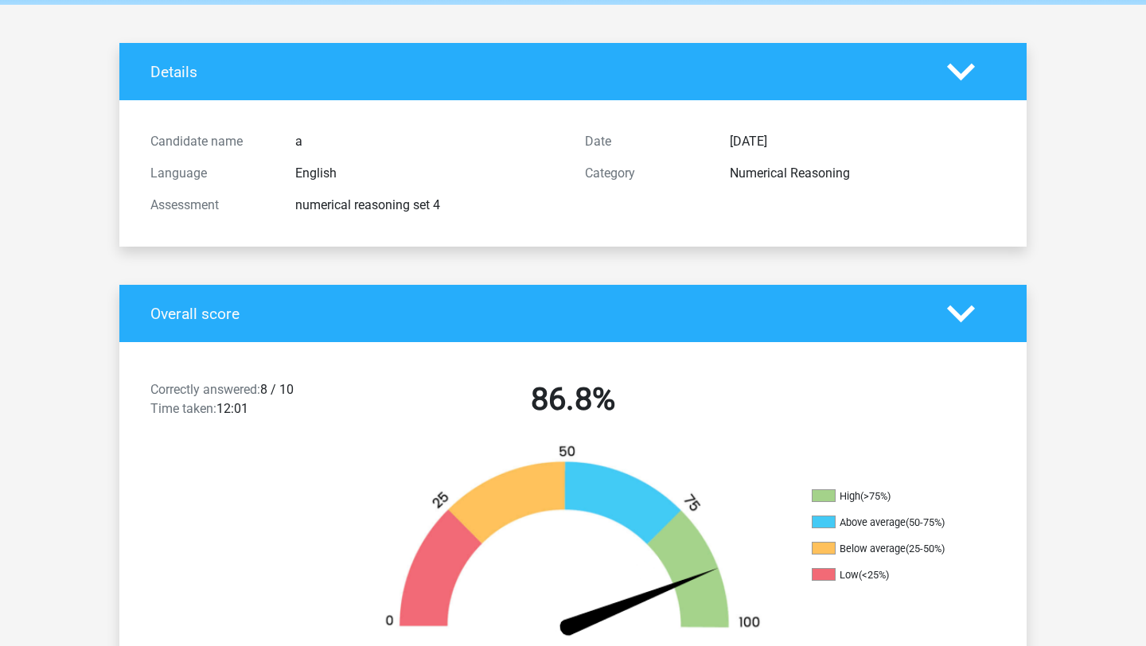
scroll to position [0, 0]
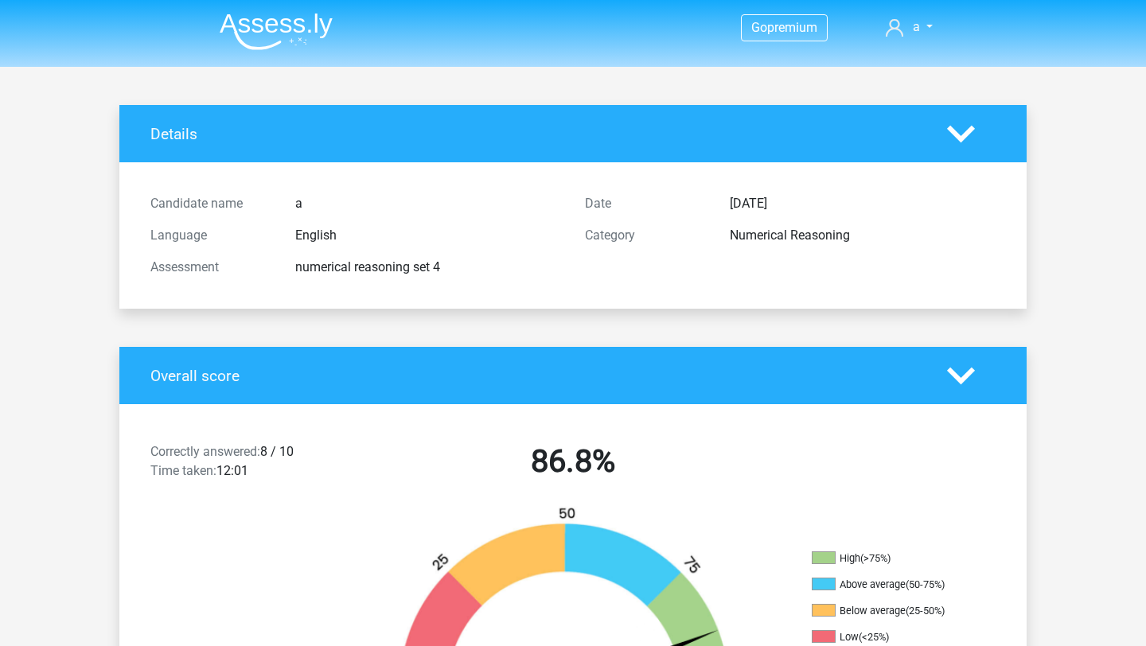
click at [292, 32] on img at bounding box center [276, 31] width 113 height 37
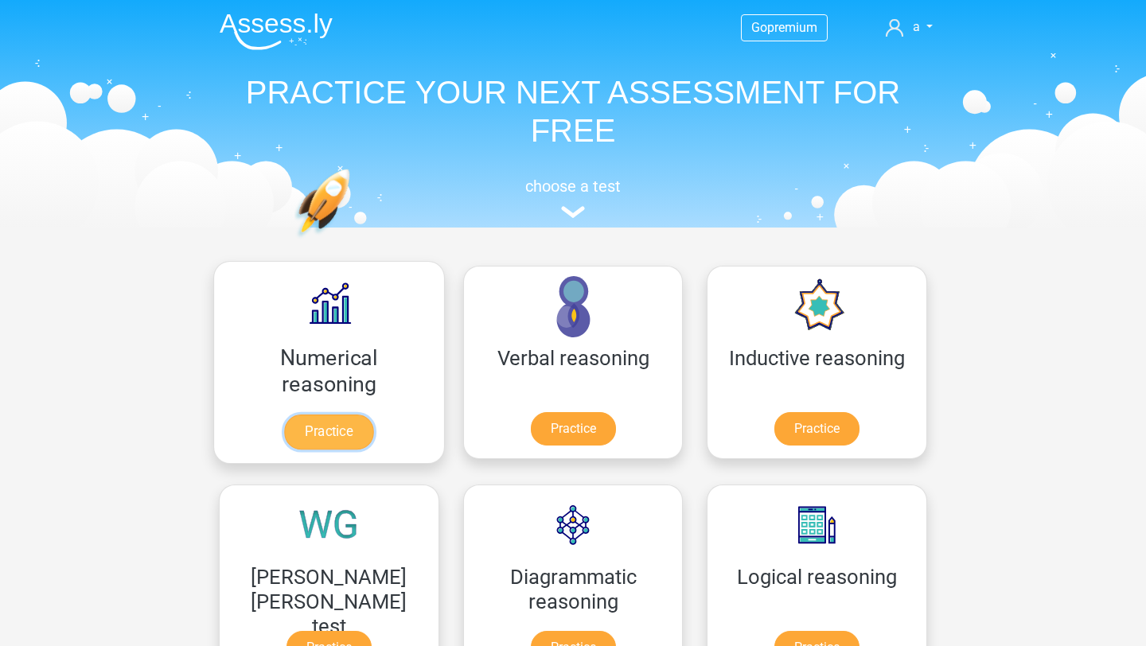
click at [284, 444] on link "Practice" at bounding box center [328, 431] width 89 height 35
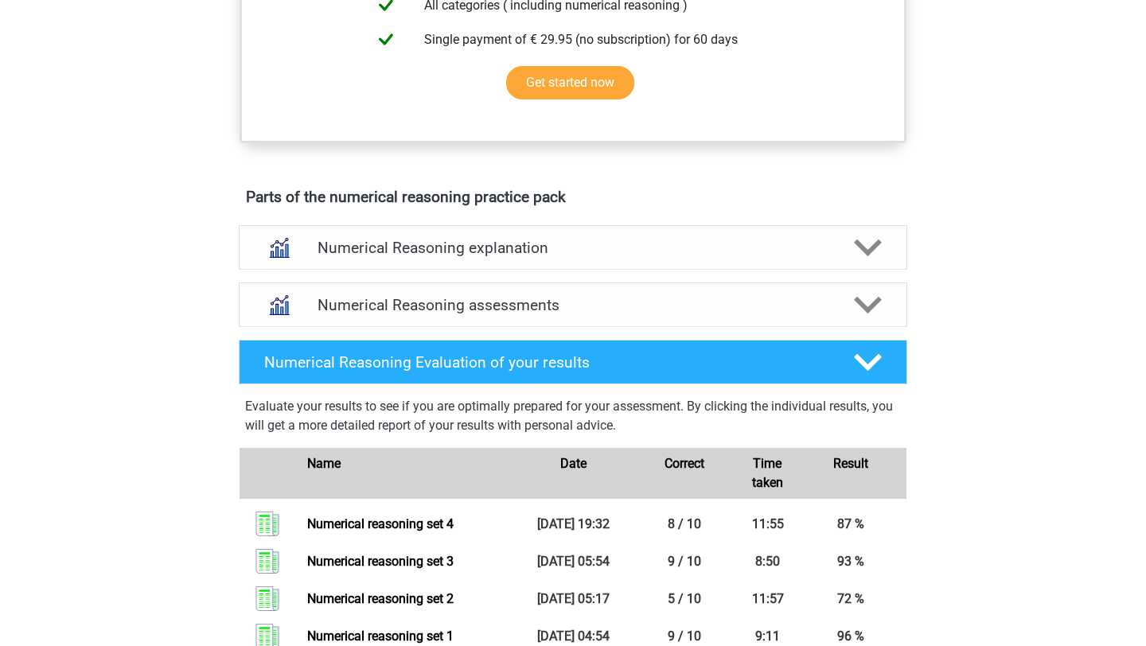
scroll to position [741, 0]
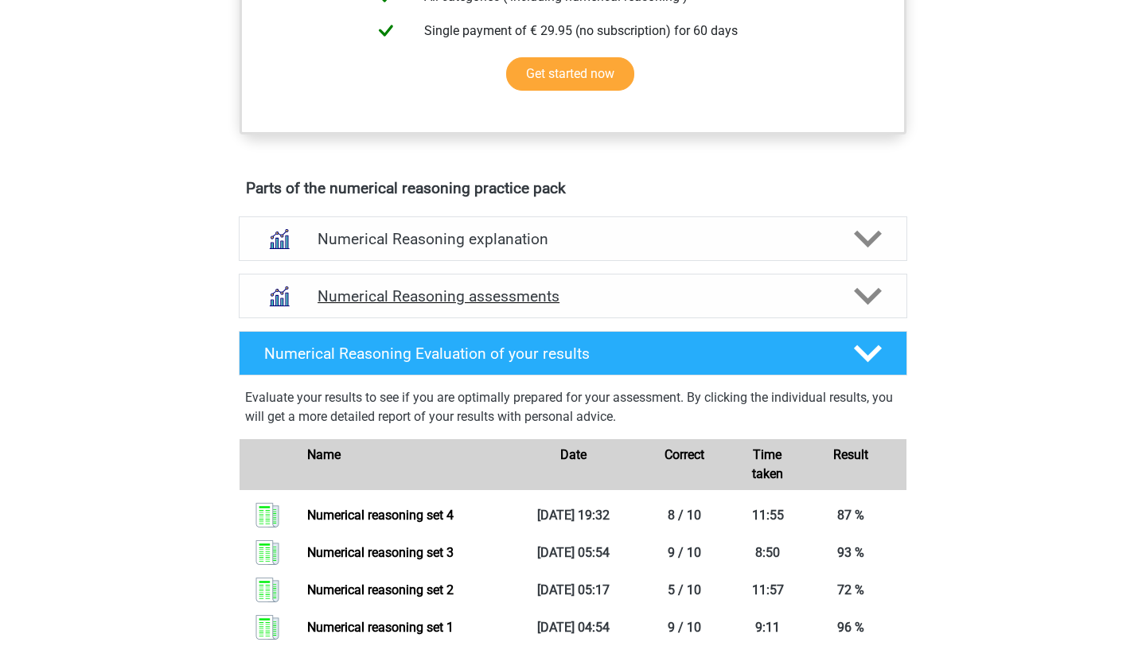
click at [597, 305] on h4 "Numerical Reasoning assessments" at bounding box center [572, 296] width 511 height 18
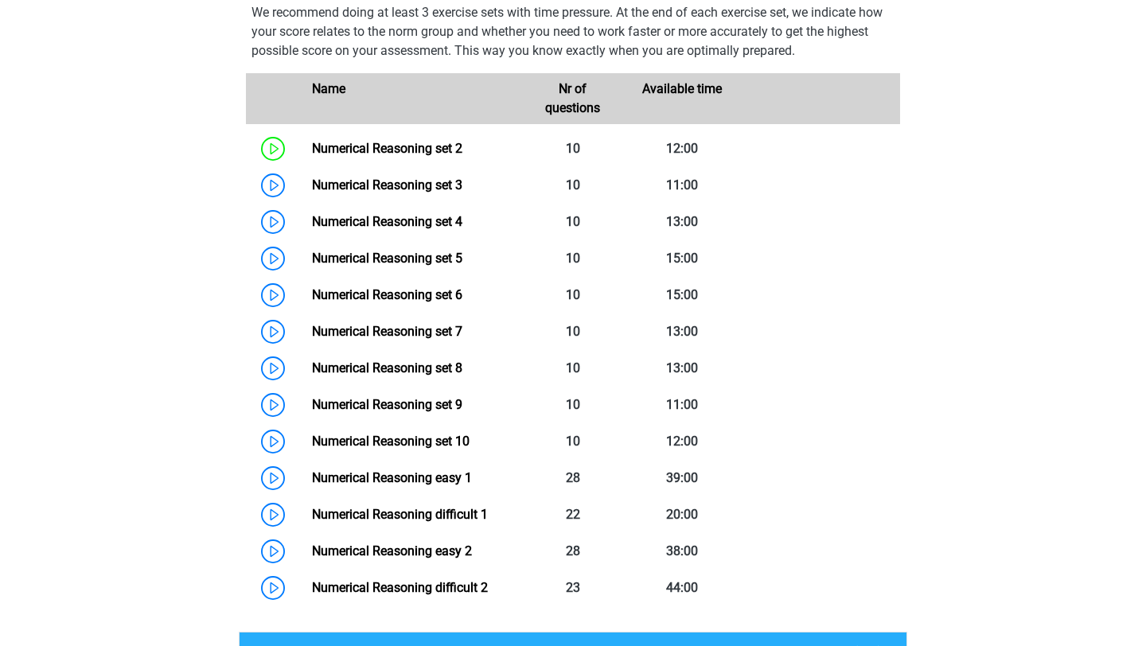
scroll to position [1168, 0]
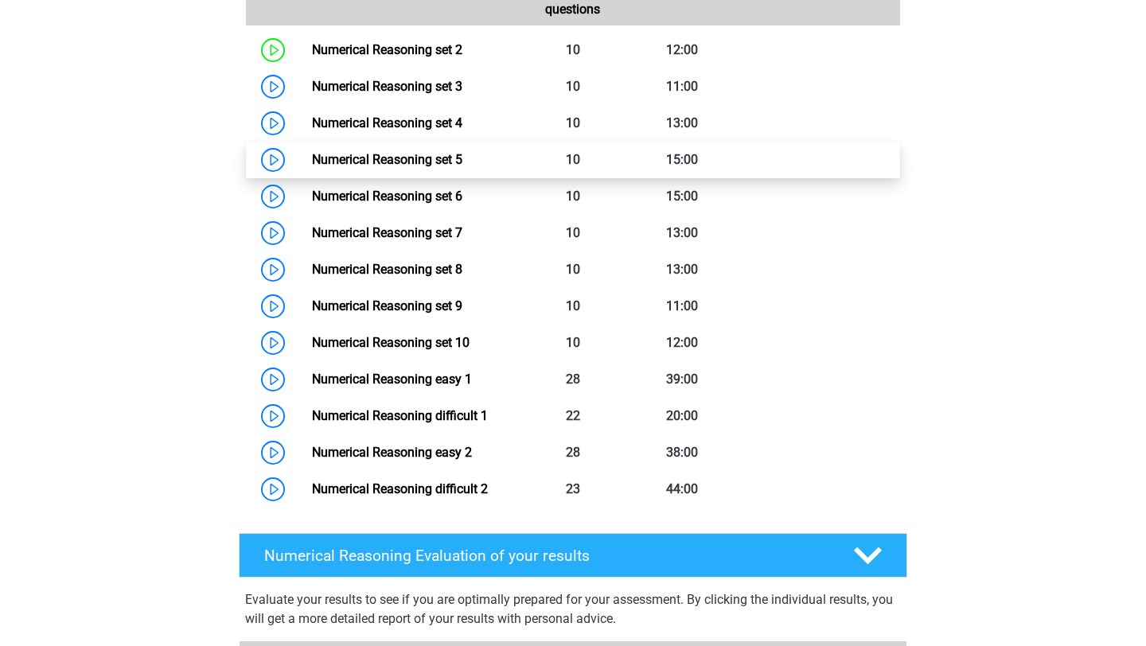
click at [462, 167] on link "Numerical Reasoning set 5" at bounding box center [387, 159] width 150 height 15
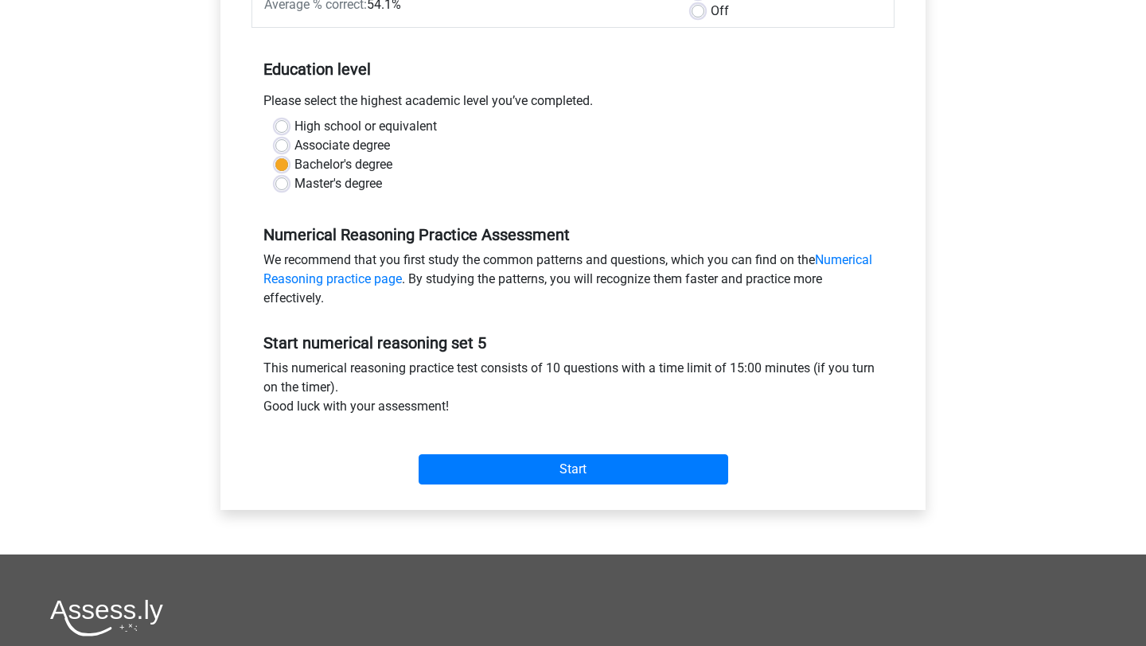
scroll to position [283, 0]
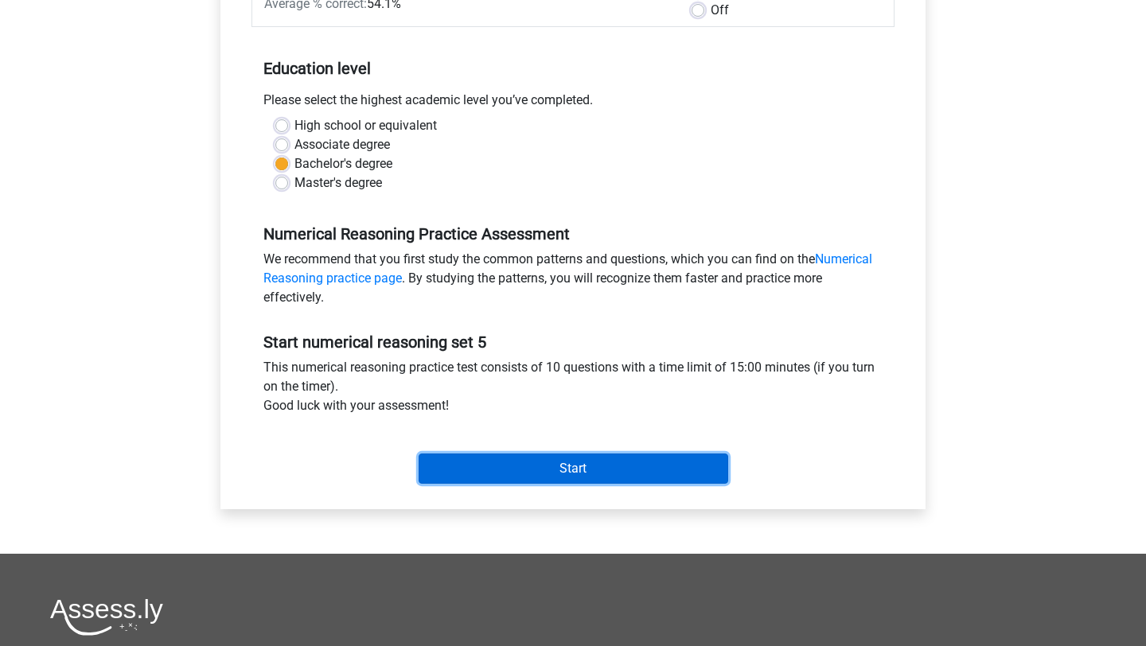
click at [545, 457] on input "Start" at bounding box center [572, 468] width 309 height 30
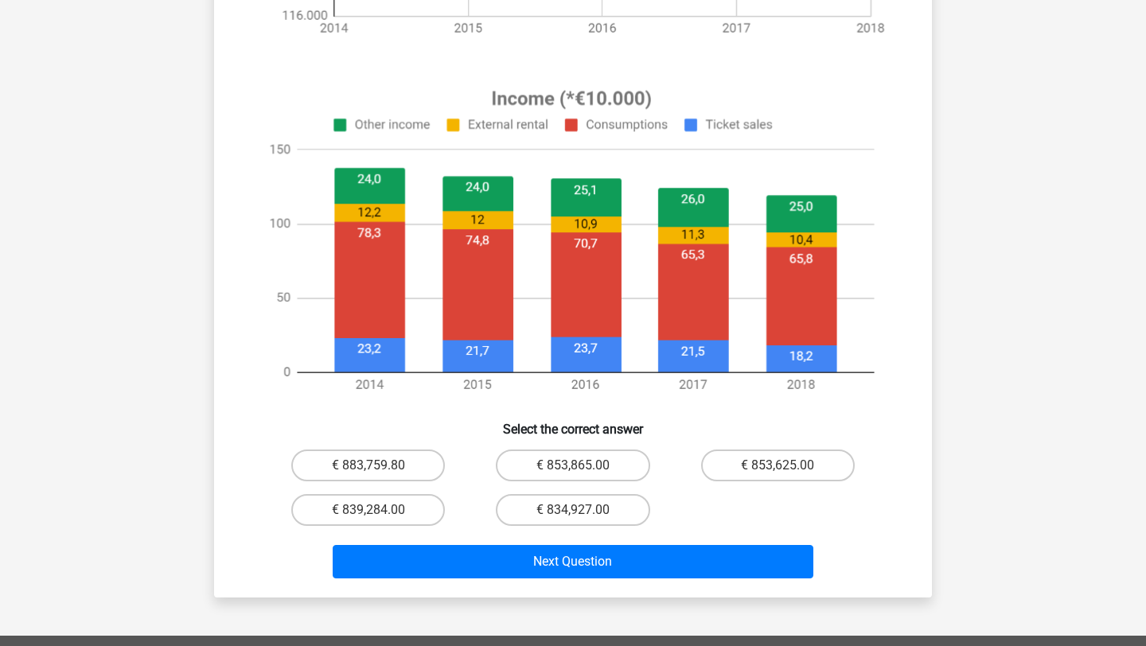
scroll to position [552, 0]
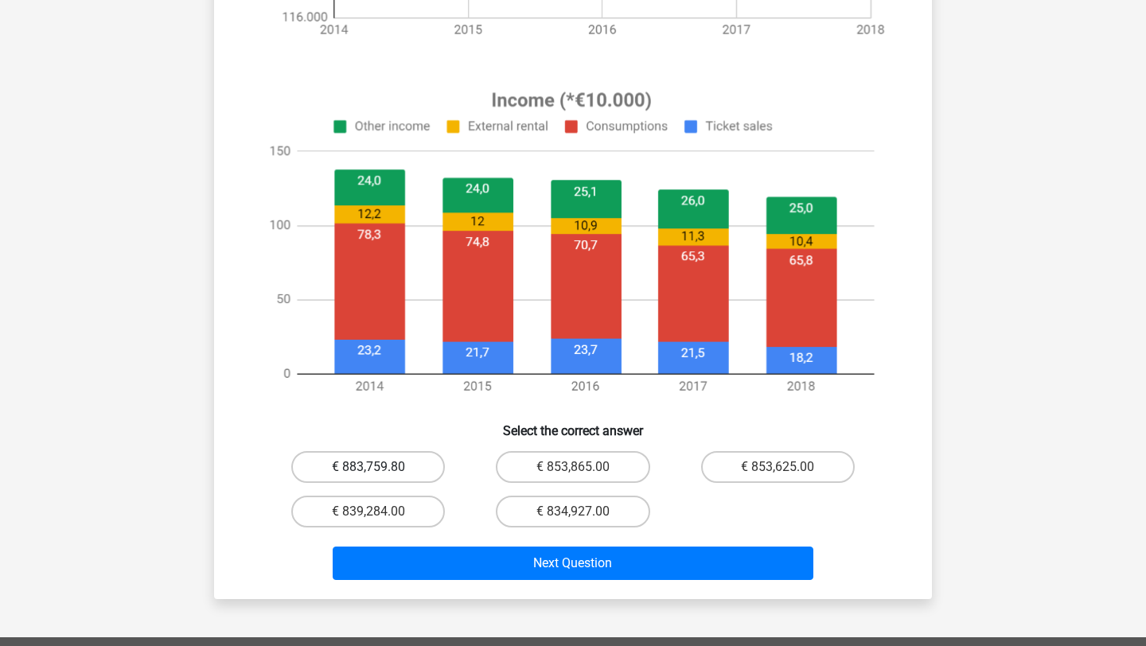
click at [383, 451] on label "€ 883,759.80" at bounding box center [368, 467] width 154 height 32
click at [379, 467] on input "€ 883,759.80" at bounding box center [373, 472] width 10 height 10
radio input "true"
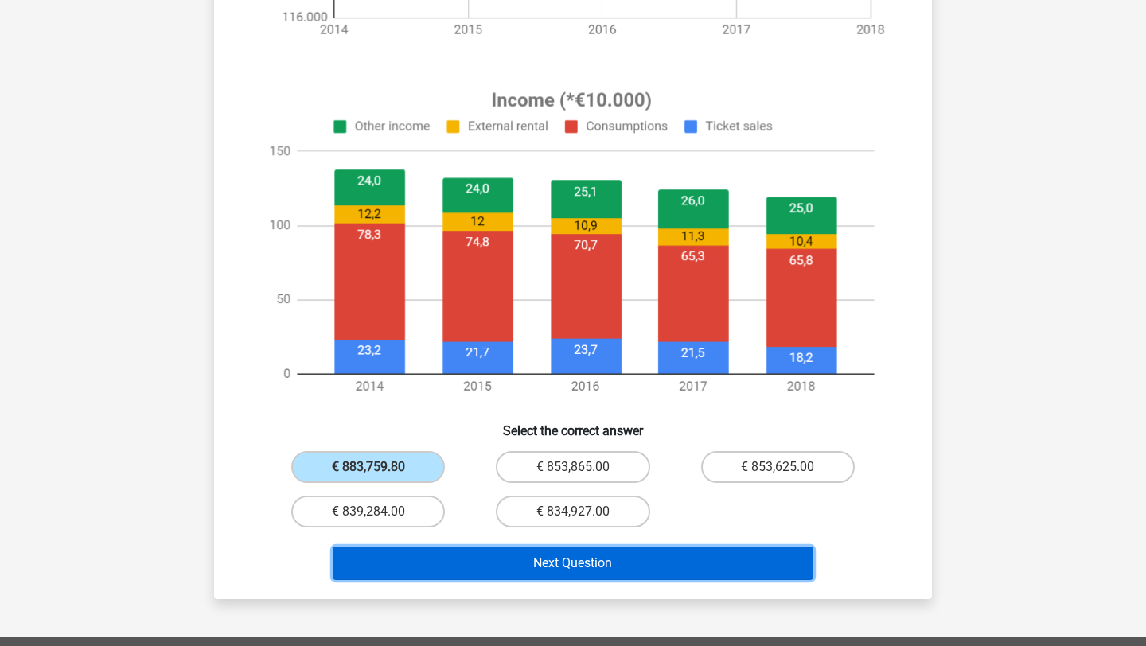
click at [502, 555] on button "Next Question" at bounding box center [573, 563] width 481 height 33
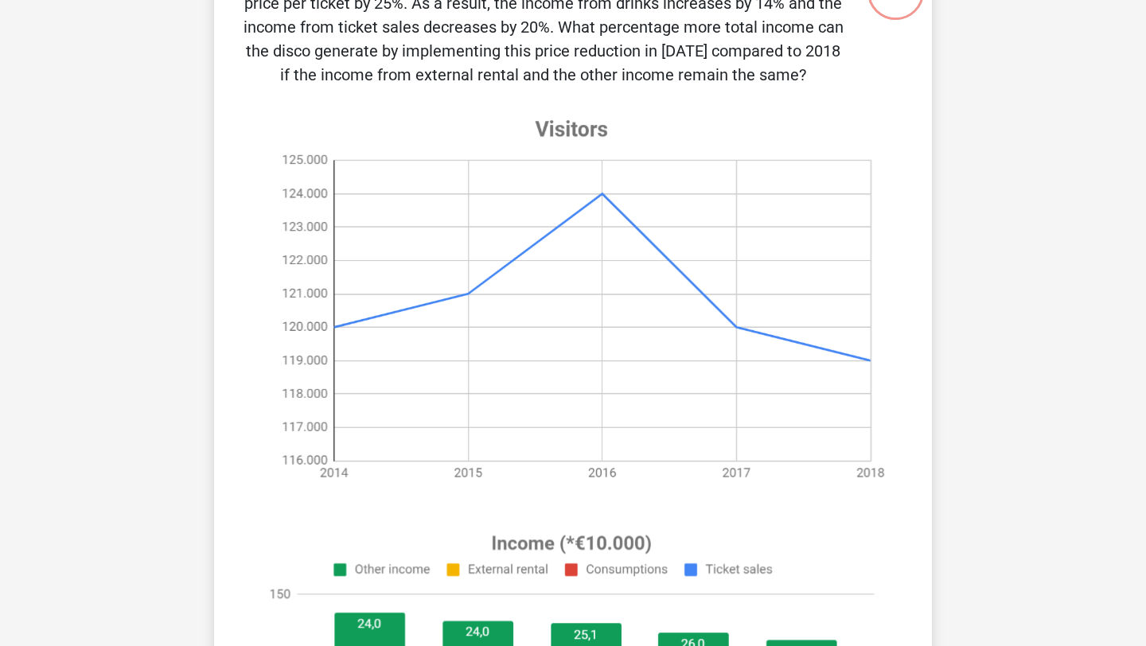
scroll to position [0, 0]
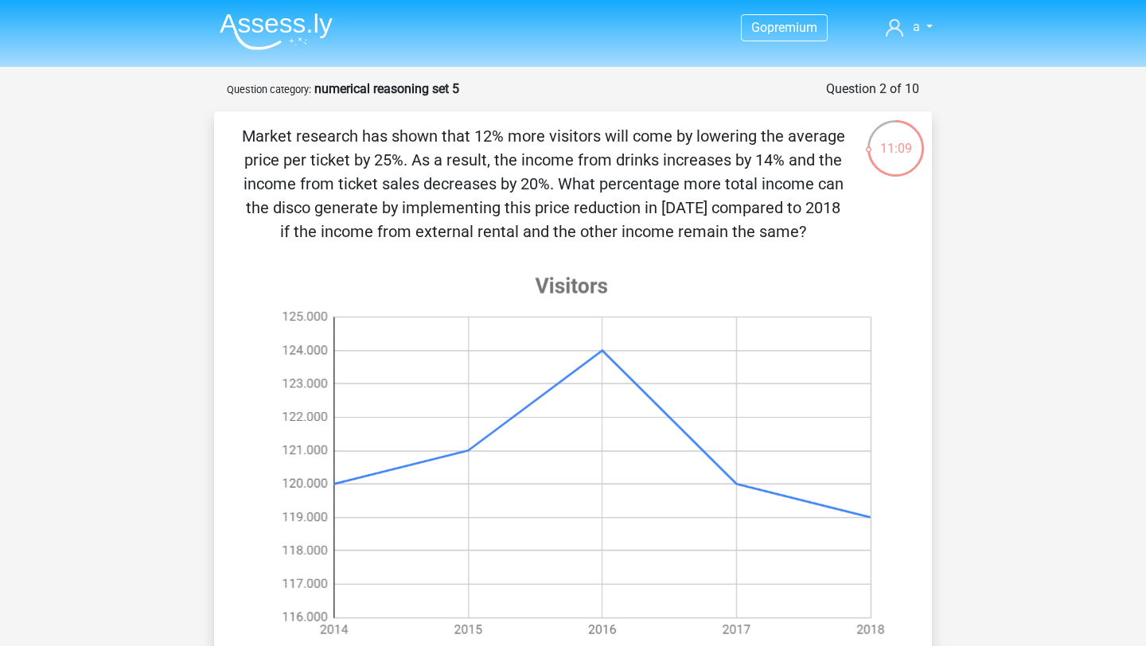
click at [310, 23] on img at bounding box center [276, 31] width 113 height 37
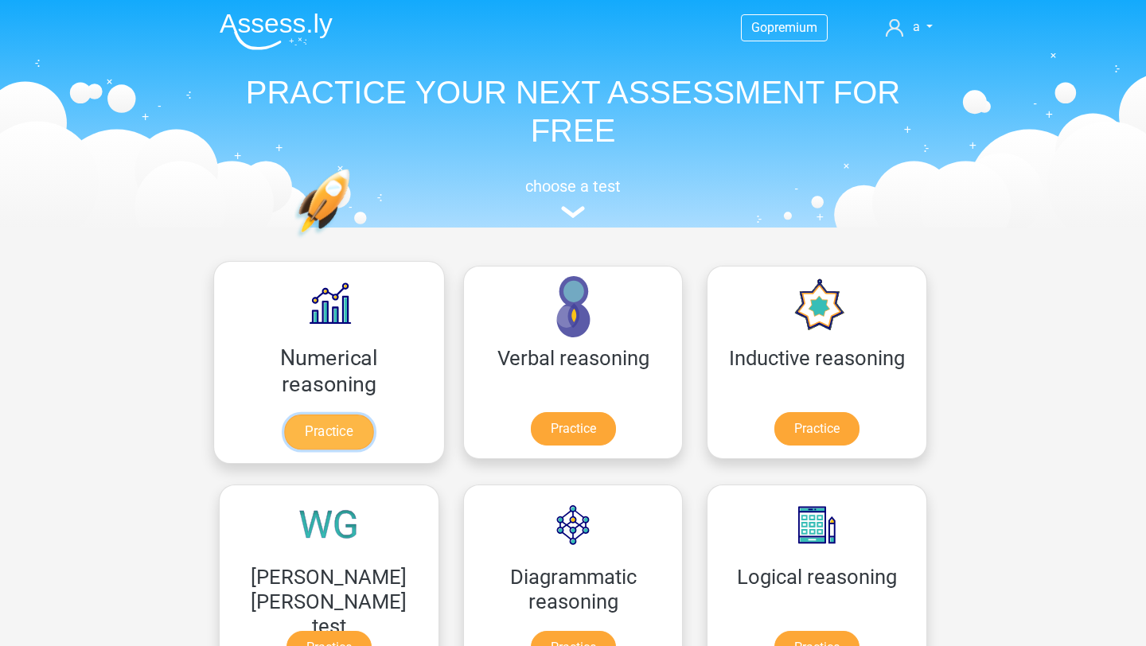
click at [312, 430] on link "Practice" at bounding box center [328, 431] width 89 height 35
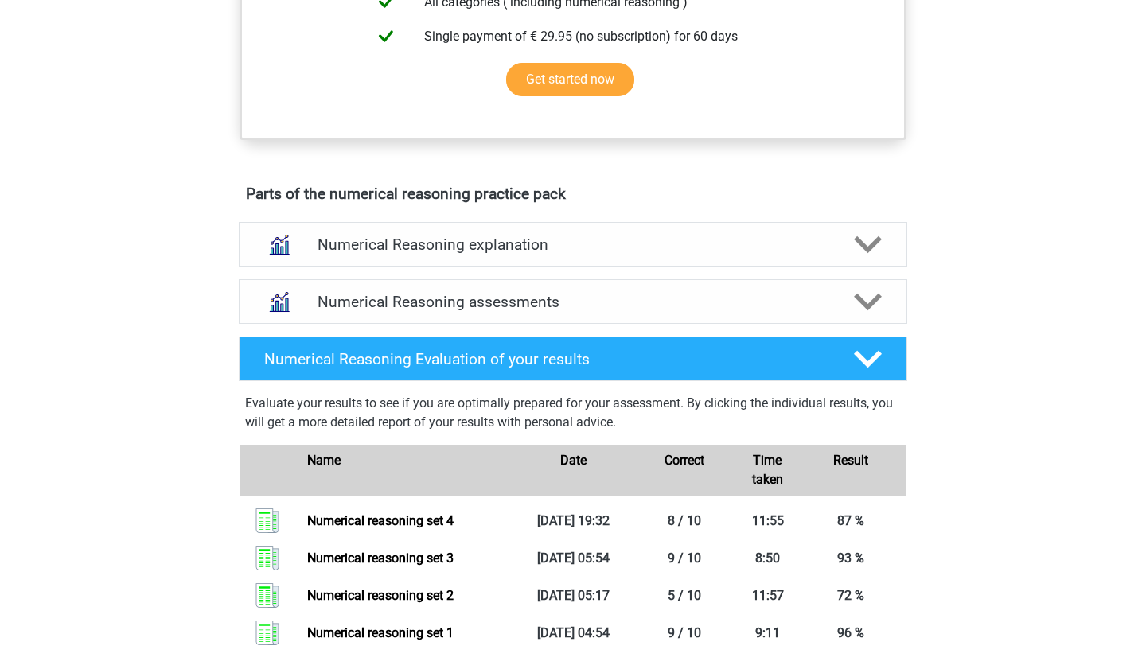
scroll to position [745, 0]
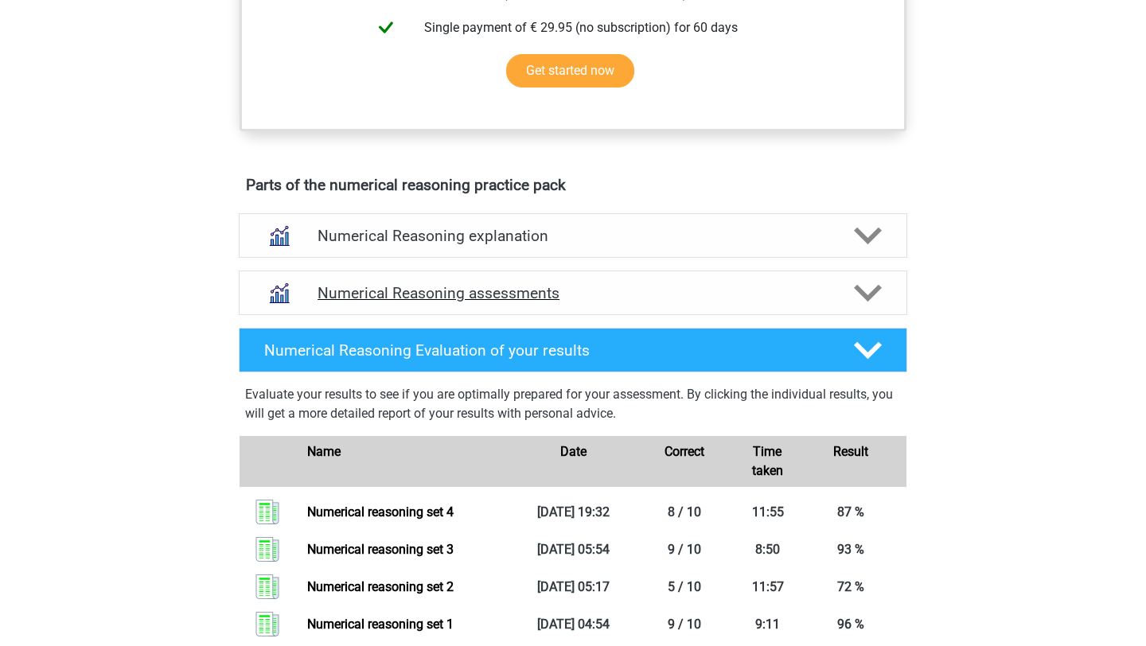
click at [368, 302] on h4 "Numerical Reasoning assessments" at bounding box center [572, 293] width 511 height 18
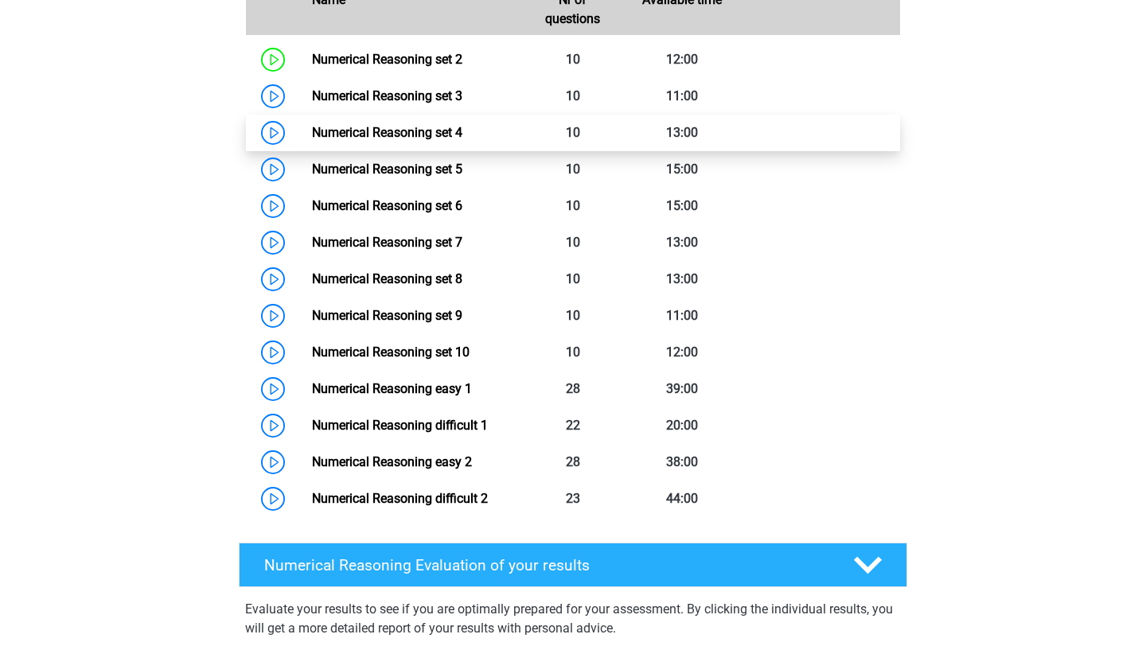
scroll to position [1175, 0]
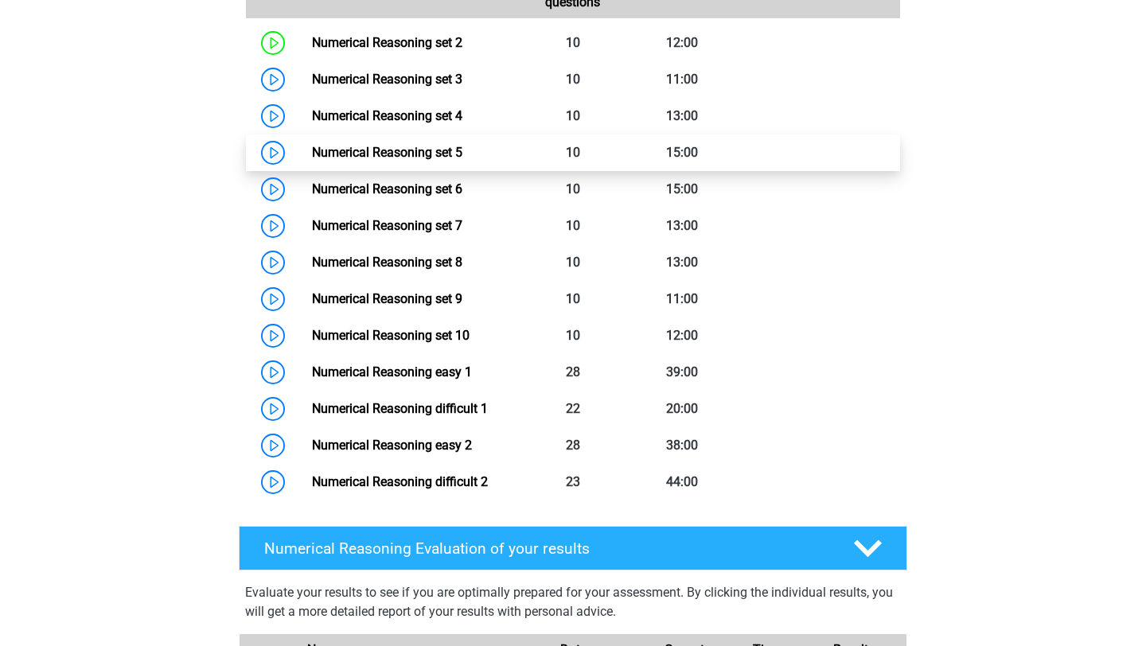
click at [462, 160] on link "Numerical Reasoning set 5" at bounding box center [387, 152] width 150 height 15
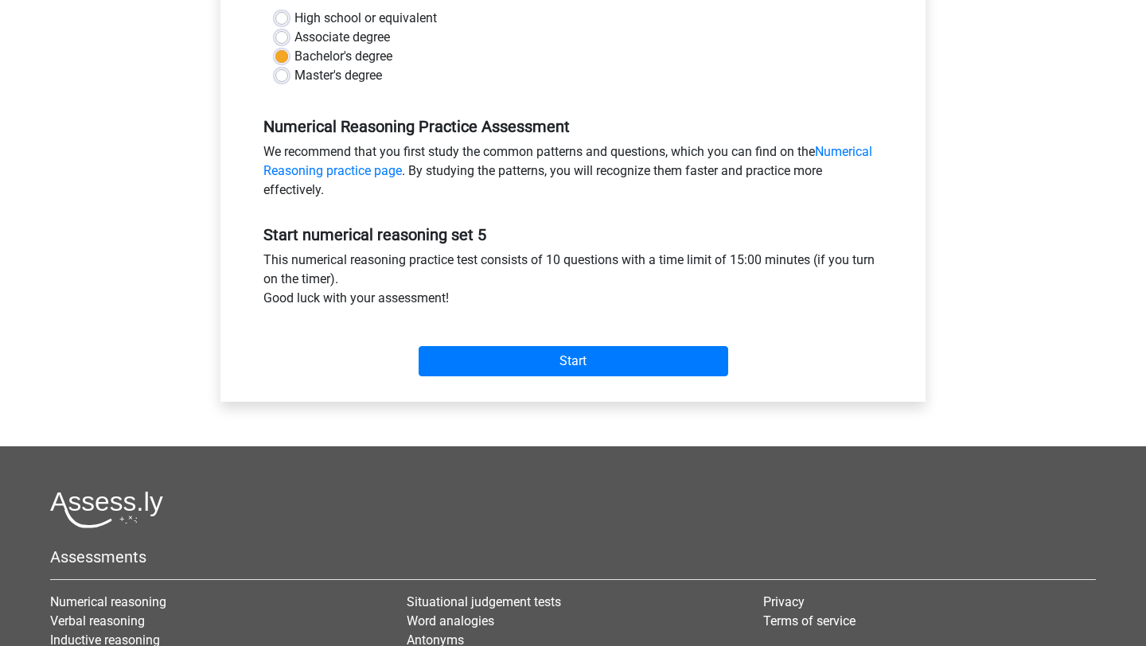
scroll to position [405, 0]
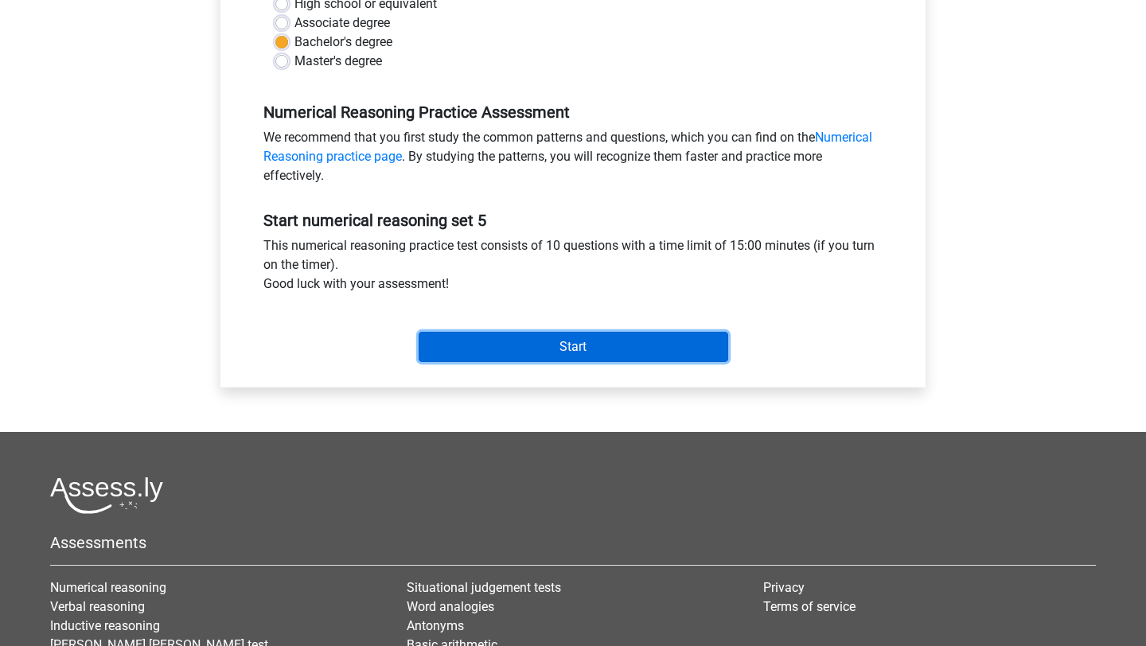
click at [571, 346] on input "Start" at bounding box center [572, 347] width 309 height 30
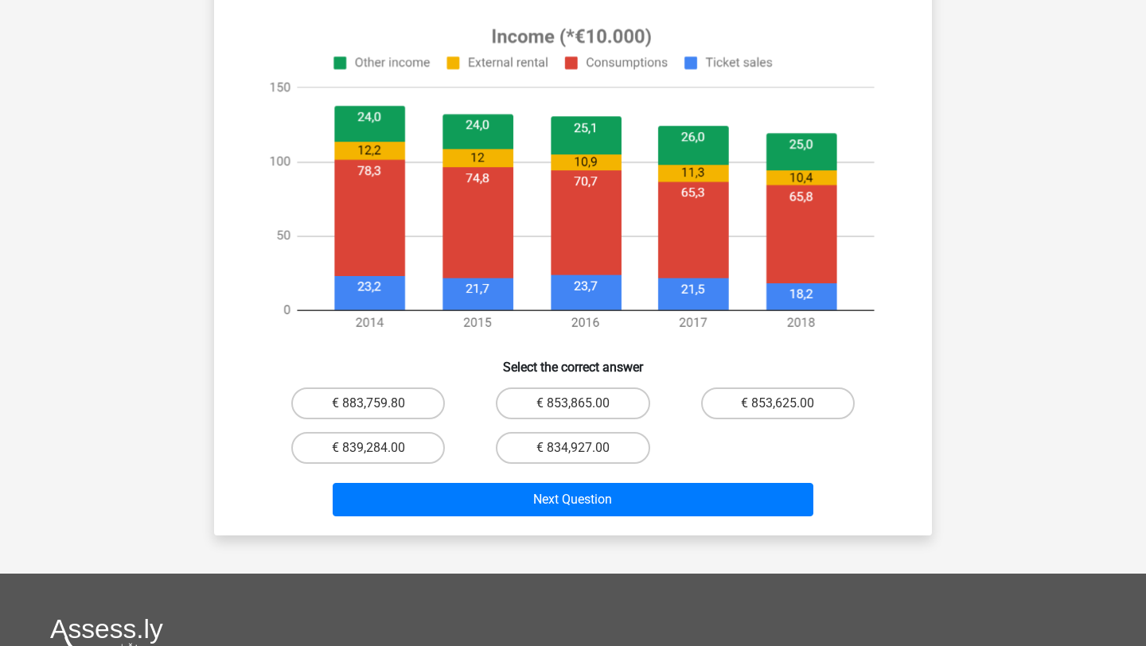
scroll to position [617, 0]
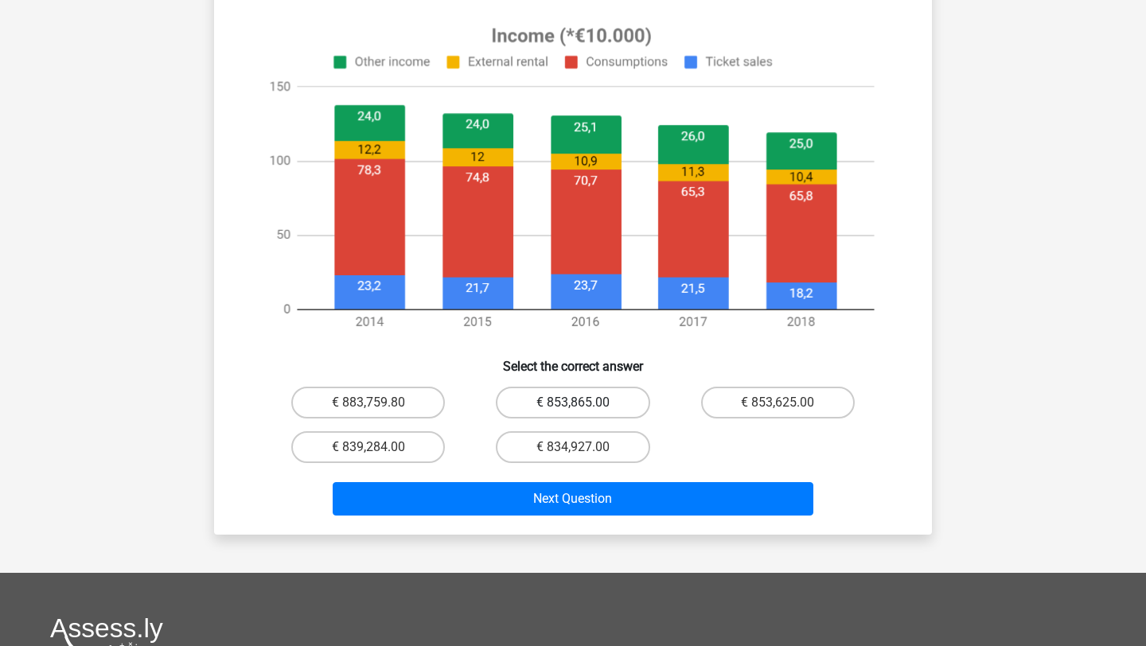
click at [584, 410] on label "€ 853,865.00" at bounding box center [573, 403] width 154 height 32
click at [583, 410] on input "€ 853,865.00" at bounding box center [578, 408] width 10 height 10
radio input "true"
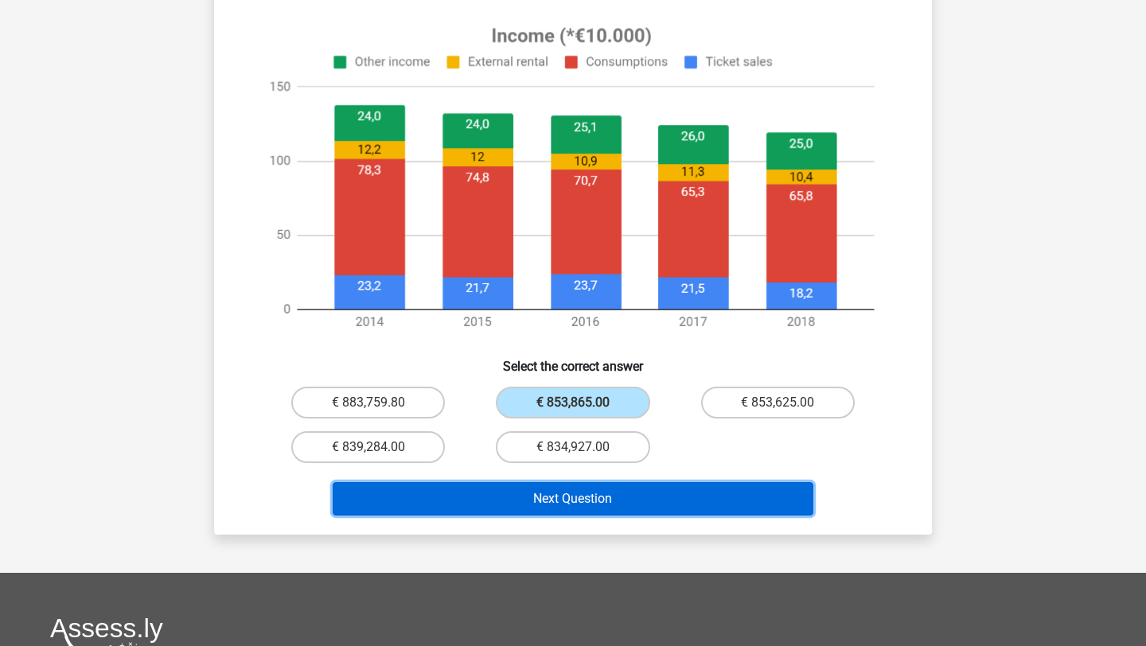
click at [593, 503] on button "Next Question" at bounding box center [573, 498] width 481 height 33
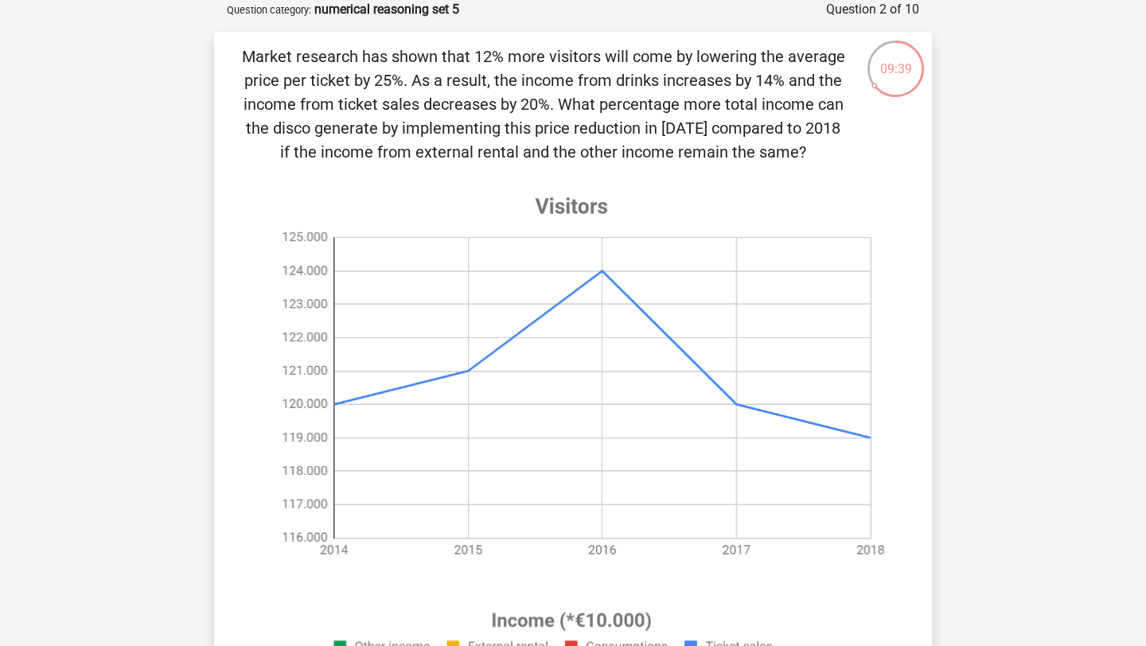
scroll to position [0, 0]
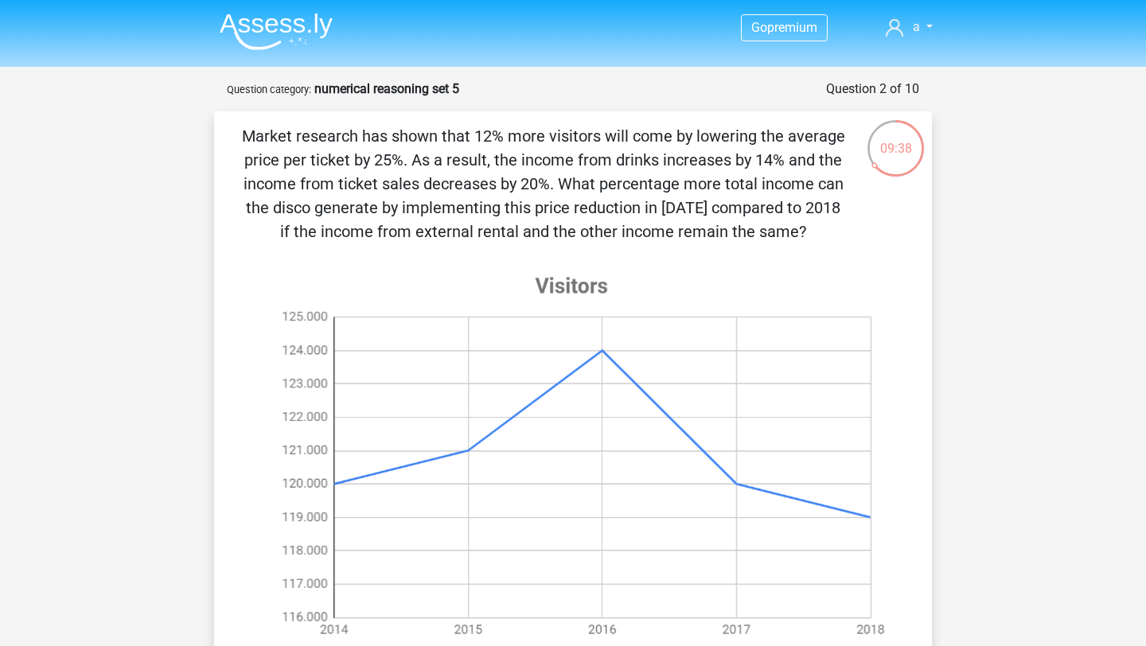
click at [272, 34] on img at bounding box center [276, 31] width 113 height 37
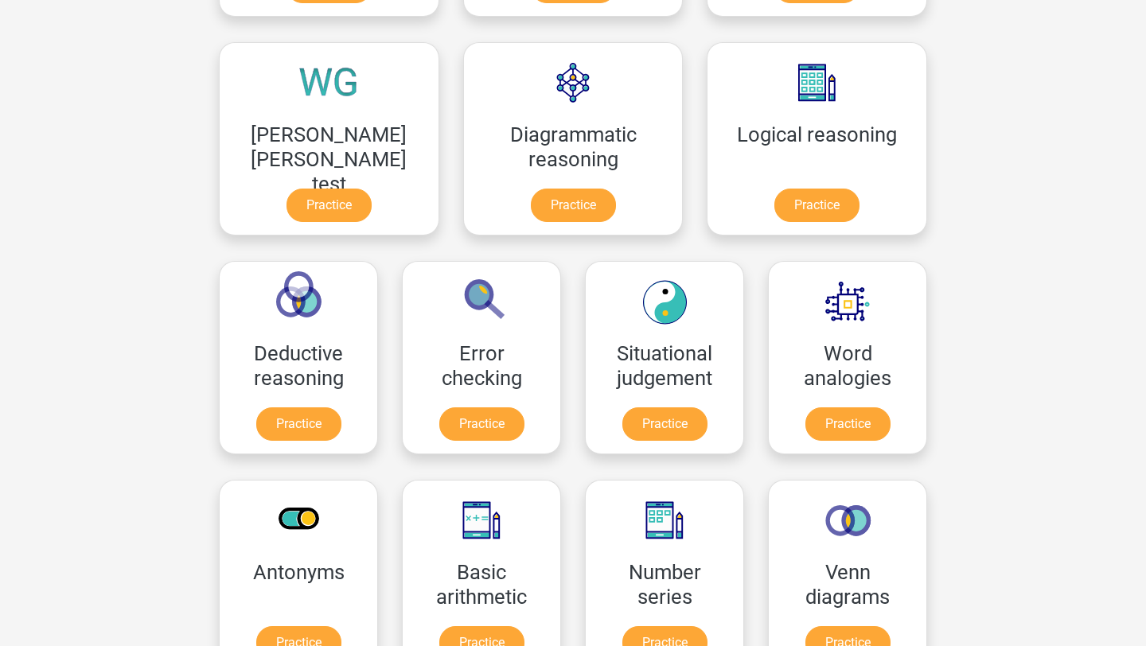
scroll to position [465, 0]
